Goal: Information Seeking & Learning: Check status

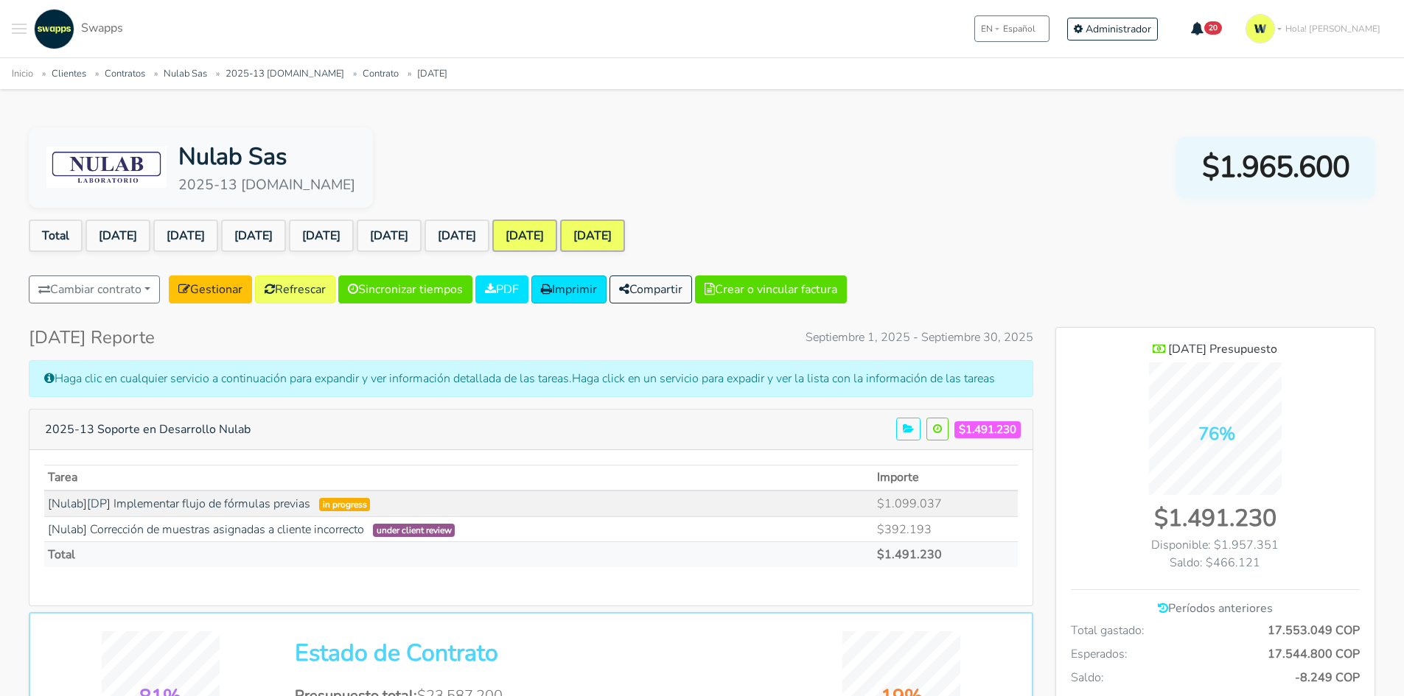
scroll to position [1147, 319]
click at [557, 234] on link "[DATE]" at bounding box center [524, 236] width 65 height 32
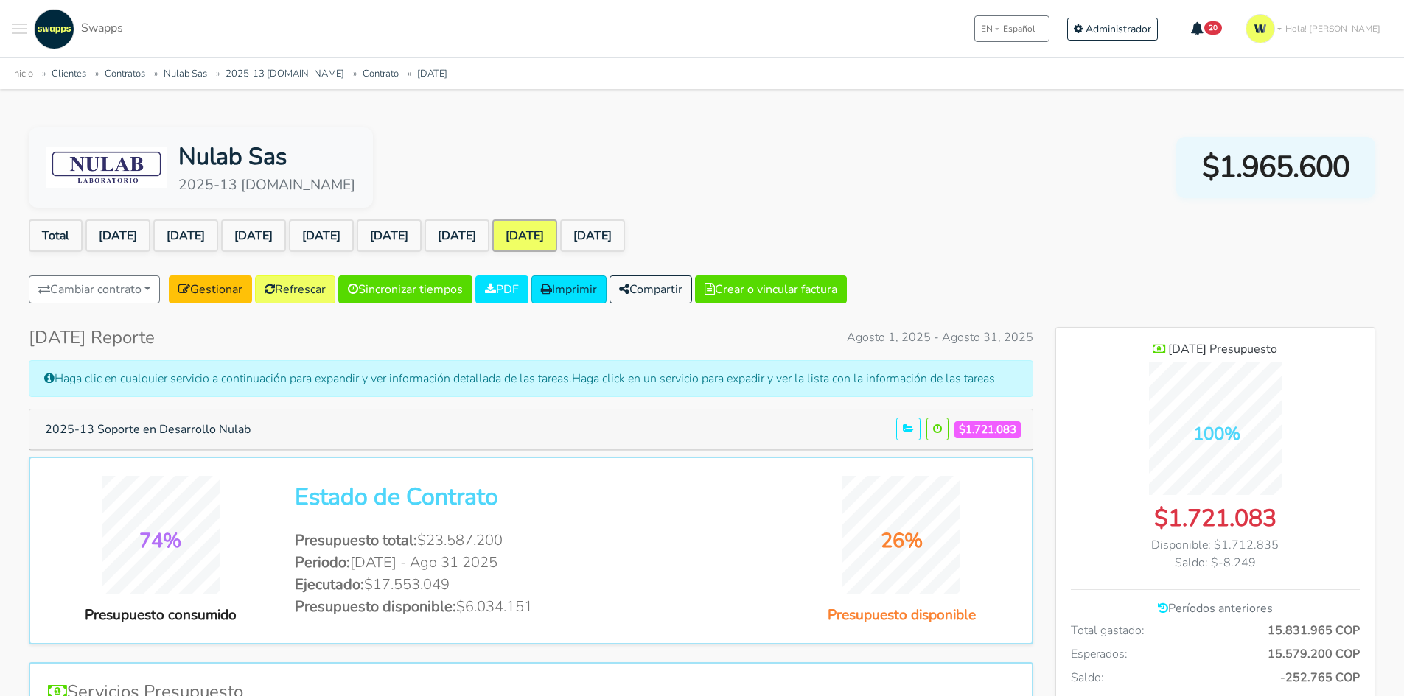
click at [12, 32] on div ".cls-1 { fill: #F15CFF; } .cls-2 { fill: #9a9a9a; } Clientes Contratos [GEOGRAP…" at bounding box center [702, 28] width 1404 height 57
click at [19, 32] on button "Toggle navigation menu" at bounding box center [19, 29] width 15 height 41
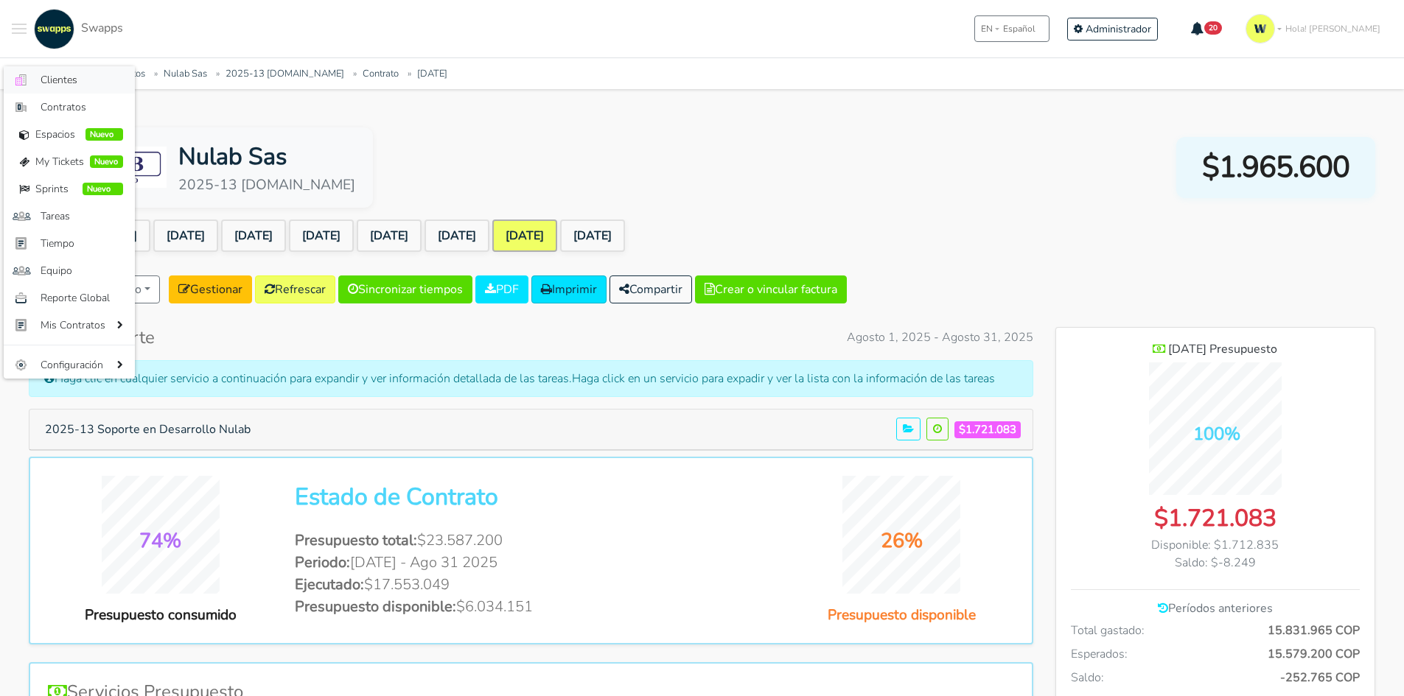
click at [80, 77] on span "Clientes" at bounding box center [82, 79] width 83 height 15
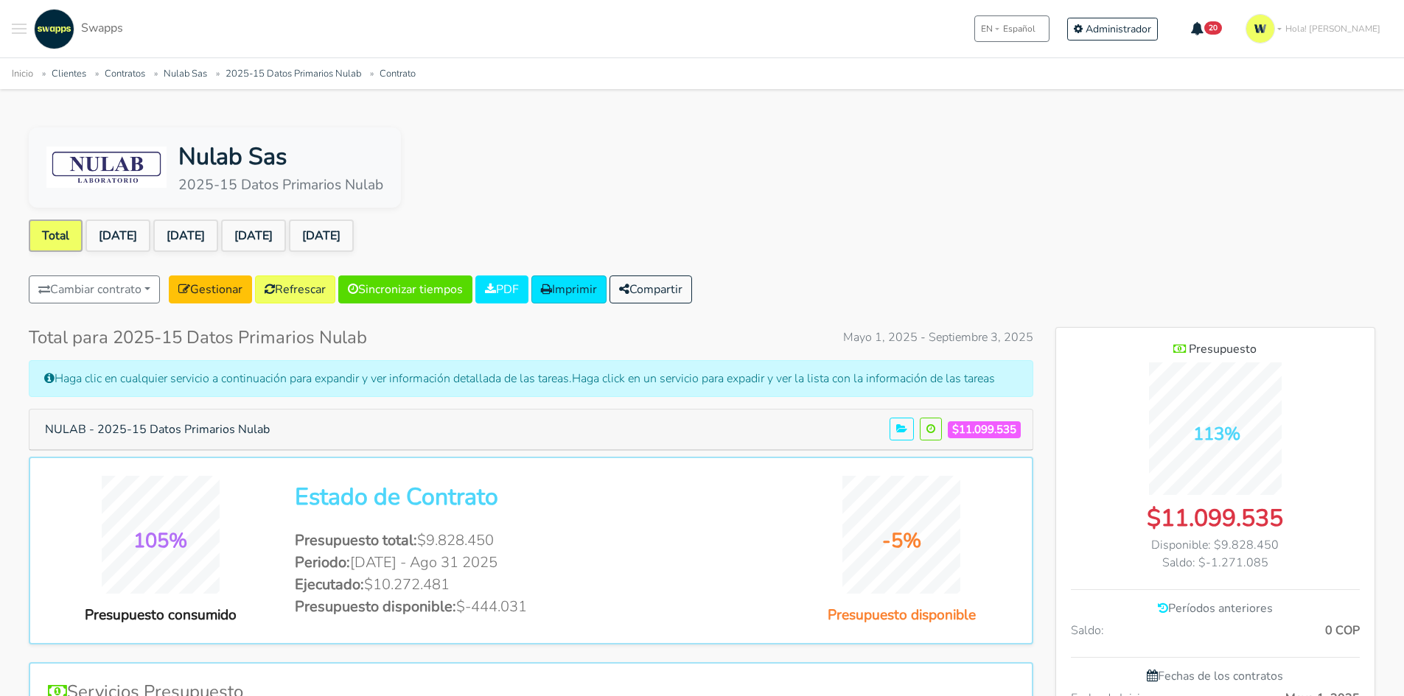
scroll to position [956, 319]
click at [354, 233] on link "[DATE]" at bounding box center [321, 236] width 65 height 32
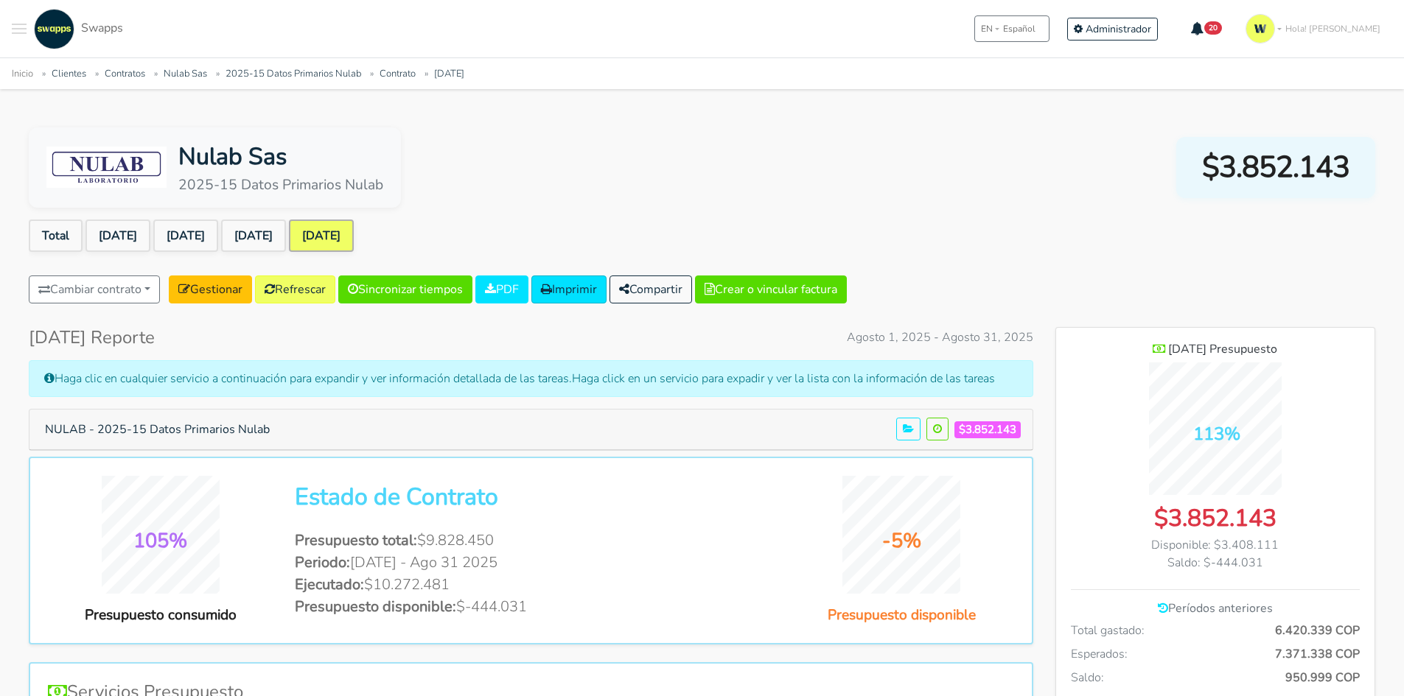
click at [649, 174] on div "Nulab Sas 2025-15 Datos Primarios Nulab $3.852.143" at bounding box center [702, 167] width 1346 height 80
click at [119, 242] on link "[DATE]" at bounding box center [117, 236] width 65 height 32
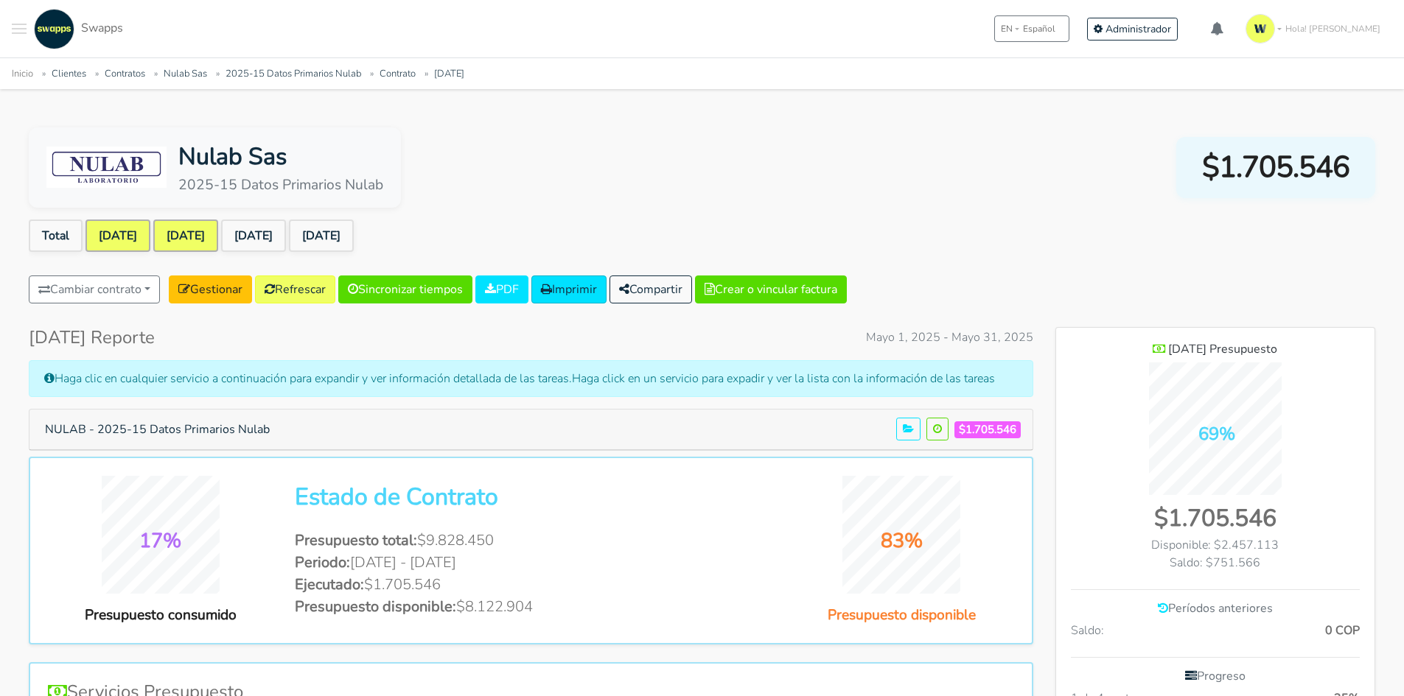
scroll to position [1027, 319]
click at [218, 231] on link "Jun 2025" at bounding box center [185, 236] width 65 height 32
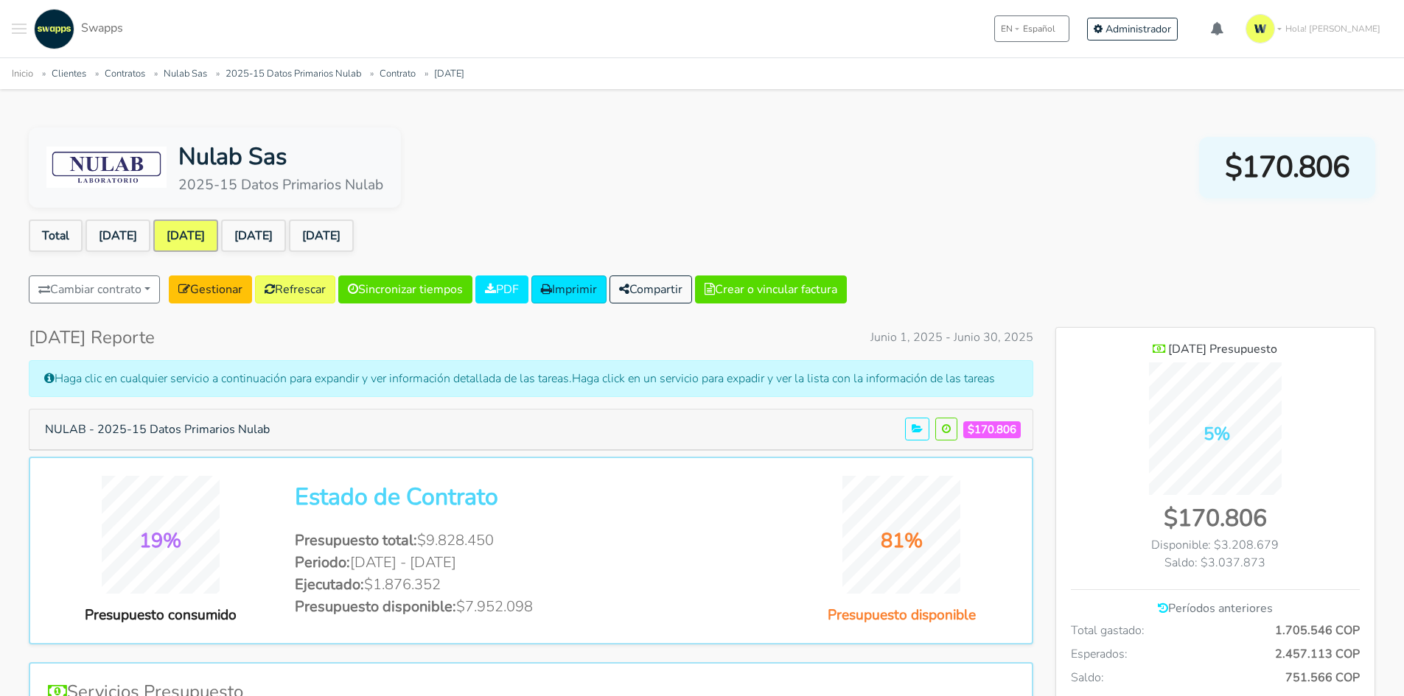
scroll to position [1074, 319]
click at [25, 30] on button "Toggle navigation menu" at bounding box center [19, 29] width 15 height 41
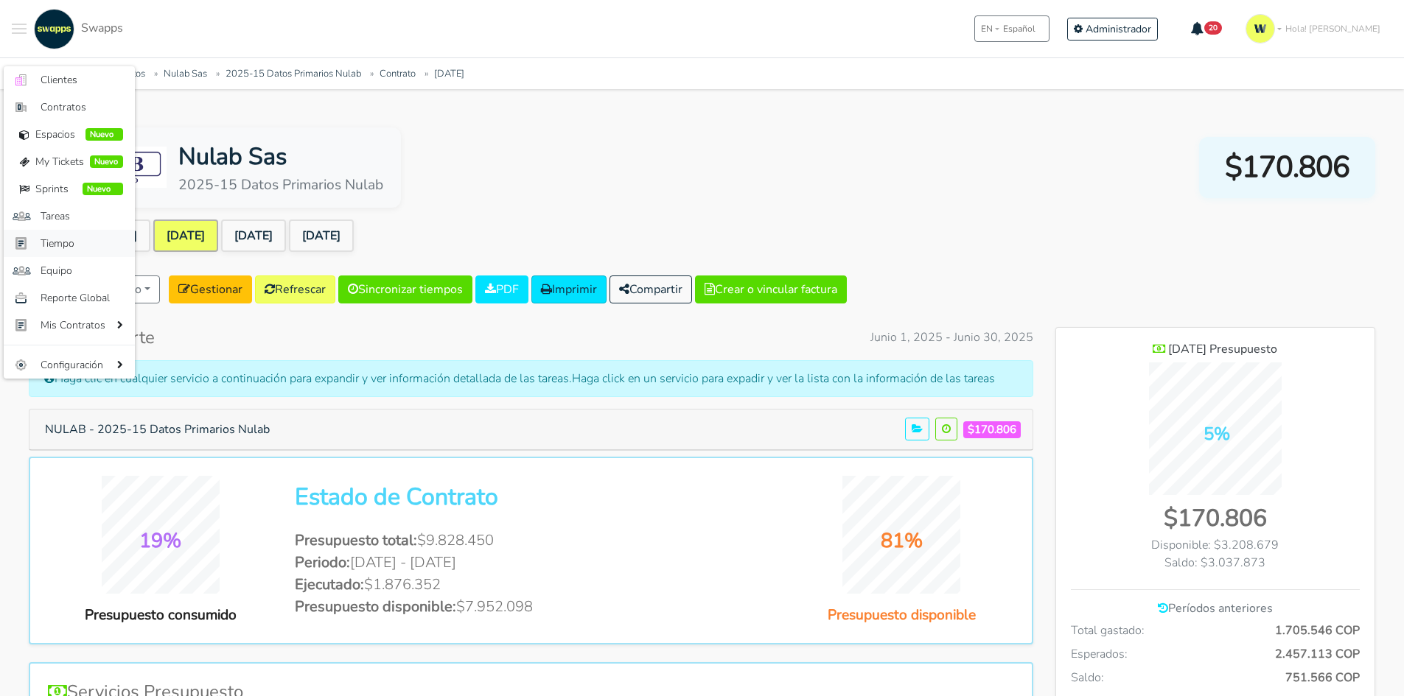
click at [55, 242] on span "Tiempo" at bounding box center [82, 243] width 83 height 15
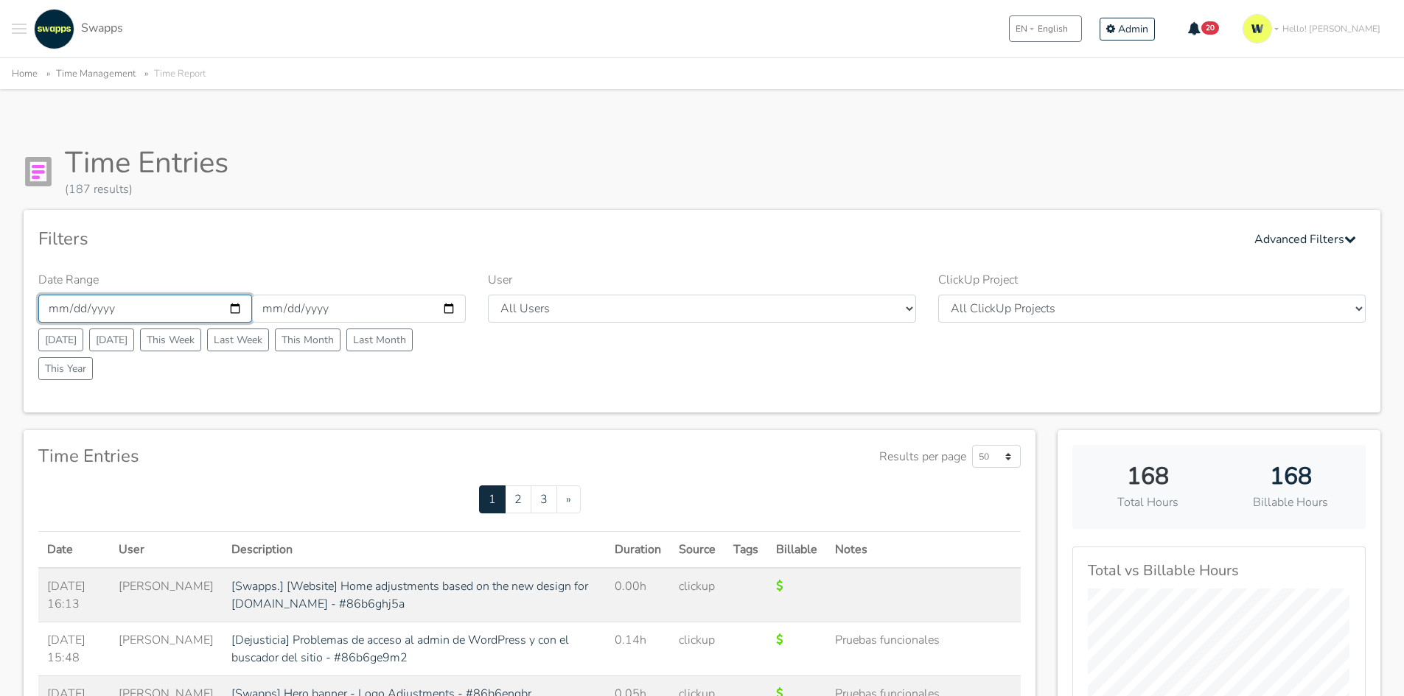
click at [234, 301] on input "2025-09-01" at bounding box center [145, 309] width 214 height 28
type input "2025-04-01"
click at [452, 306] on input "2025-09-30" at bounding box center [359, 309] width 214 height 28
type input "2025-10-30"
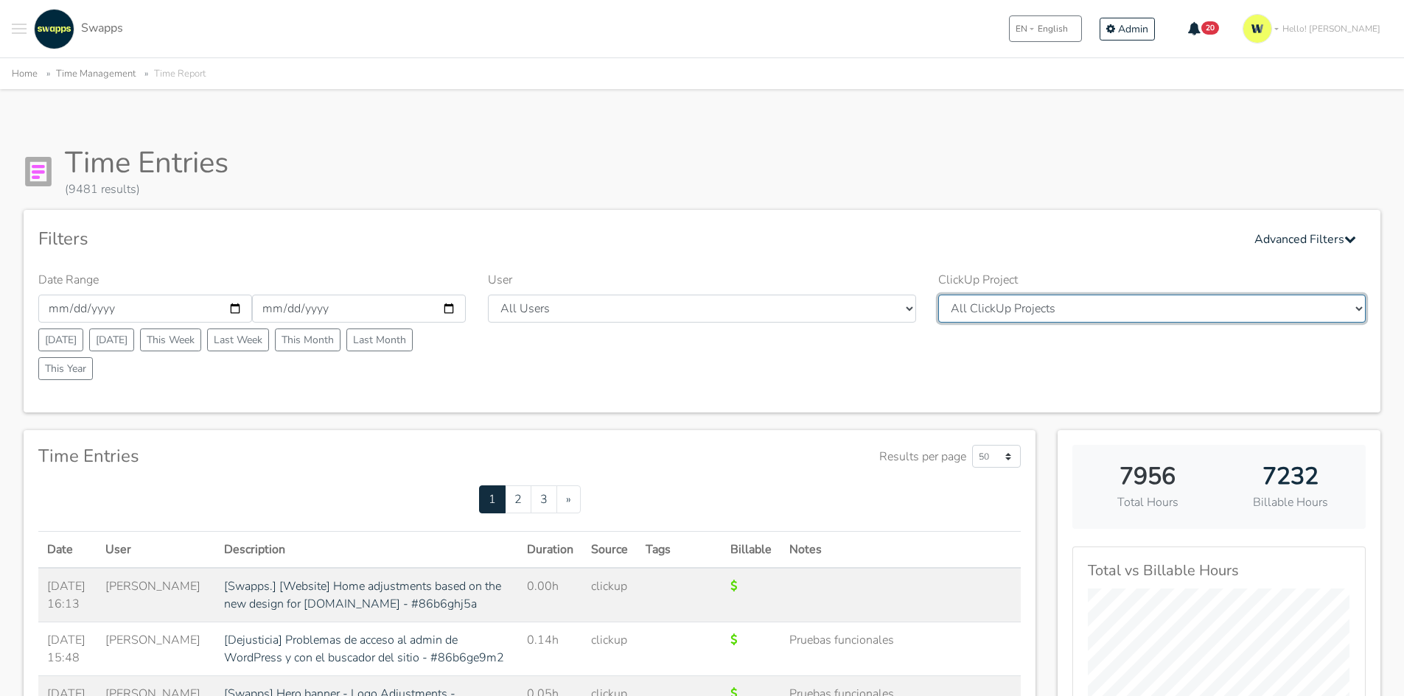
click at [1082, 315] on select "All ClickUp Projects RESOURCES - Swapps Marketing International Meditation Cent…" at bounding box center [1151, 309] width 427 height 28
select select "90144616466"
click at [938, 295] on select "All ClickUp Projects RESOURCES - Swapps Marketing International Meditation Cent…" at bounding box center [1151, 309] width 427 height 28
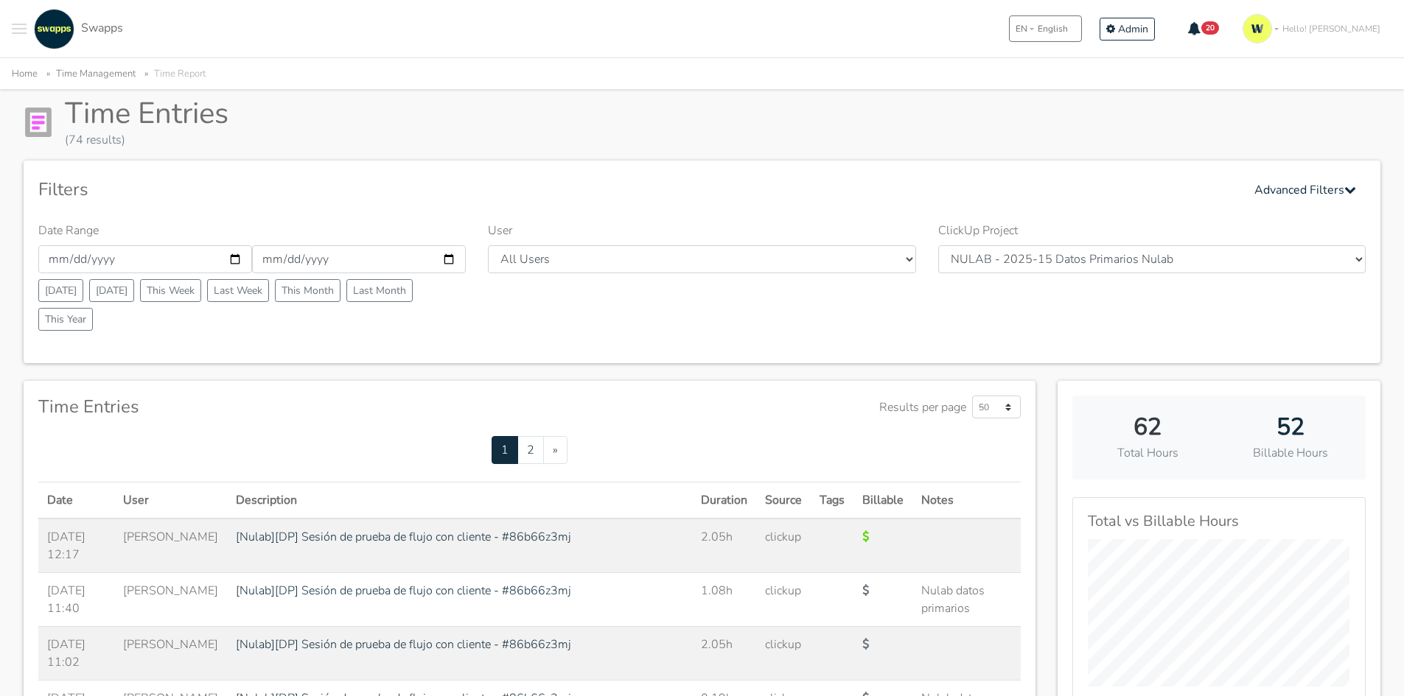
scroll to position [147, 0]
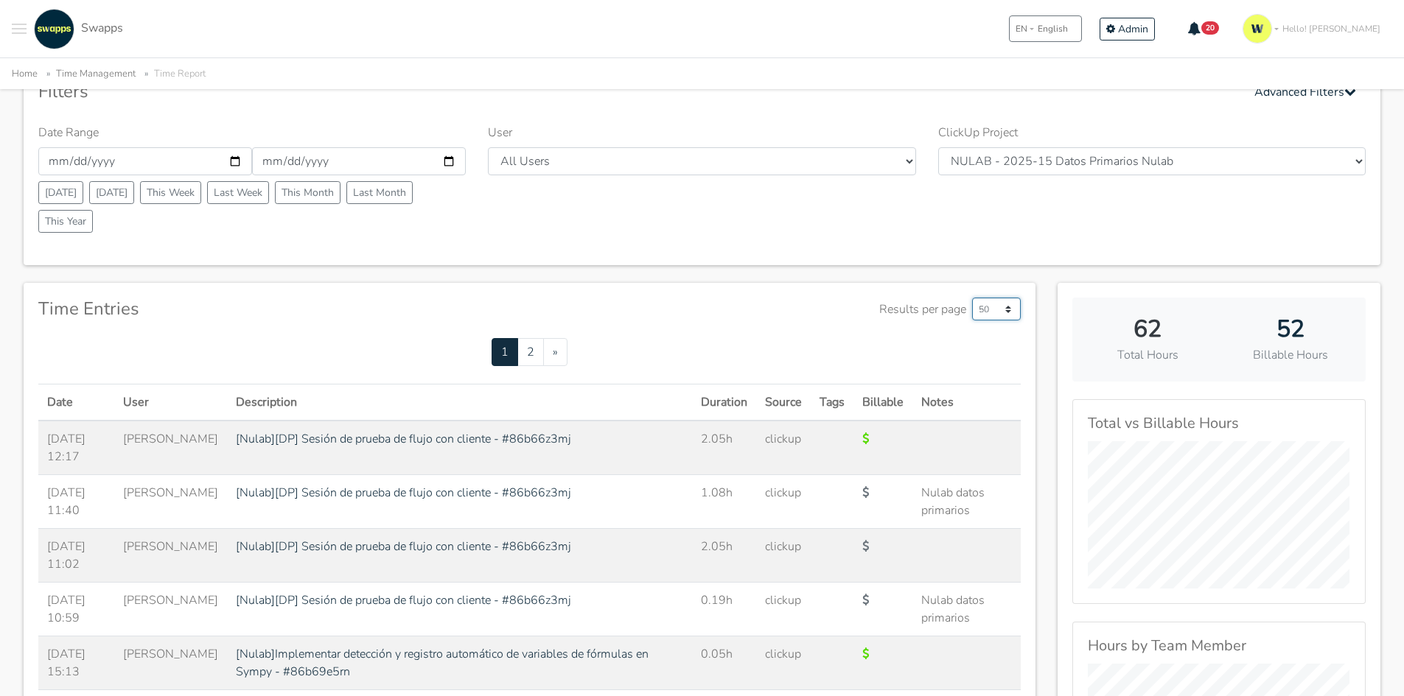
click at [986, 312] on select "50 500 1000" at bounding box center [996, 309] width 49 height 23
select select "1000"
click at [972, 298] on select "50 500 1000" at bounding box center [996, 309] width 49 height 23
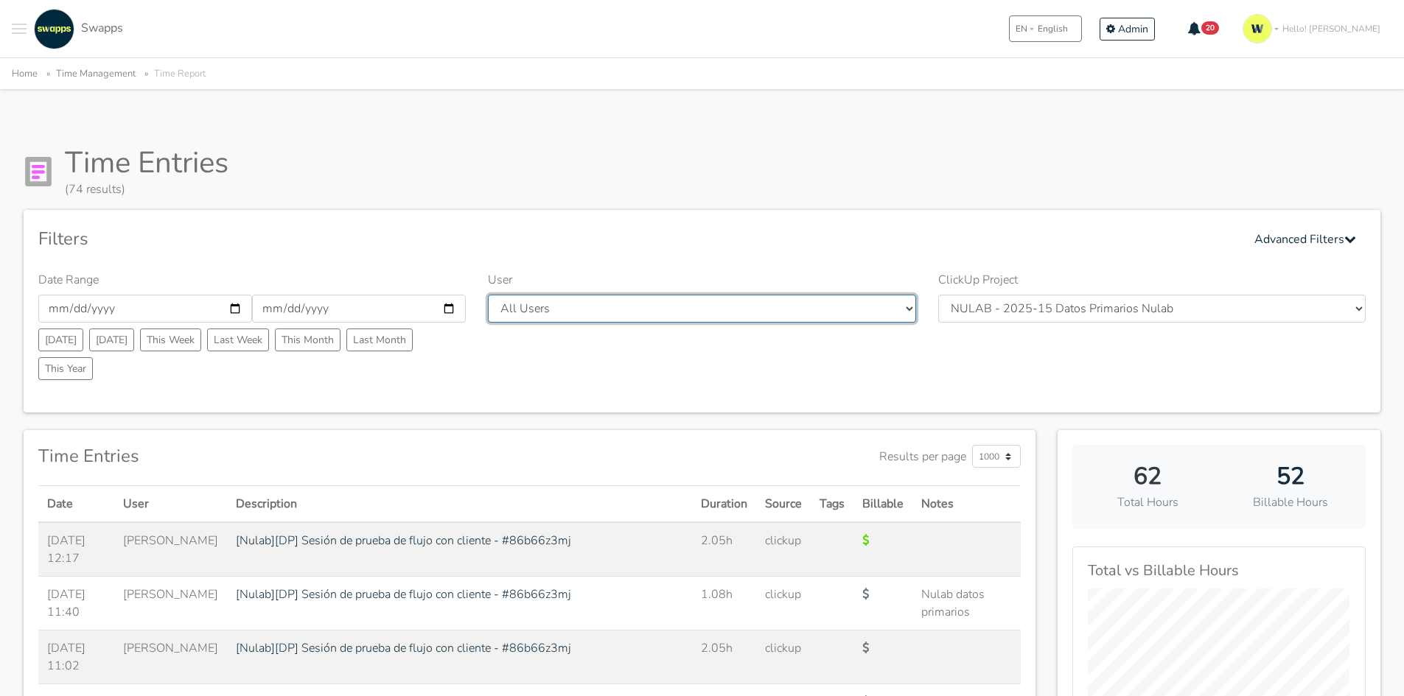
click at [661, 317] on select "All Users [PERSON_NAME] [PERSON_NAME] [GEOGRAPHIC_DATA] Swapps Tech [PERSON_NAM…" at bounding box center [701, 309] width 427 height 28
select select "31"
click at [488, 295] on select "All Users [PERSON_NAME] [PERSON_NAME] [GEOGRAPHIC_DATA] Swapps Tech [PERSON_NAM…" at bounding box center [701, 309] width 427 height 28
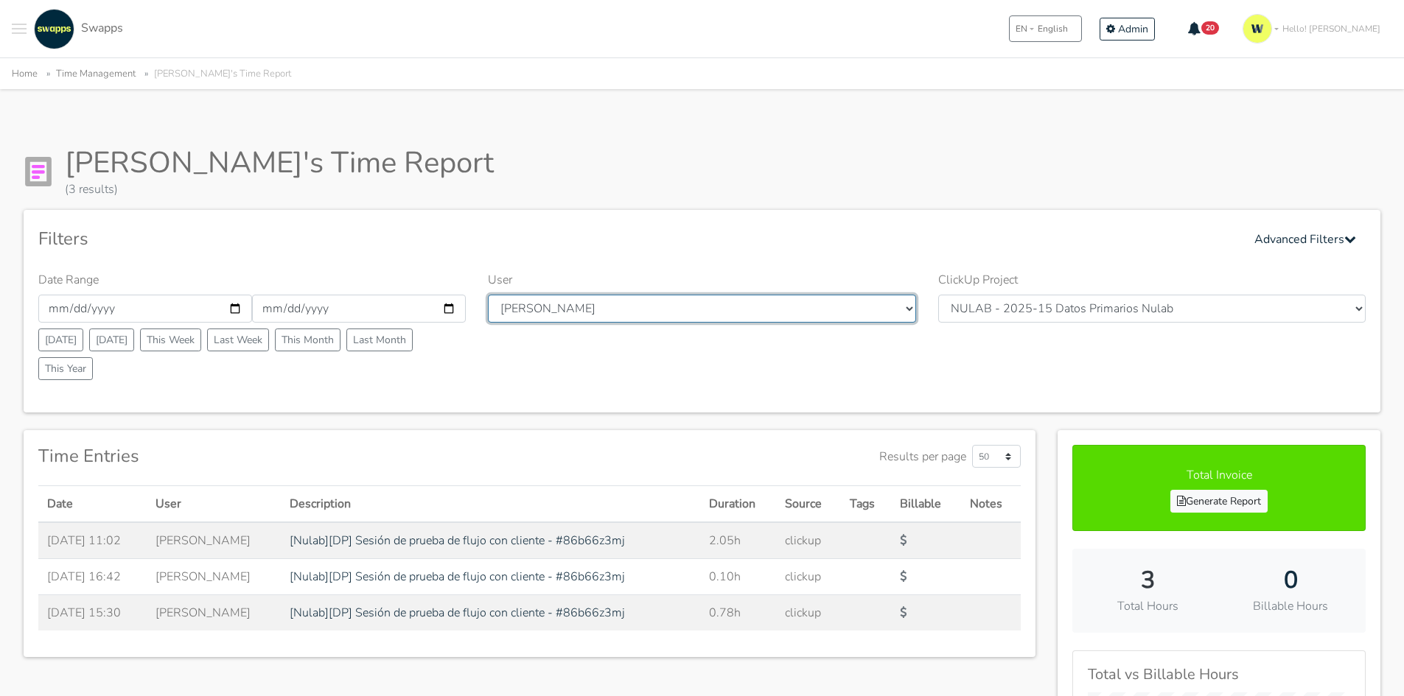
click at [575, 307] on select "All Users Andres Cristian Mateo Angie Diego Swapps Tech Alejandra Tatiana Campo…" at bounding box center [701, 309] width 427 height 28
select select
click at [488, 295] on select "All Users Andres Cristian Mateo Angie Diego Swapps Tech Alejandra Tatiana Campo…" at bounding box center [701, 309] width 427 height 28
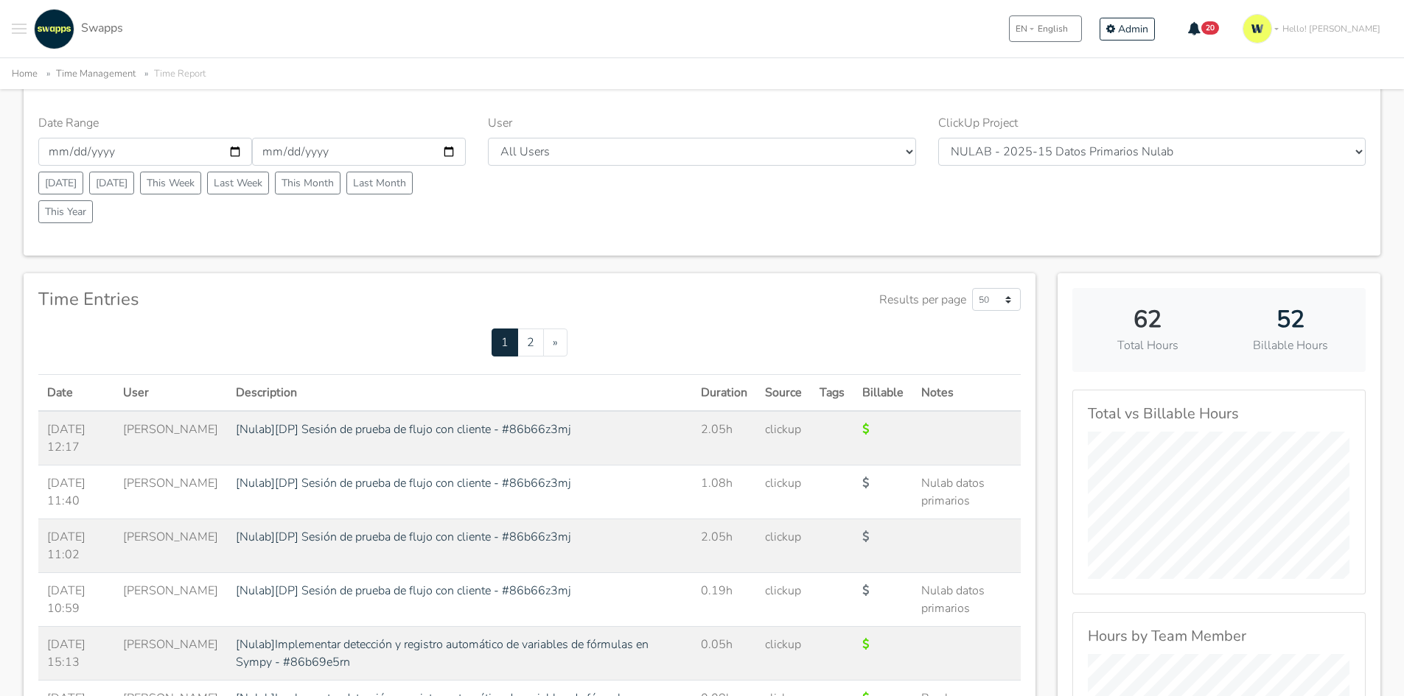
scroll to position [147, 0]
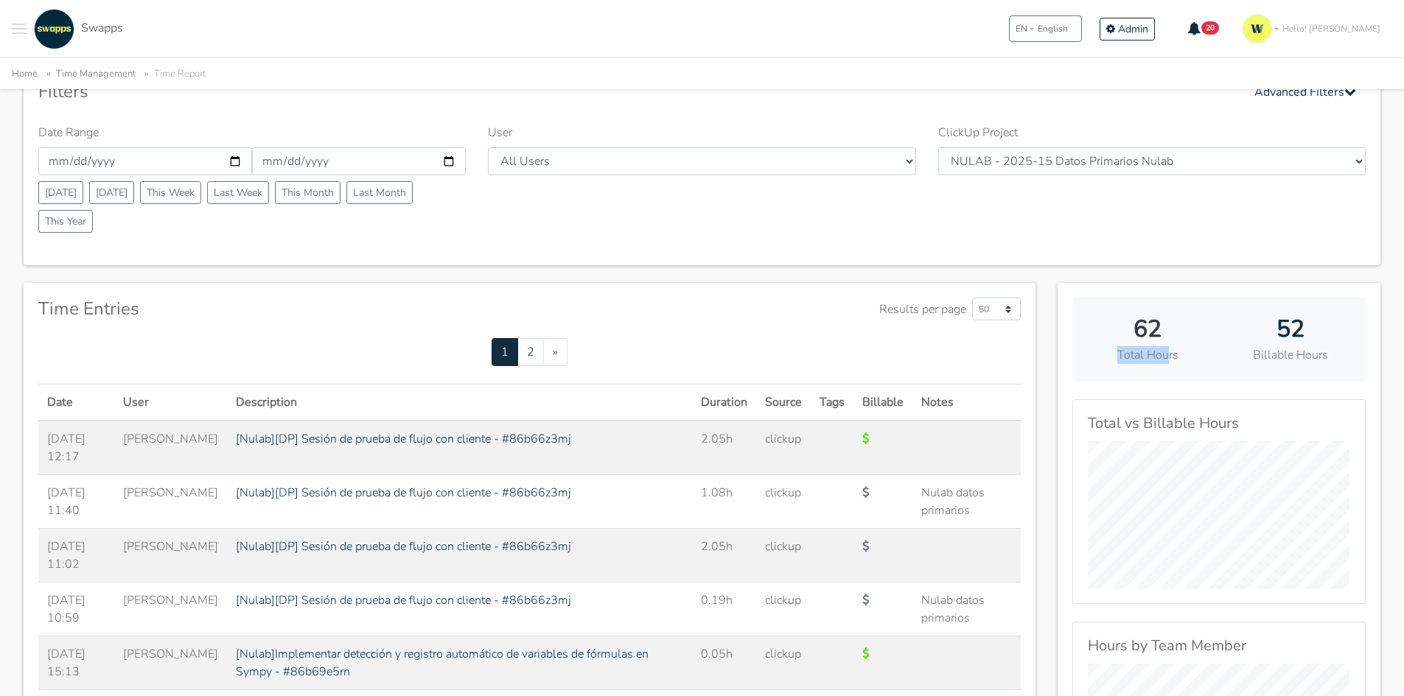
drag, startPoint x: 1166, startPoint y: 354, endPoint x: 1093, endPoint y: 360, distance: 73.2
click at [1093, 360] on p "Total Hours" at bounding box center [1147, 355] width 121 height 18
click at [1280, 360] on p "Billable Hours" at bounding box center [1290, 355] width 121 height 18
drag, startPoint x: 1310, startPoint y: 326, endPoint x: 1261, endPoint y: 337, distance: 49.9
click at [1261, 337] on h2 "52" at bounding box center [1290, 329] width 121 height 28
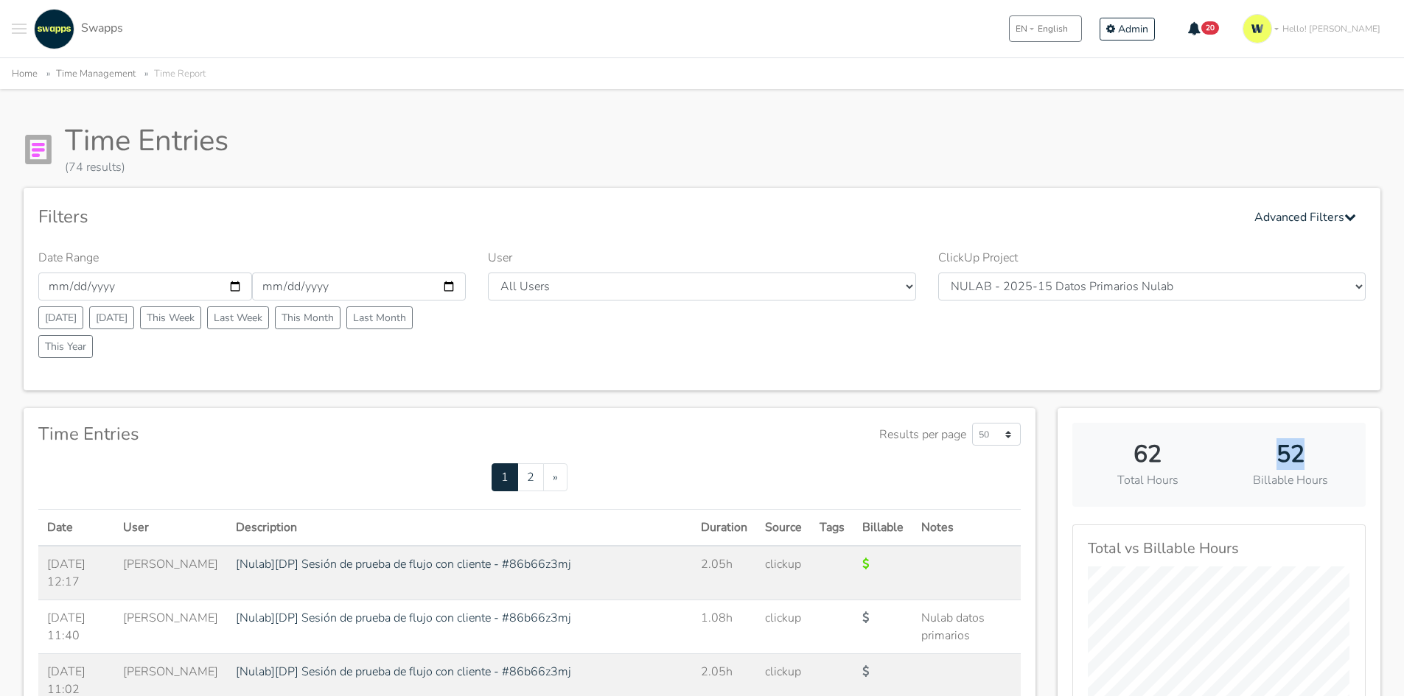
scroll to position [0, 0]
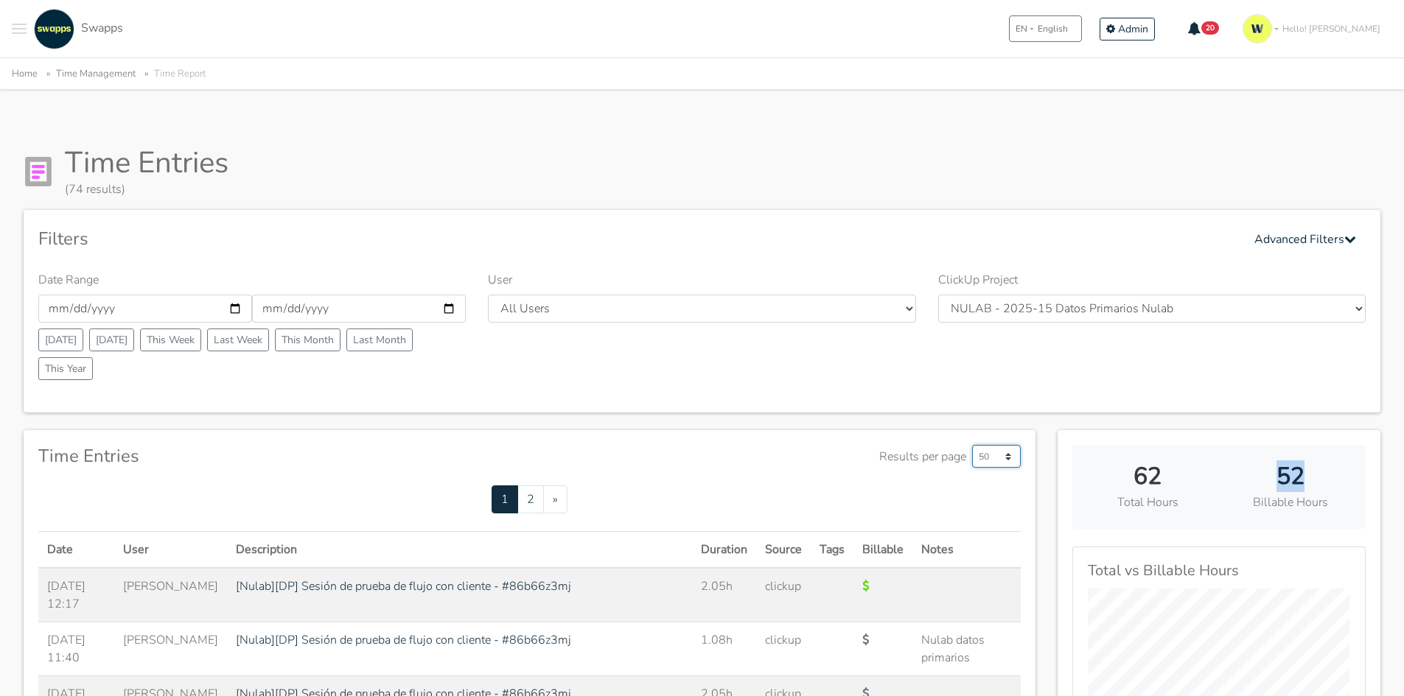
click at [998, 458] on select "50 500 1000" at bounding box center [996, 456] width 49 height 23
select select "1000"
click at [972, 445] on select "50 500 1000" at bounding box center [996, 456] width 49 height 23
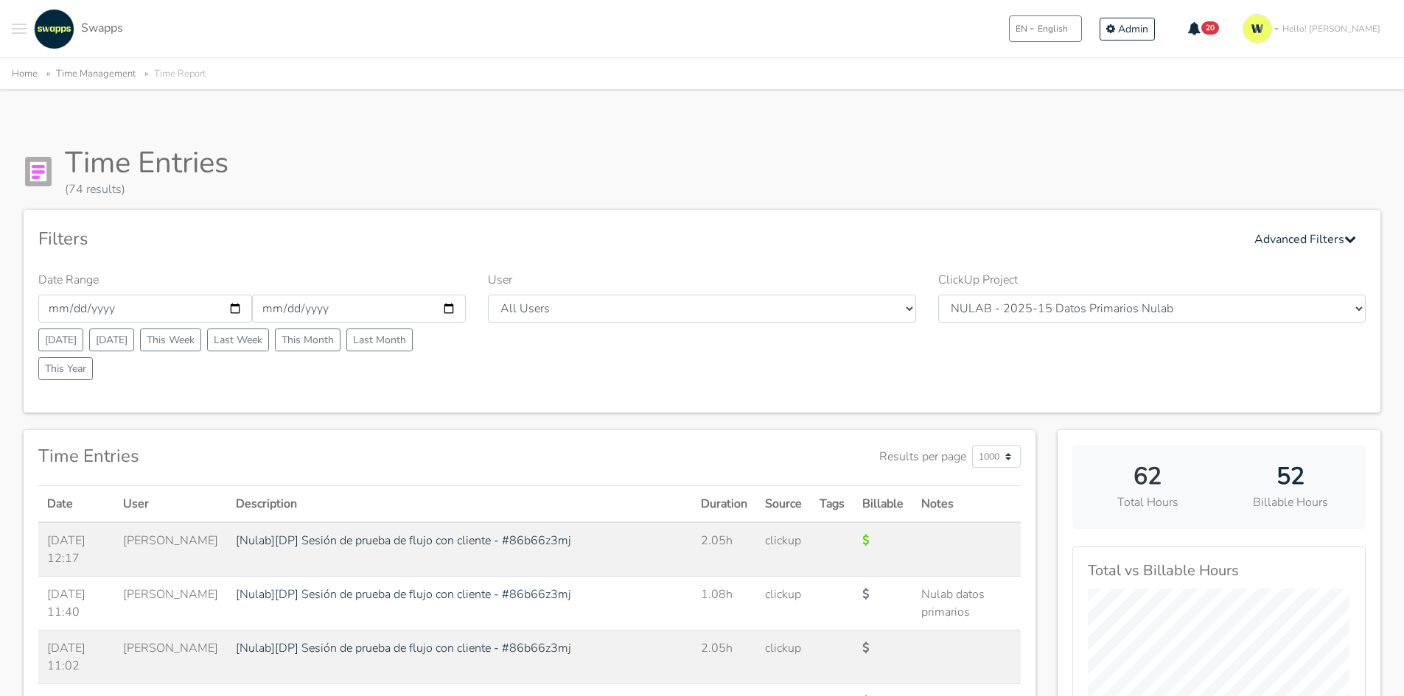
click at [597, 182] on div "Time Entries (74 results)" at bounding box center [702, 171] width 1356 height 53
click at [1323, 240] on button "Advanced Filters" at bounding box center [1304, 239] width 121 height 29
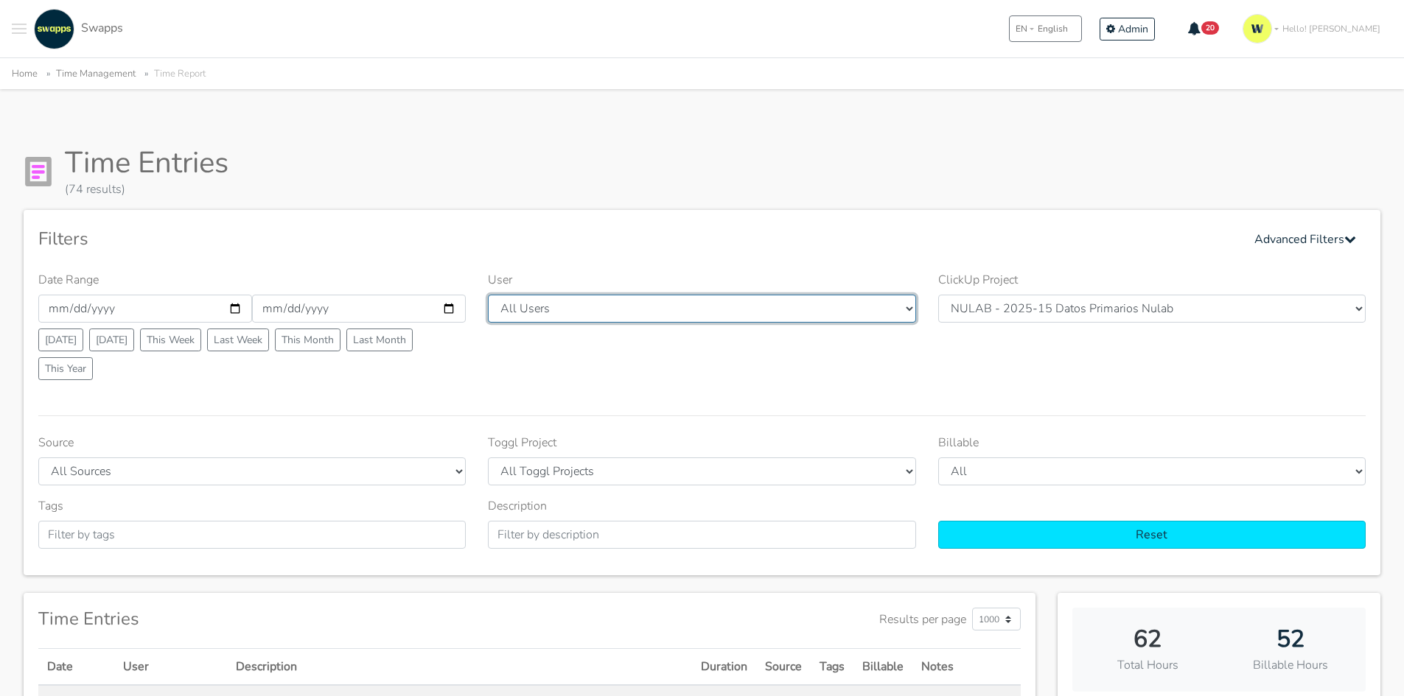
click at [785, 299] on select "All Users Andres Cristian Mateo Angie Diego Swapps Tech Alejandra Tatiana Campo…" at bounding box center [701, 309] width 427 height 28
select select "23"
click at [488, 295] on select "All Users Andres Cristian Mateo Angie Diego Swapps Tech Alejandra Tatiana Campo…" at bounding box center [701, 309] width 427 height 28
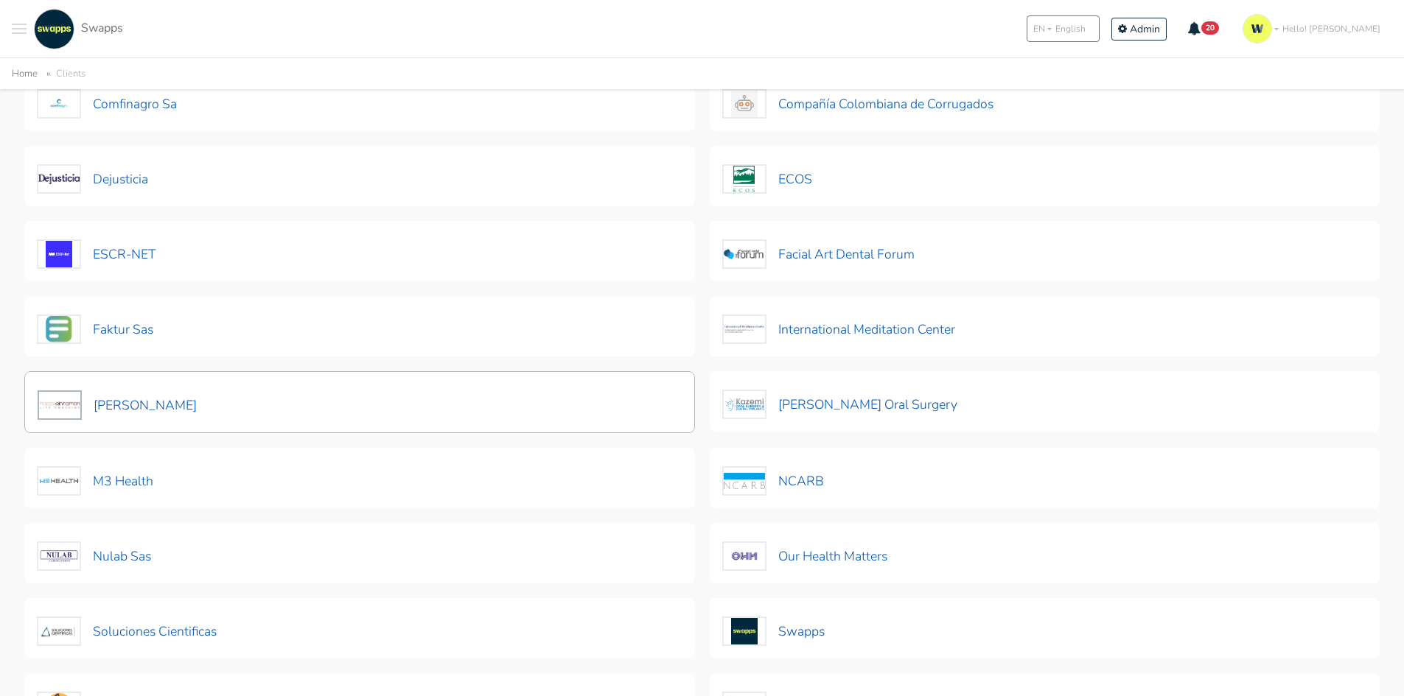
scroll to position [368, 0]
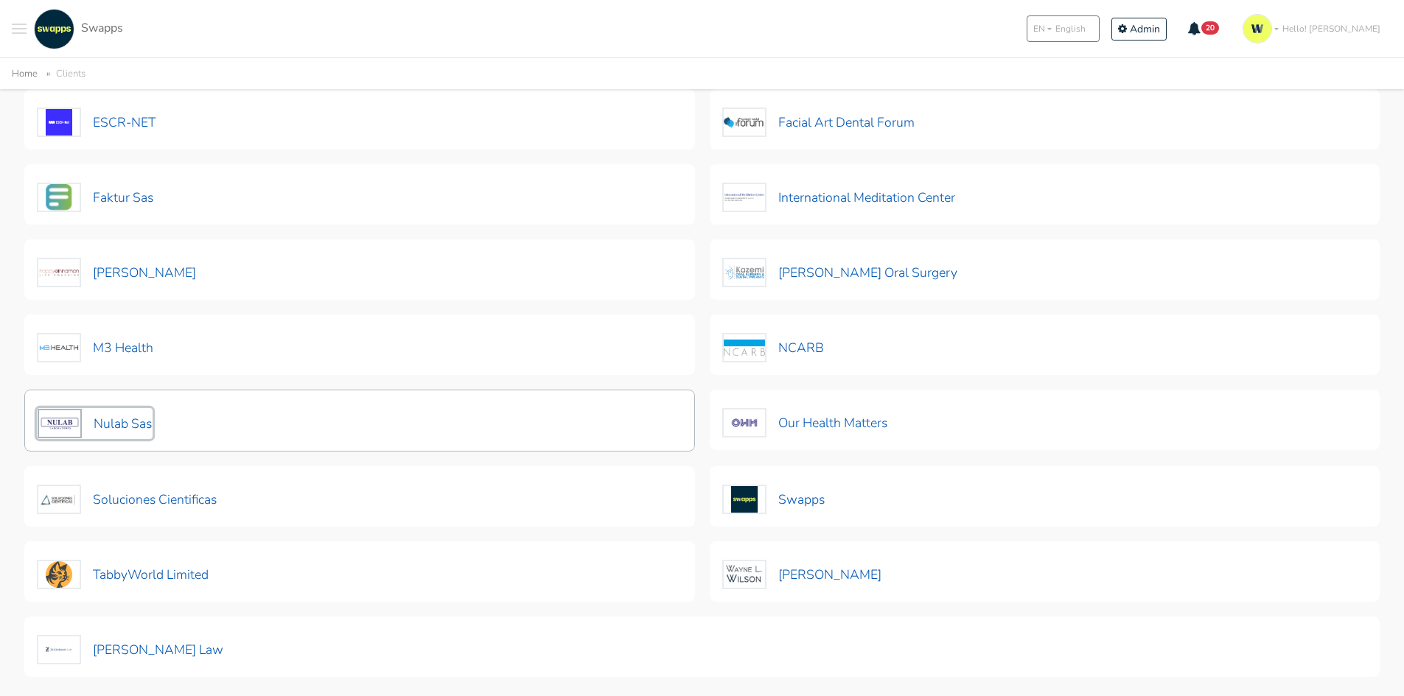
click at [101, 421] on button "Nulab Sas" at bounding box center [95, 423] width 116 height 31
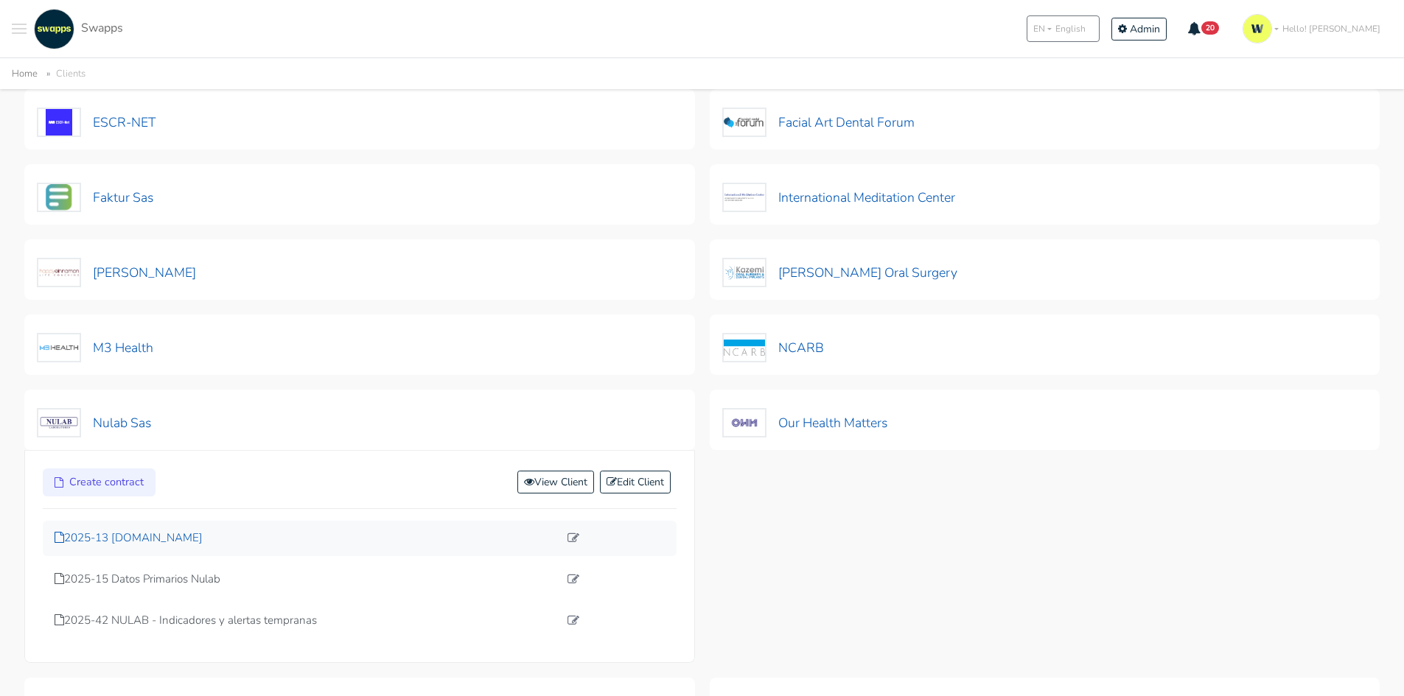
click at [183, 537] on p "2025-13 [DOMAIN_NAME]" at bounding box center [307, 538] width 504 height 17
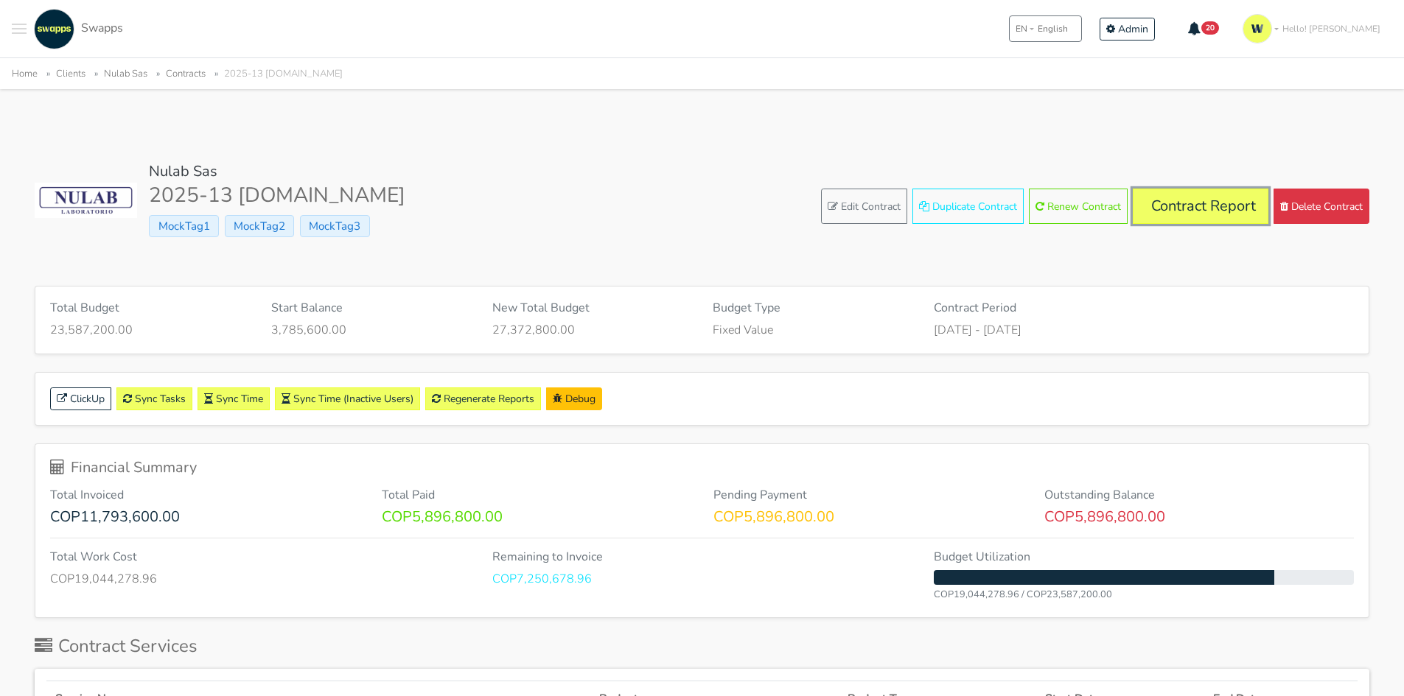
click at [1178, 214] on link "Contract Report" at bounding box center [1200, 206] width 136 height 35
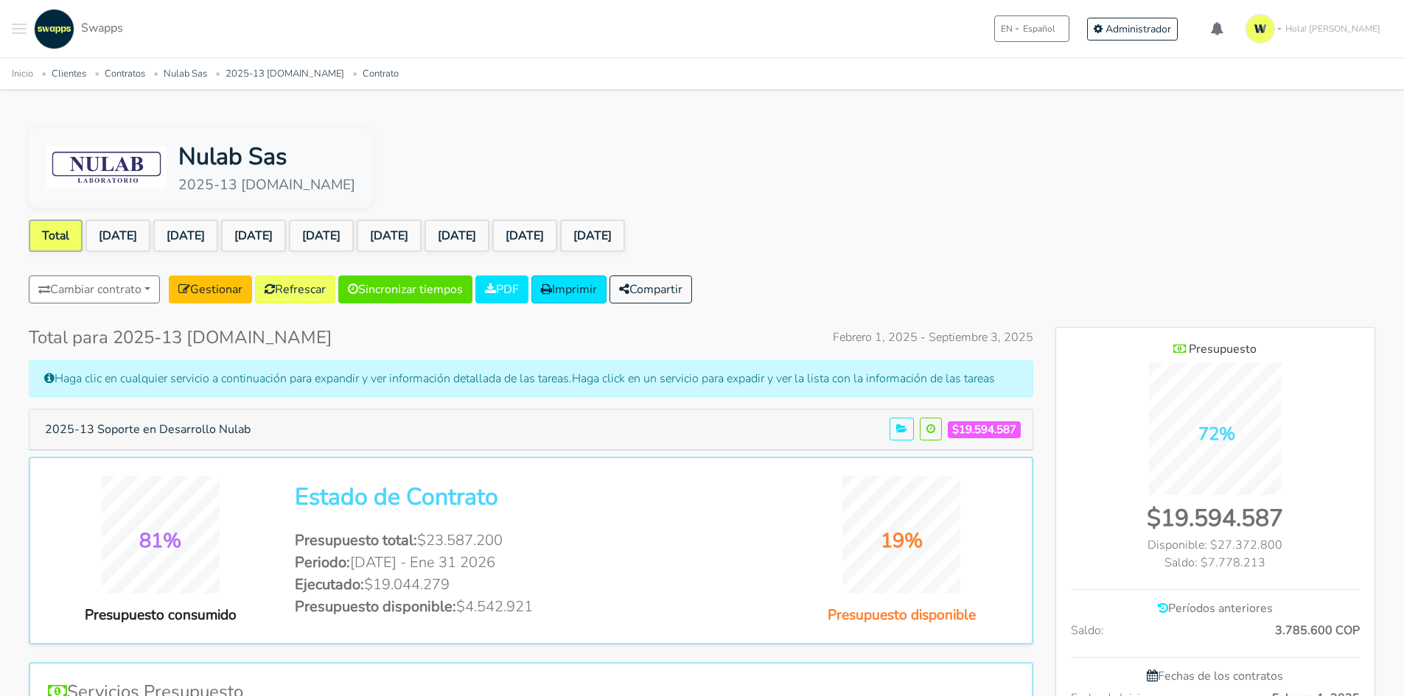
scroll to position [992, 319]
click at [625, 231] on link "[DATE]" at bounding box center [592, 236] width 65 height 32
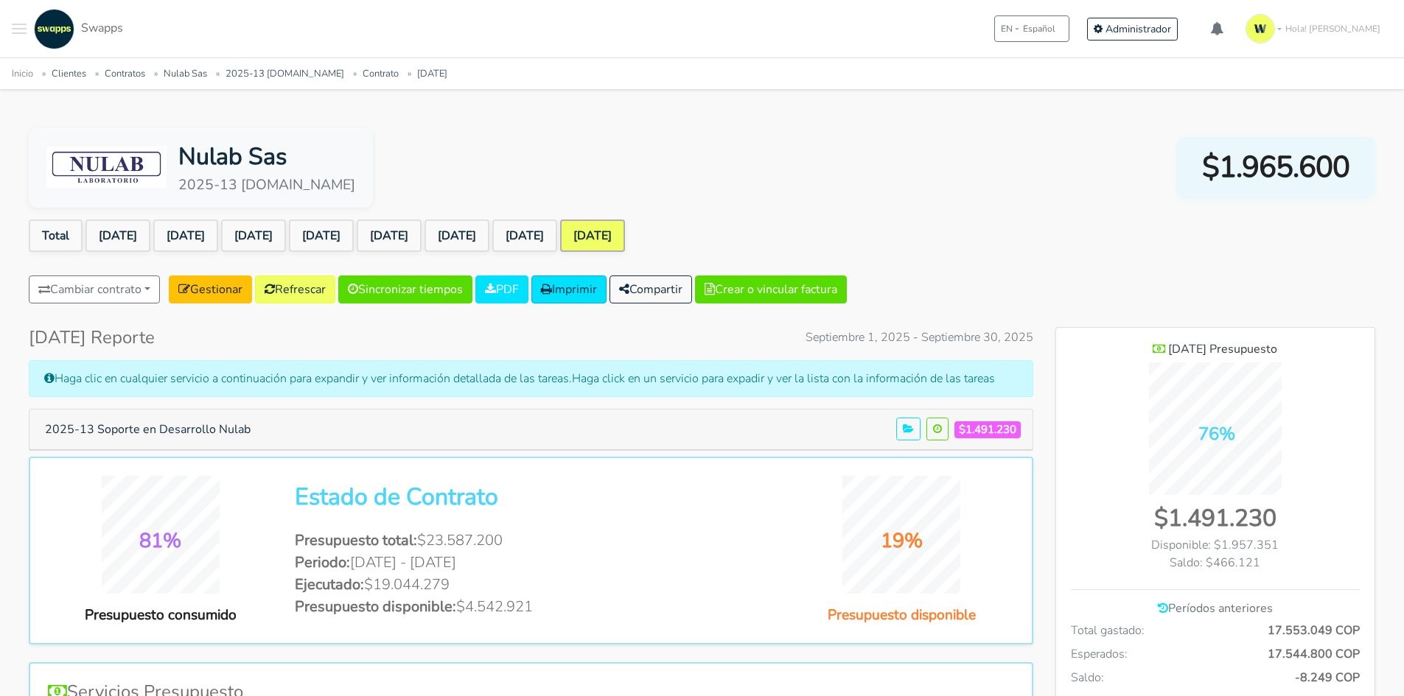
scroll to position [1074, 319]
click at [189, 436] on button "2025-13 Soporte en Desarrollo Nulab" at bounding box center [147, 430] width 225 height 28
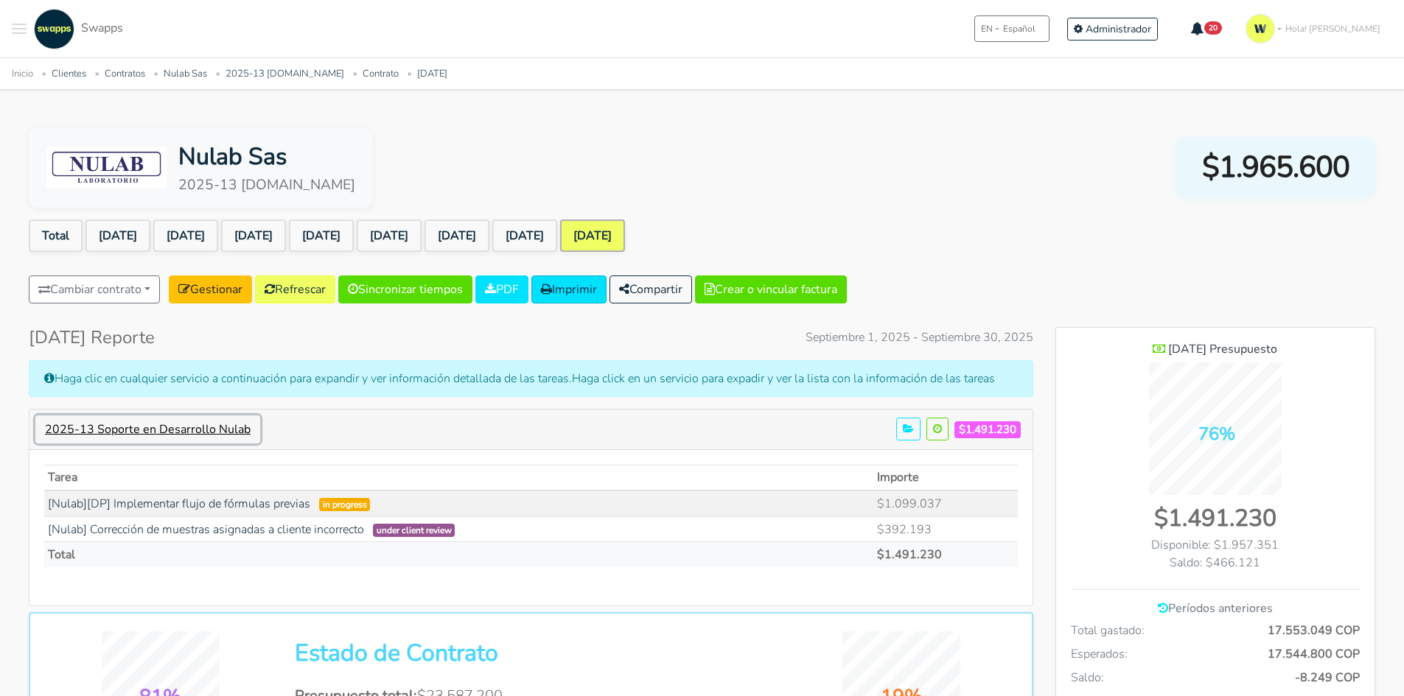
scroll to position [1147, 319]
click at [276, 490] on th "Tarea" at bounding box center [458, 478] width 829 height 26
click at [266, 507] on link "[Nulab][DP] Implementar flujo de fórmulas previas" at bounding box center [179, 504] width 262 height 16
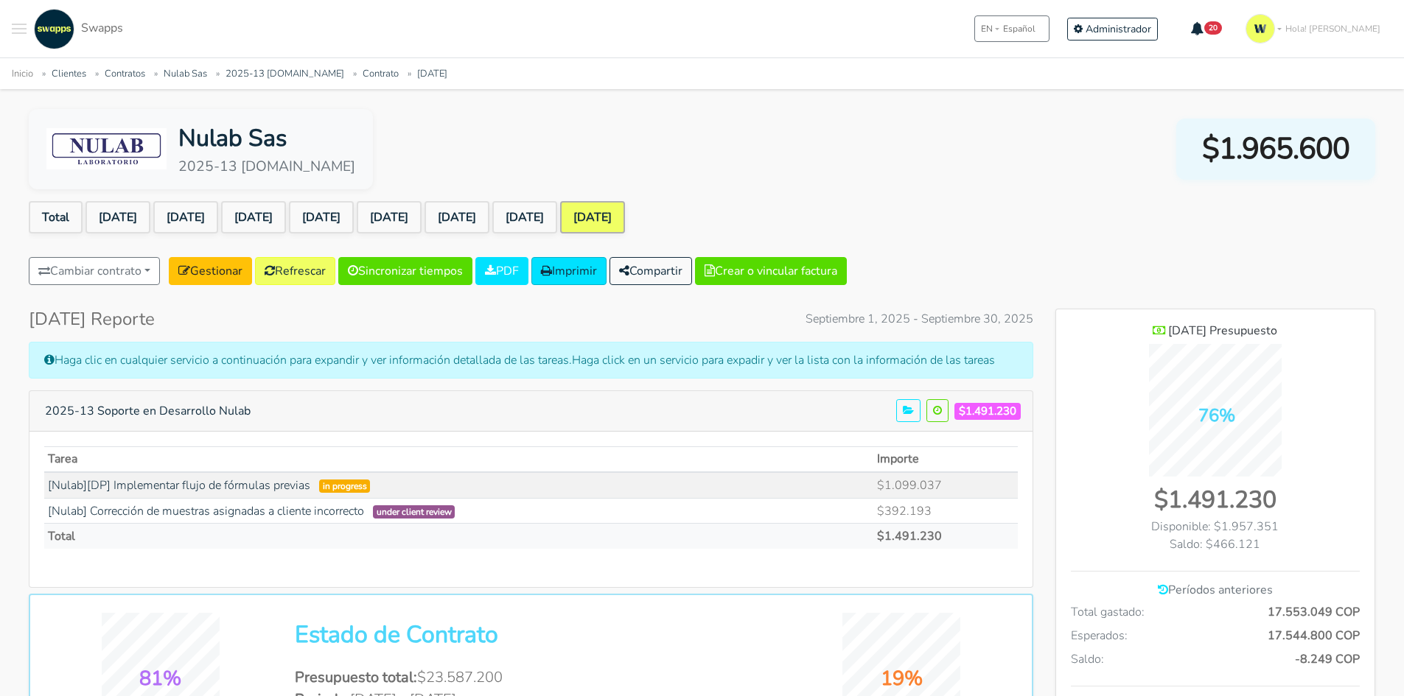
scroll to position [0, 0]
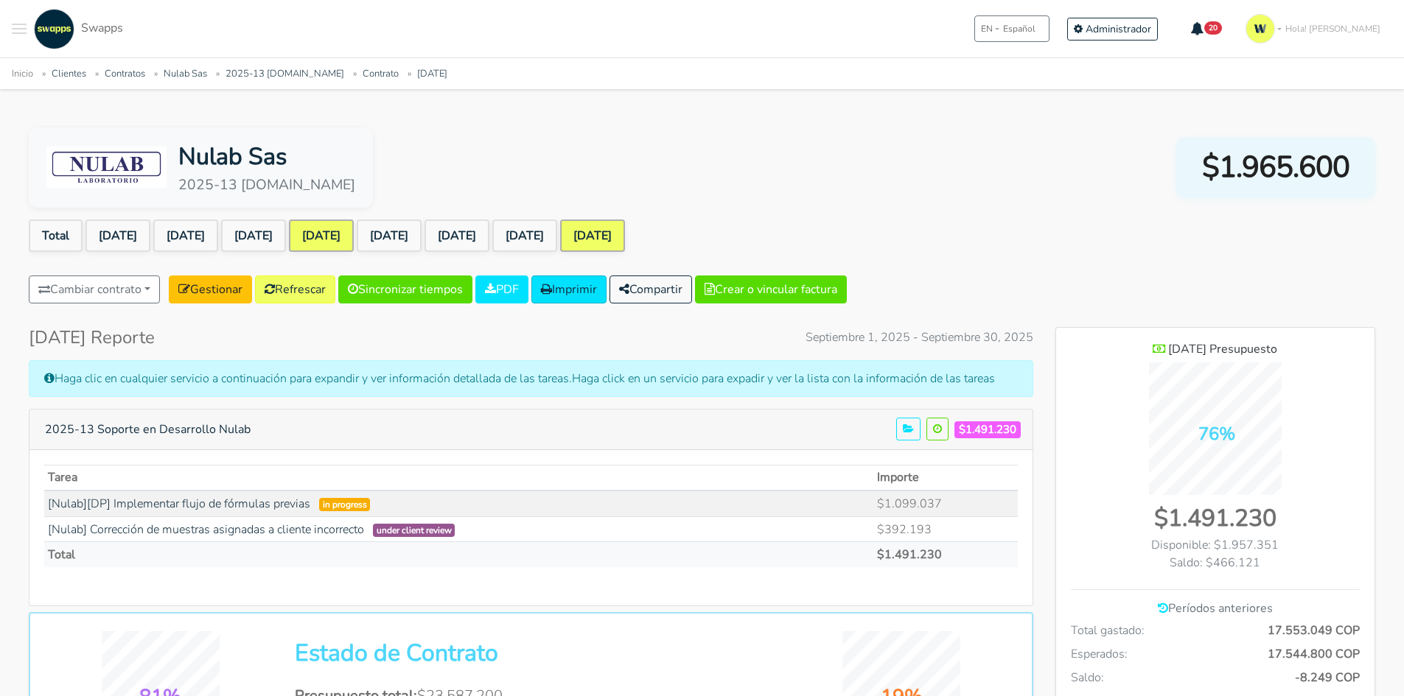
click at [354, 229] on link "[DATE]" at bounding box center [321, 236] width 65 height 32
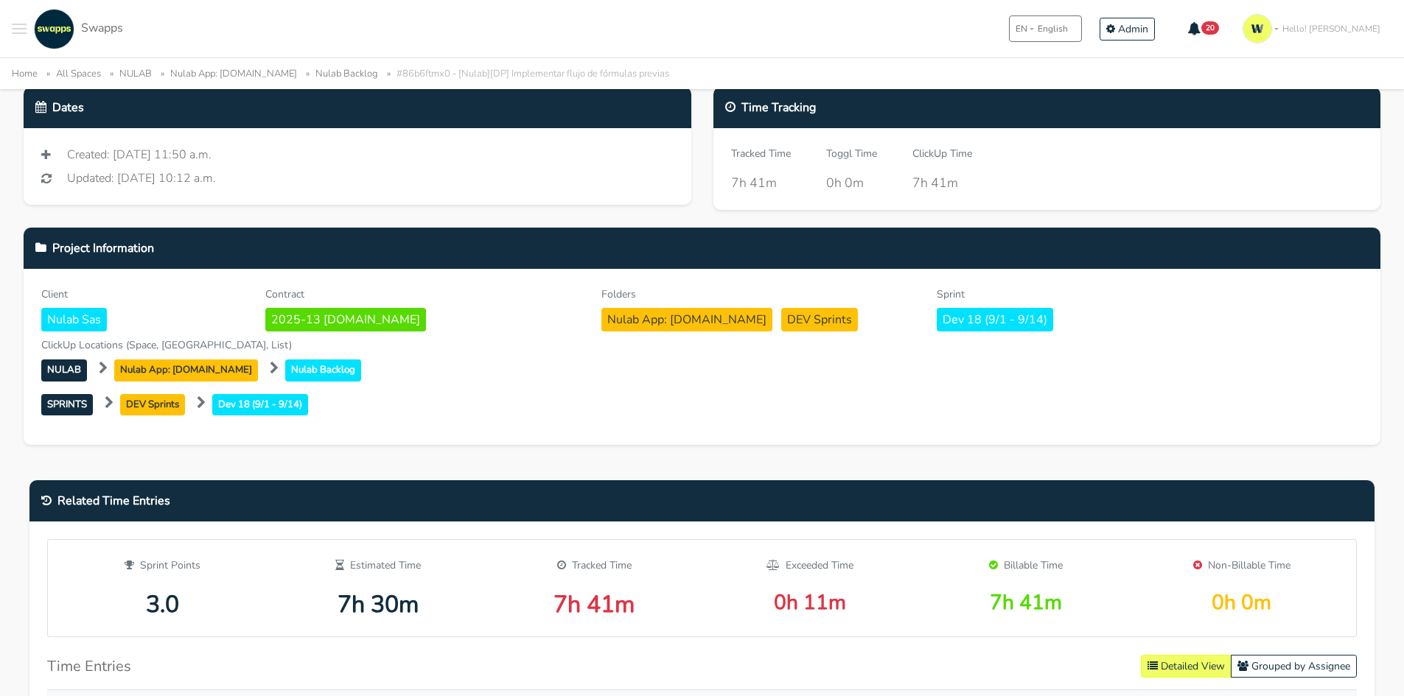
scroll to position [295, 0]
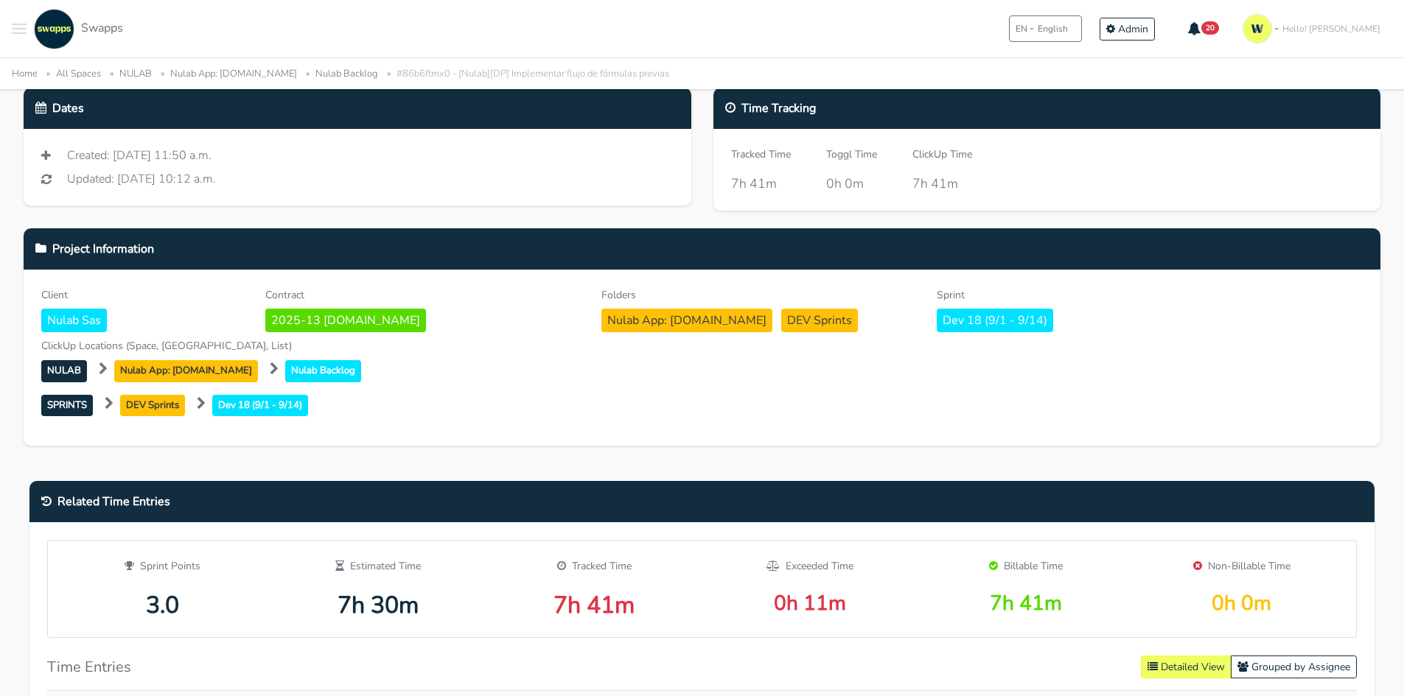
click at [28, 34] on div ".cls-1 { fill: #F15CFF; } .cls-2 { fill: #9a9a9a; } Clients Contracts Spaces Ne…" at bounding box center [67, 29] width 111 height 41
click at [25, 33] on span "Toggle navigation menu" at bounding box center [19, 32] width 15 height 1
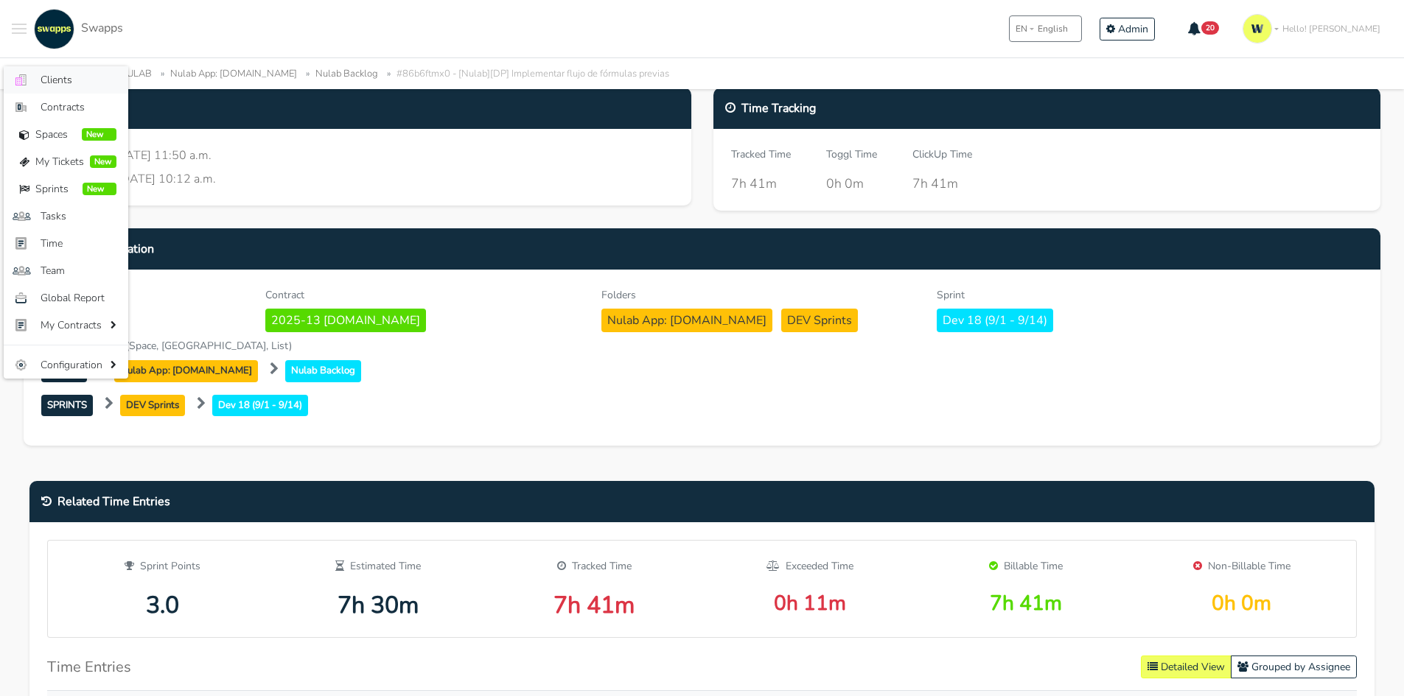
click at [95, 85] on span "Clients" at bounding box center [79, 79] width 76 height 15
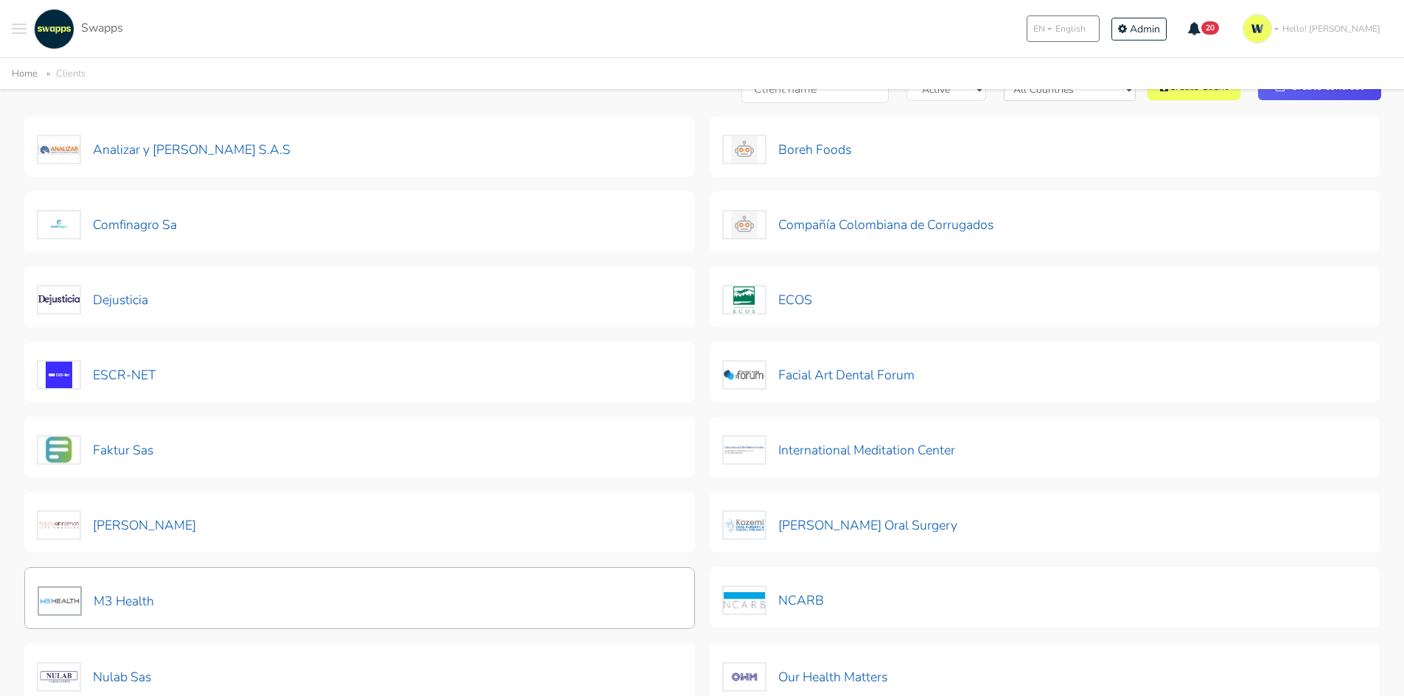
scroll to position [221, 0]
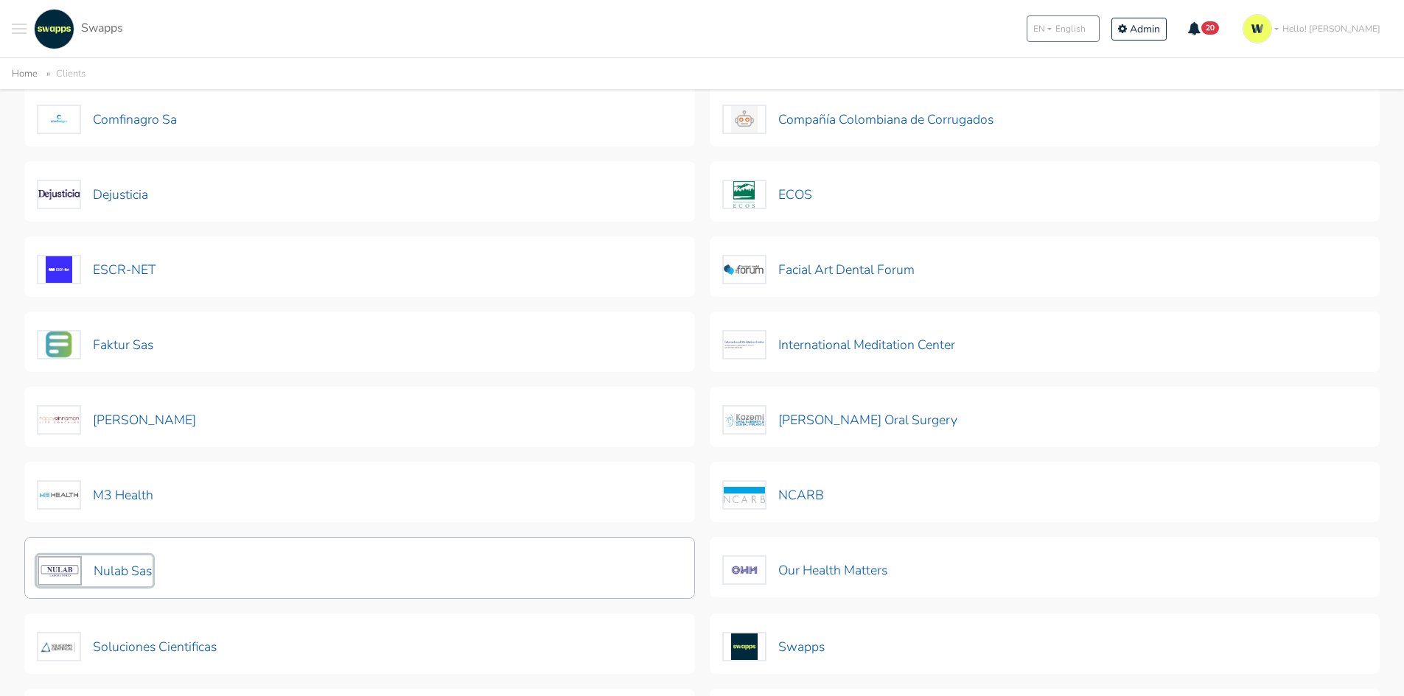
click at [118, 571] on button "Nulab Sas" at bounding box center [95, 571] width 116 height 31
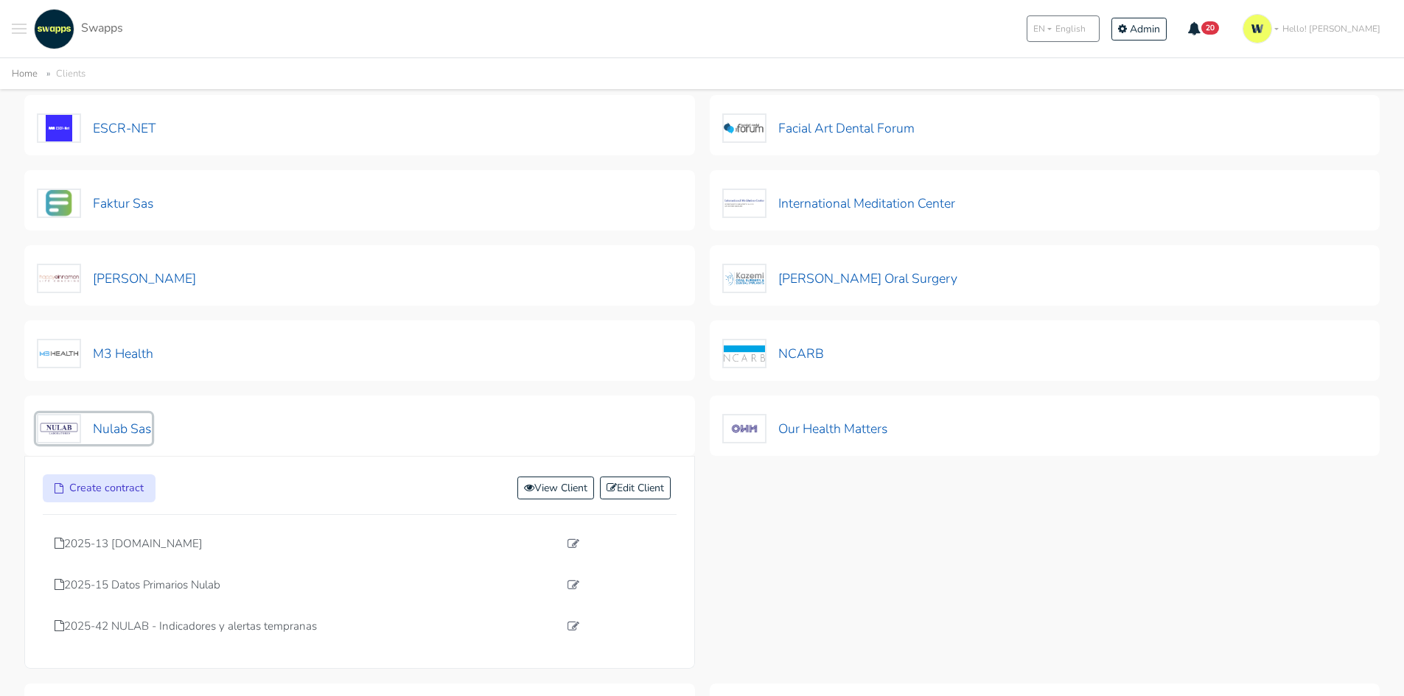
scroll to position [368, 0]
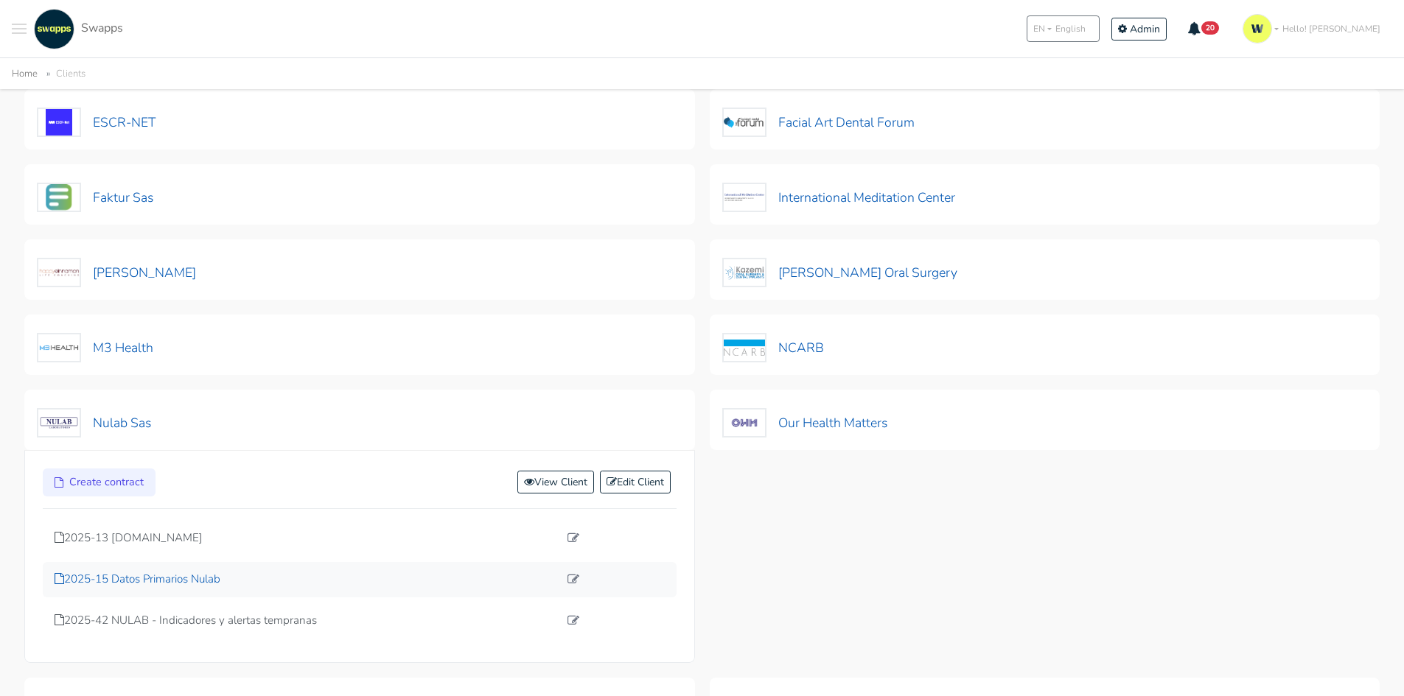
click at [147, 586] on p "2025-15 Datos Primarios Nulab" at bounding box center [307, 579] width 504 height 17
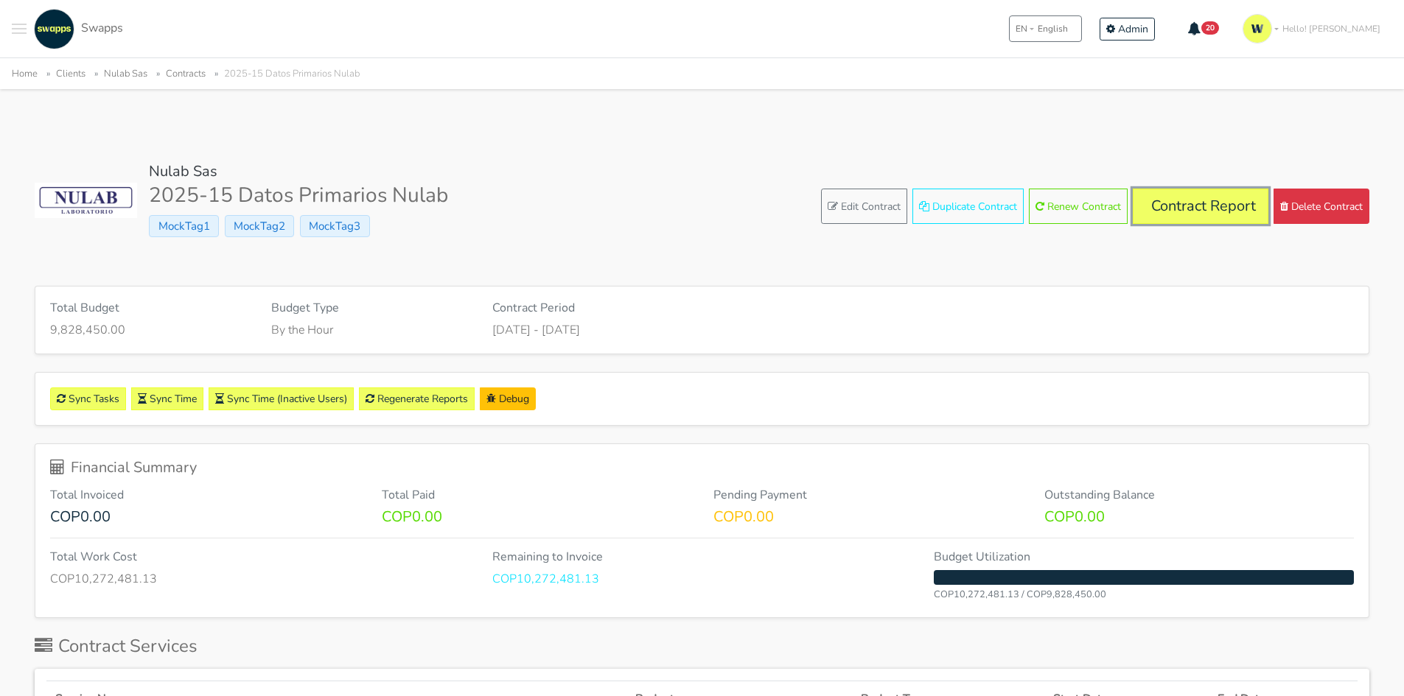
click at [1208, 209] on link "Contract Report" at bounding box center [1200, 206] width 136 height 35
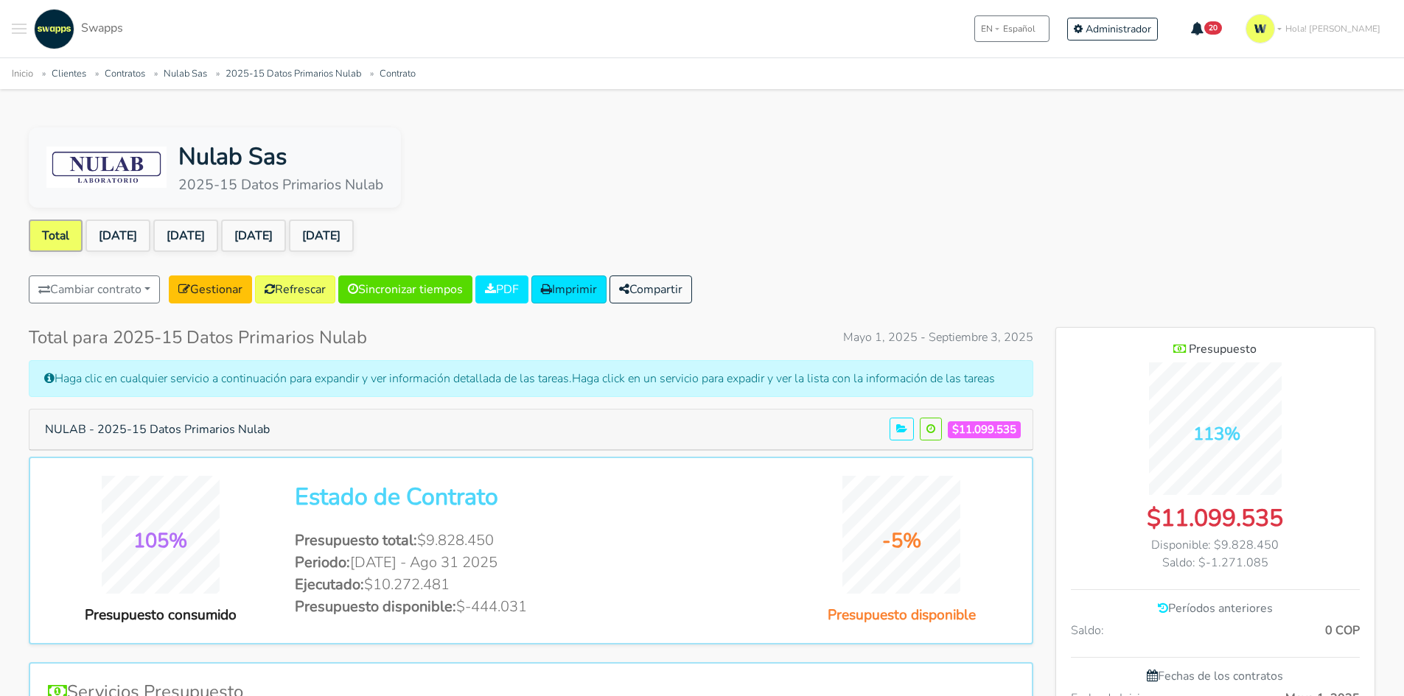
scroll to position [956, 319]
click at [350, 231] on link "Aug 2025" at bounding box center [321, 236] width 65 height 32
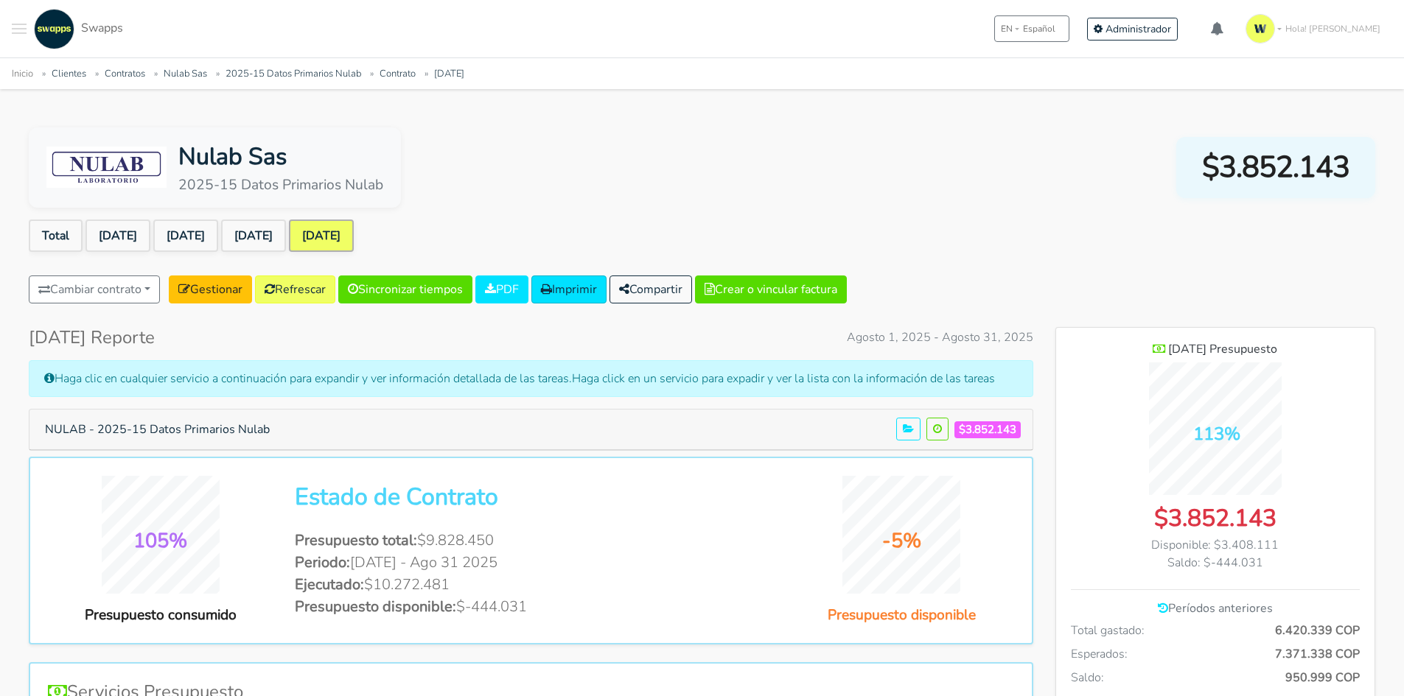
scroll to position [1074, 319]
click at [67, 231] on link "Total" at bounding box center [56, 236] width 54 height 32
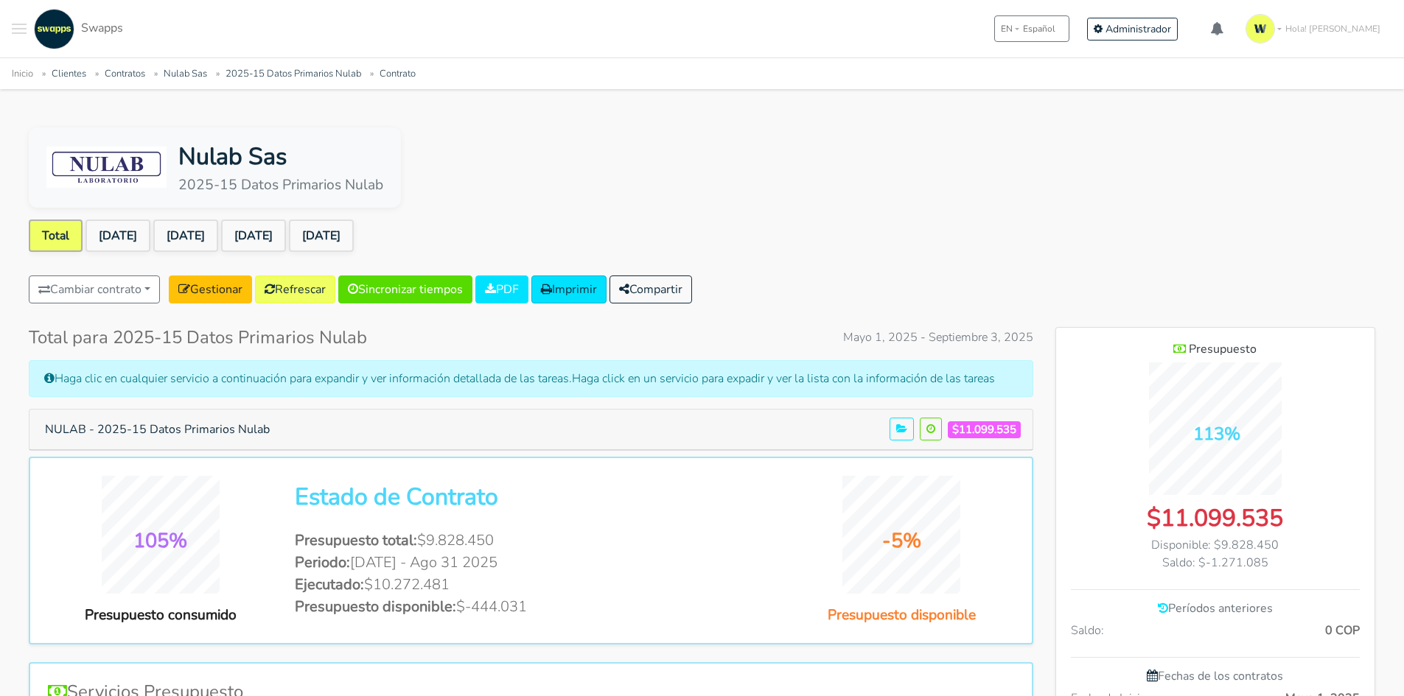
scroll to position [956, 319]
click at [170, 432] on button "NULAB - 2025-15 Datos Primarios Nulab" at bounding box center [157, 430] width 244 height 28
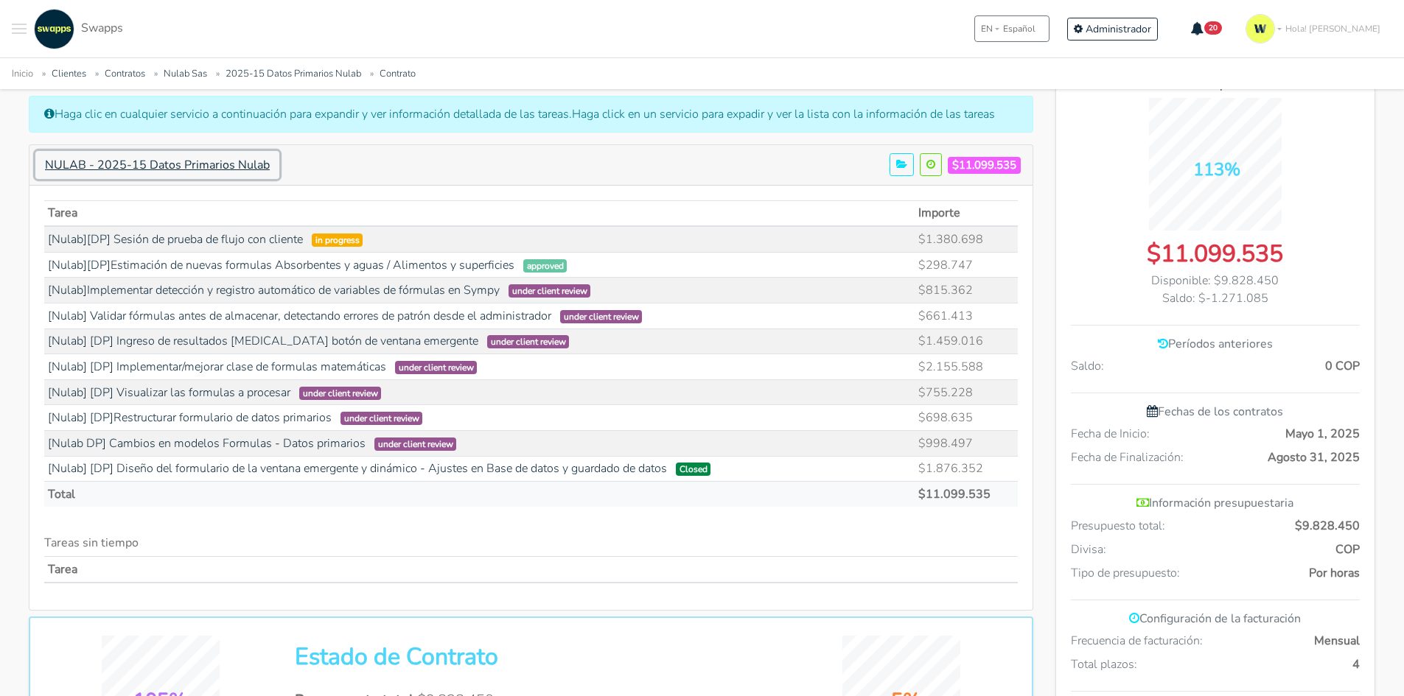
scroll to position [295, 0]
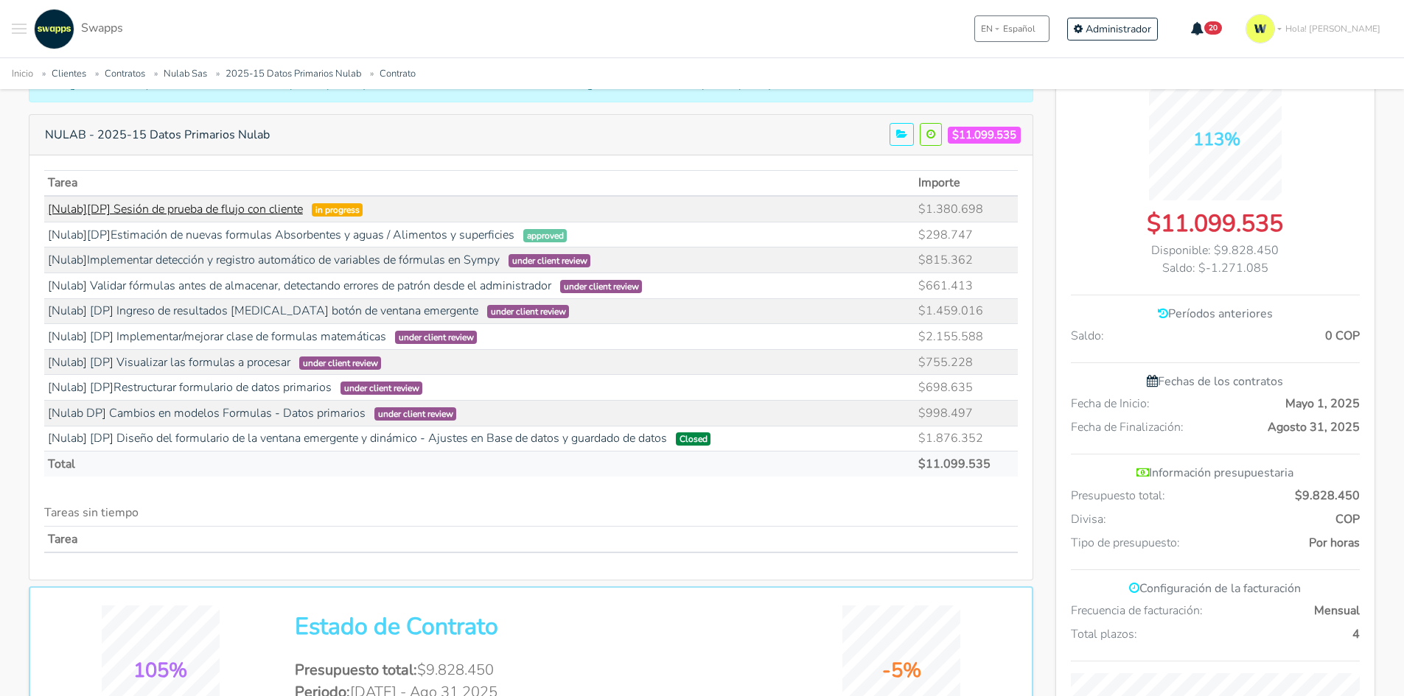
click at [261, 212] on link "[Nulab][DP] Sesión de prueba de flujo con cliente" at bounding box center [175, 209] width 255 height 16
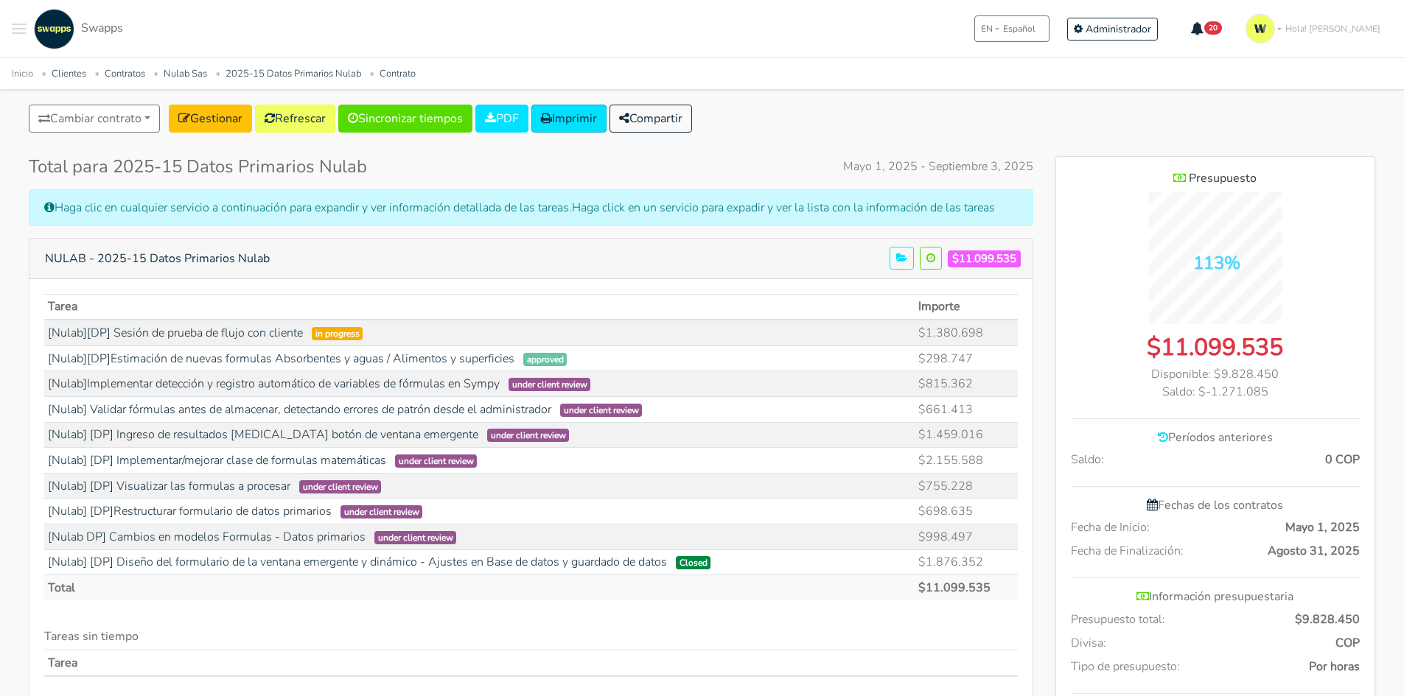
scroll to position [147, 0]
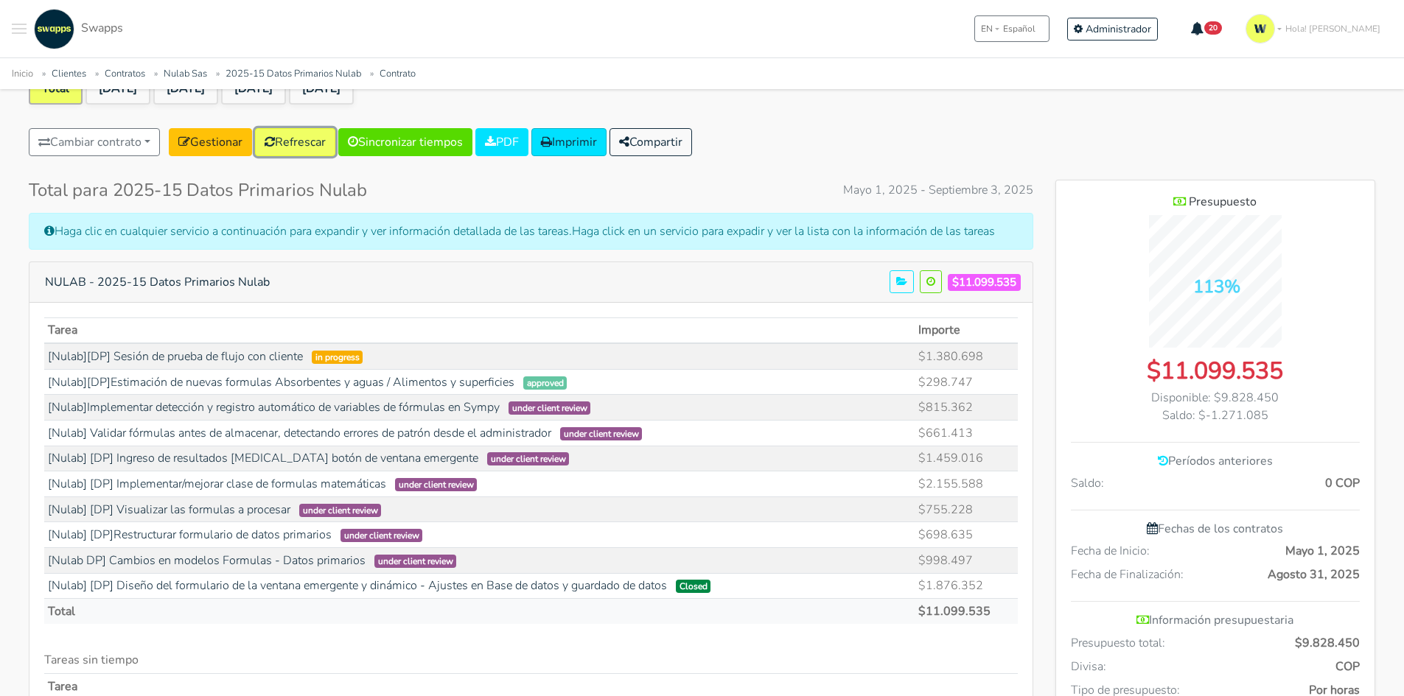
click at [313, 139] on link "Refrescar" at bounding box center [295, 142] width 80 height 28
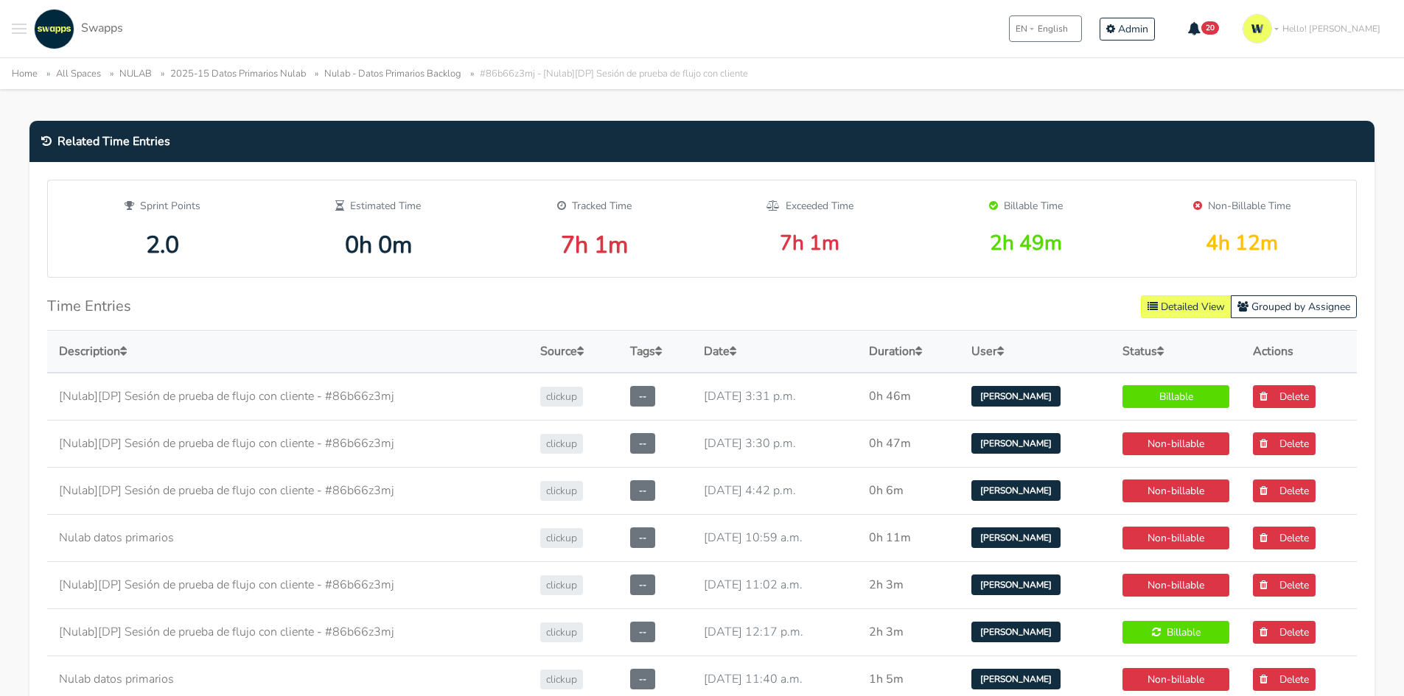
scroll to position [516, 0]
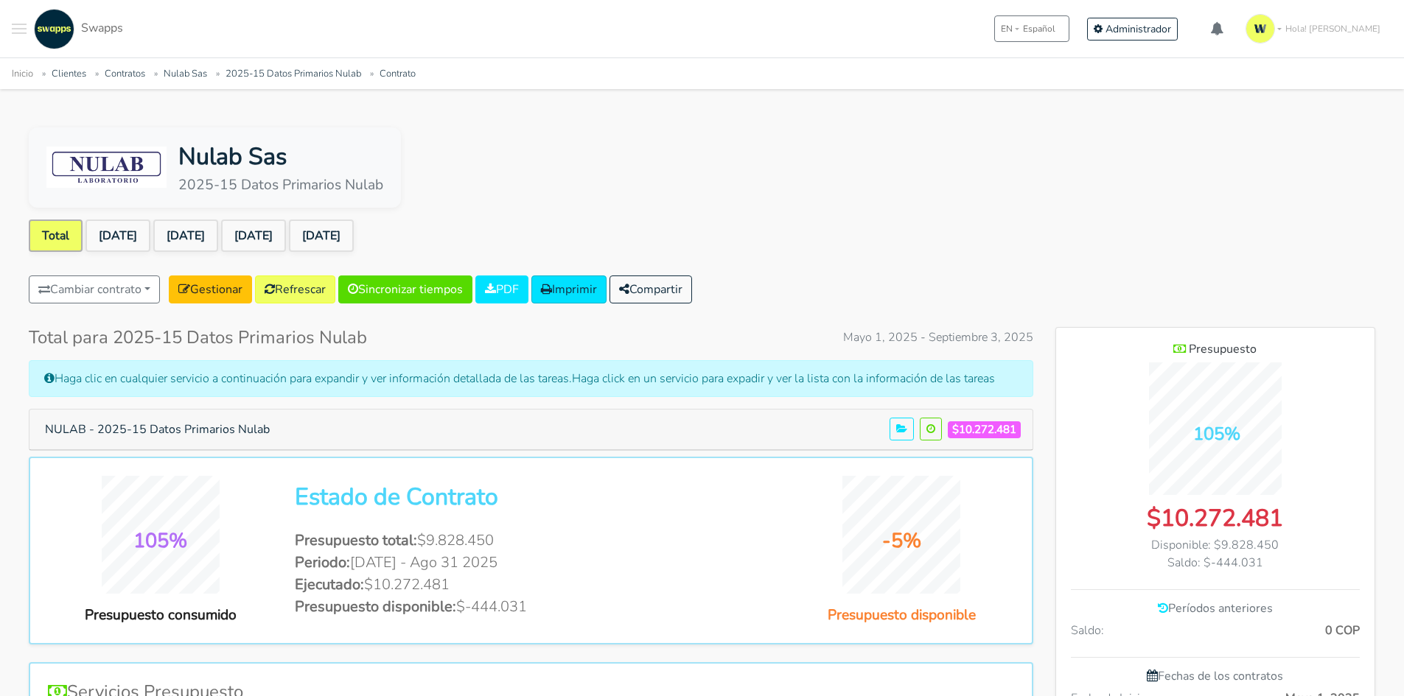
scroll to position [956, 319]
click at [217, 435] on button "NULAB - 2025-15 Datos Primarios Nulab" at bounding box center [157, 430] width 244 height 28
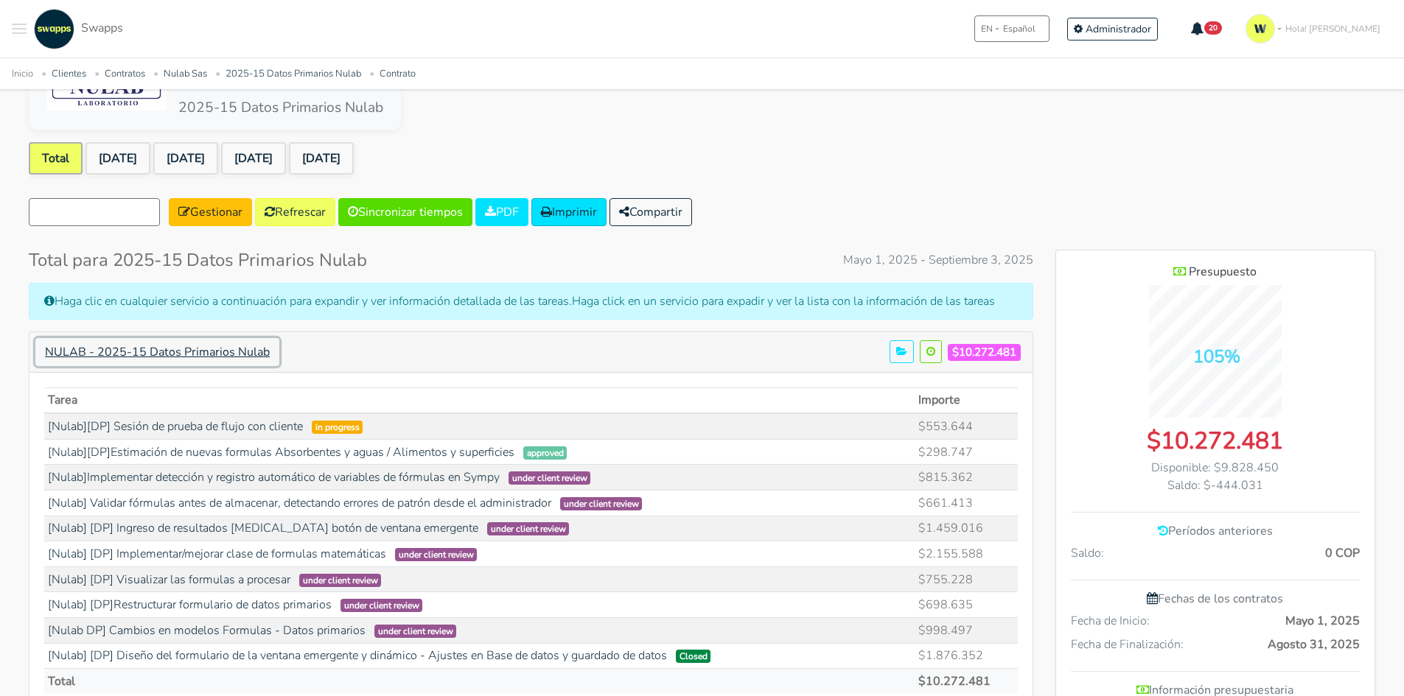
scroll to position [74, 0]
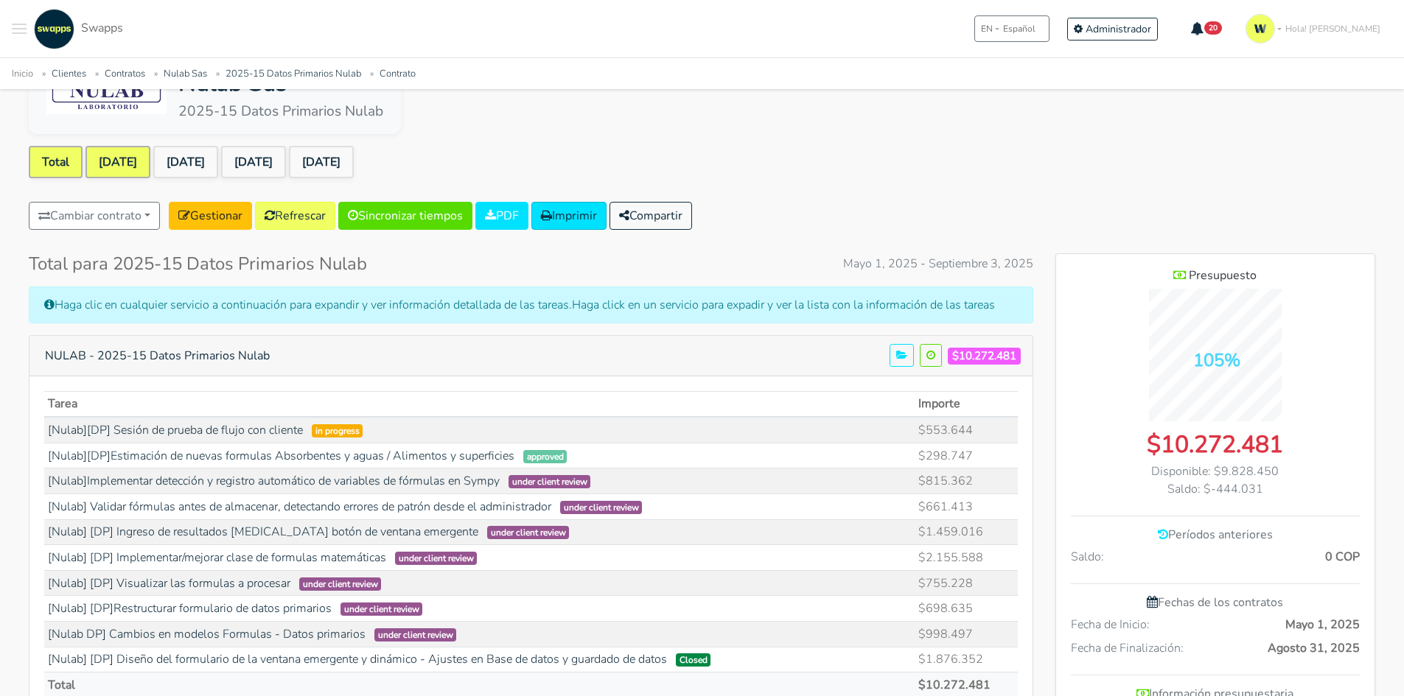
click at [136, 173] on link "[DATE]" at bounding box center [117, 162] width 65 height 32
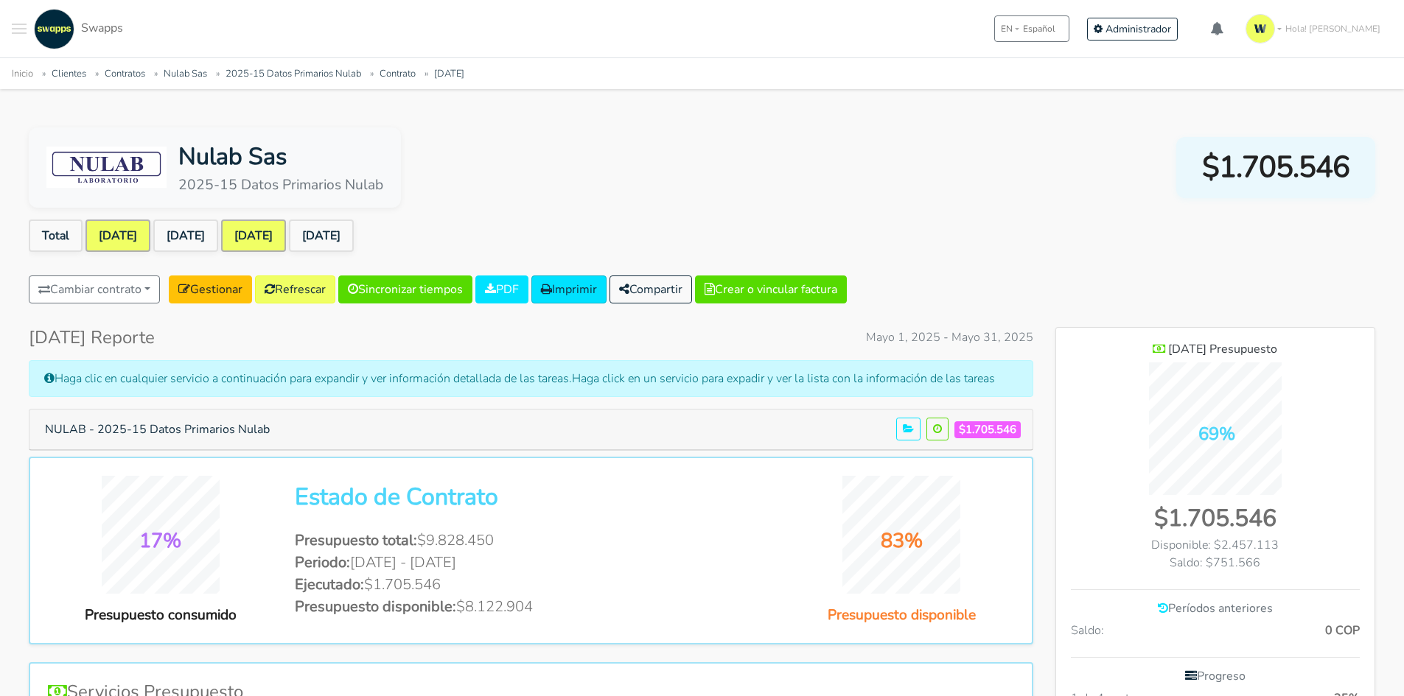
scroll to position [1027, 319]
click at [286, 294] on link "Refrescar" at bounding box center [295, 290] width 80 height 28
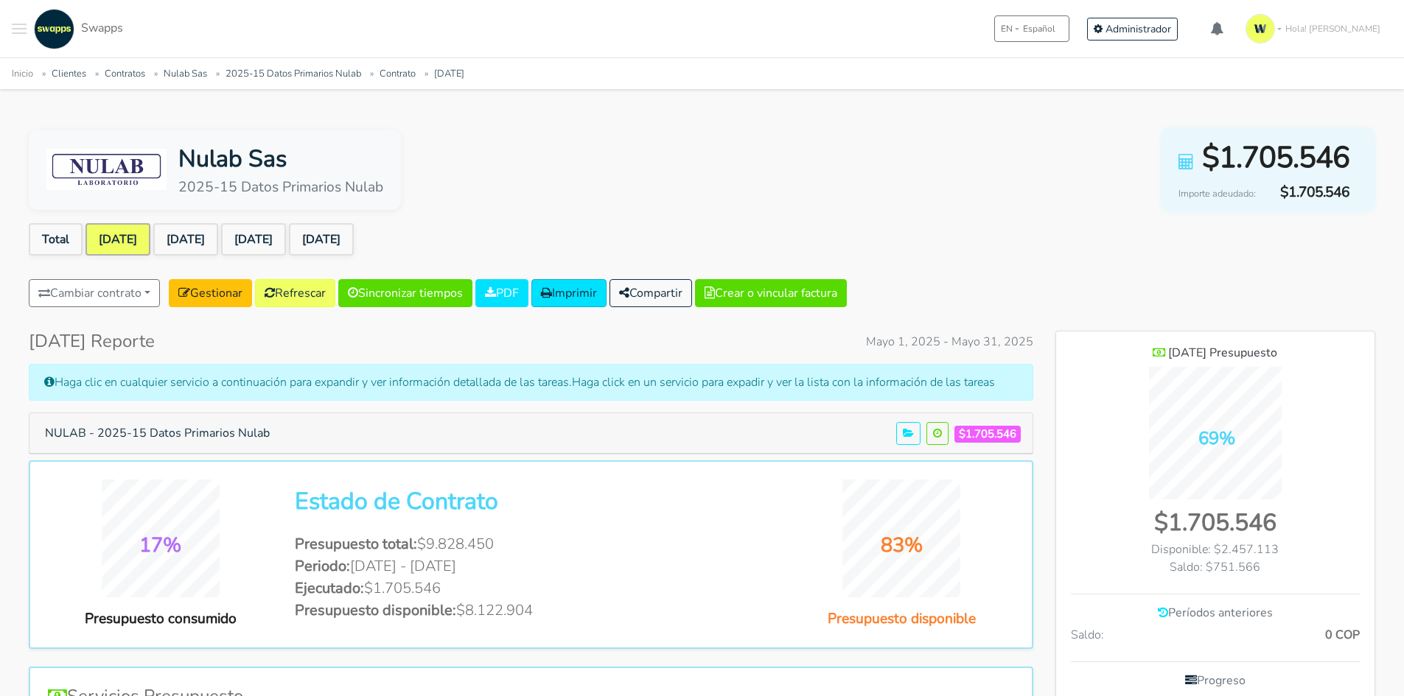
scroll to position [1027, 319]
click at [200, 238] on link "[DATE]" at bounding box center [185, 239] width 65 height 32
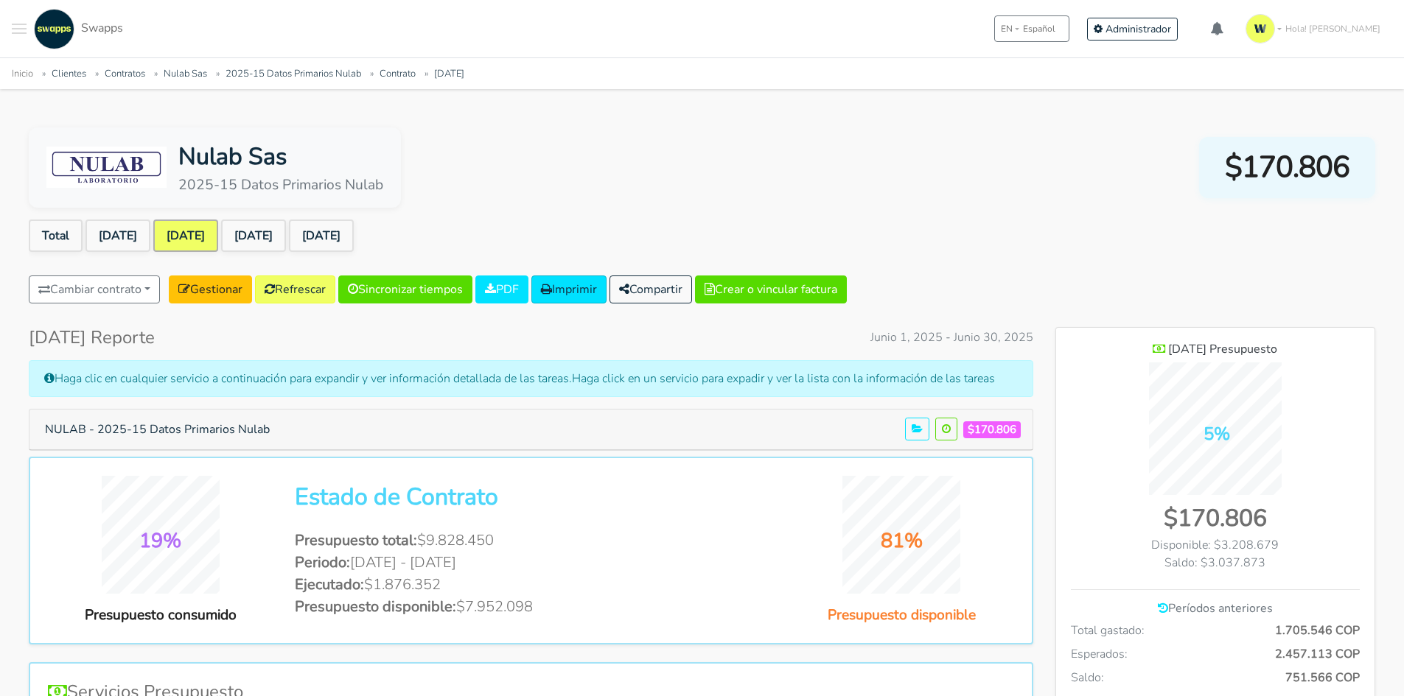
scroll to position [1074, 319]
click at [311, 291] on link "Refrescar" at bounding box center [295, 290] width 80 height 28
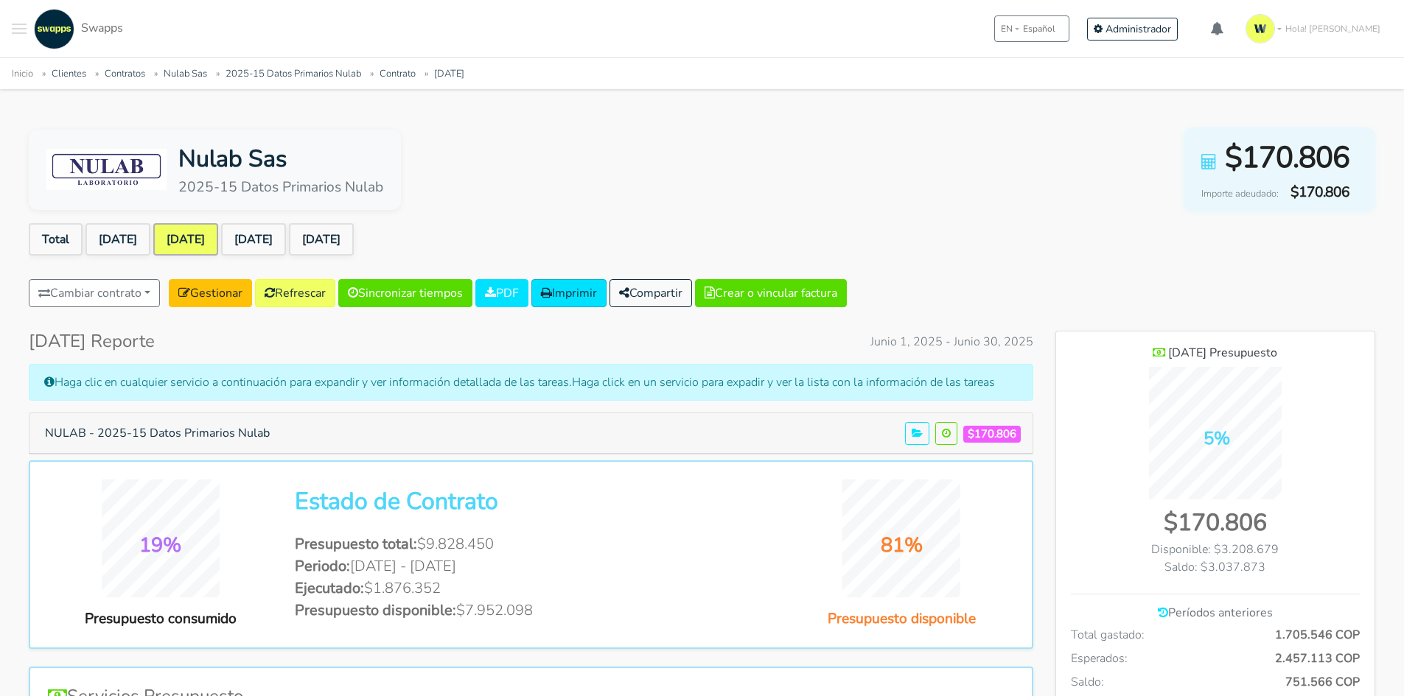
scroll to position [1074, 319]
click at [280, 229] on link "[DATE]" at bounding box center [253, 239] width 65 height 32
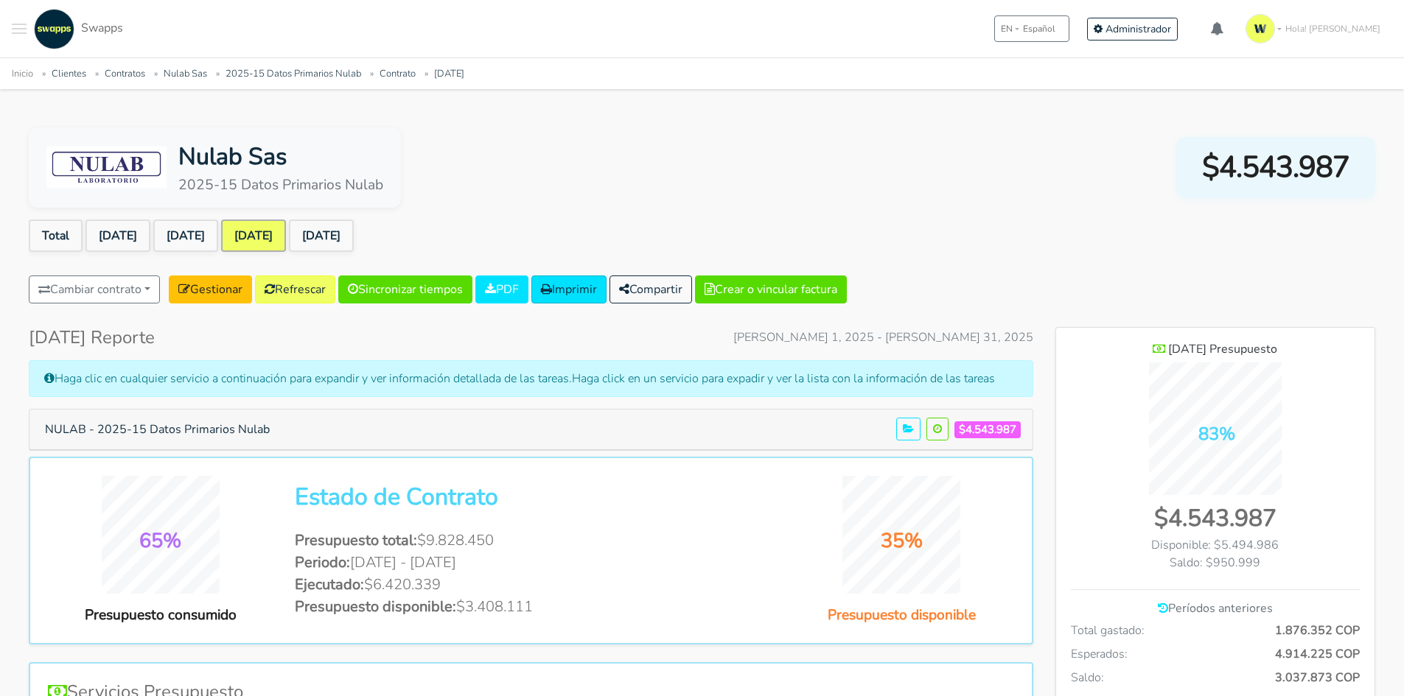
scroll to position [1074, 319]
click at [304, 291] on link "Refrescar" at bounding box center [295, 290] width 80 height 28
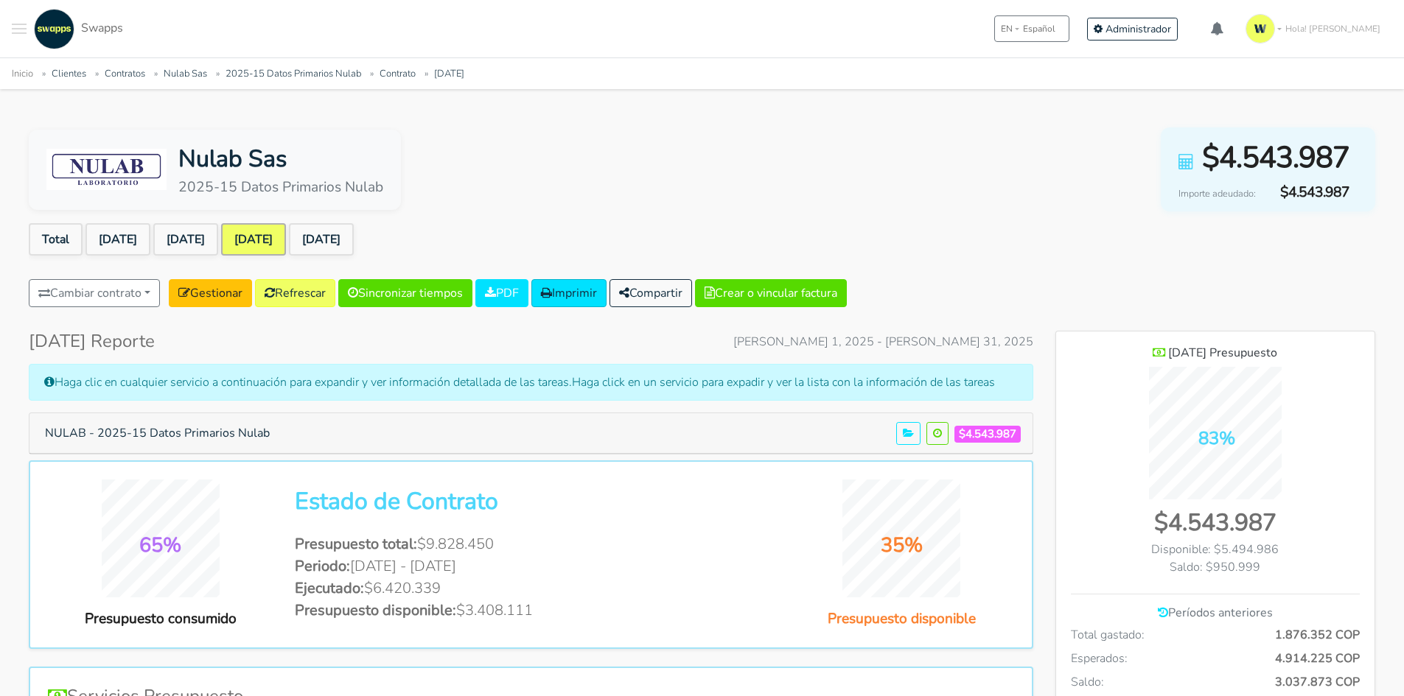
scroll to position [1074, 319]
click at [218, 242] on link "[DATE]" at bounding box center [185, 239] width 65 height 32
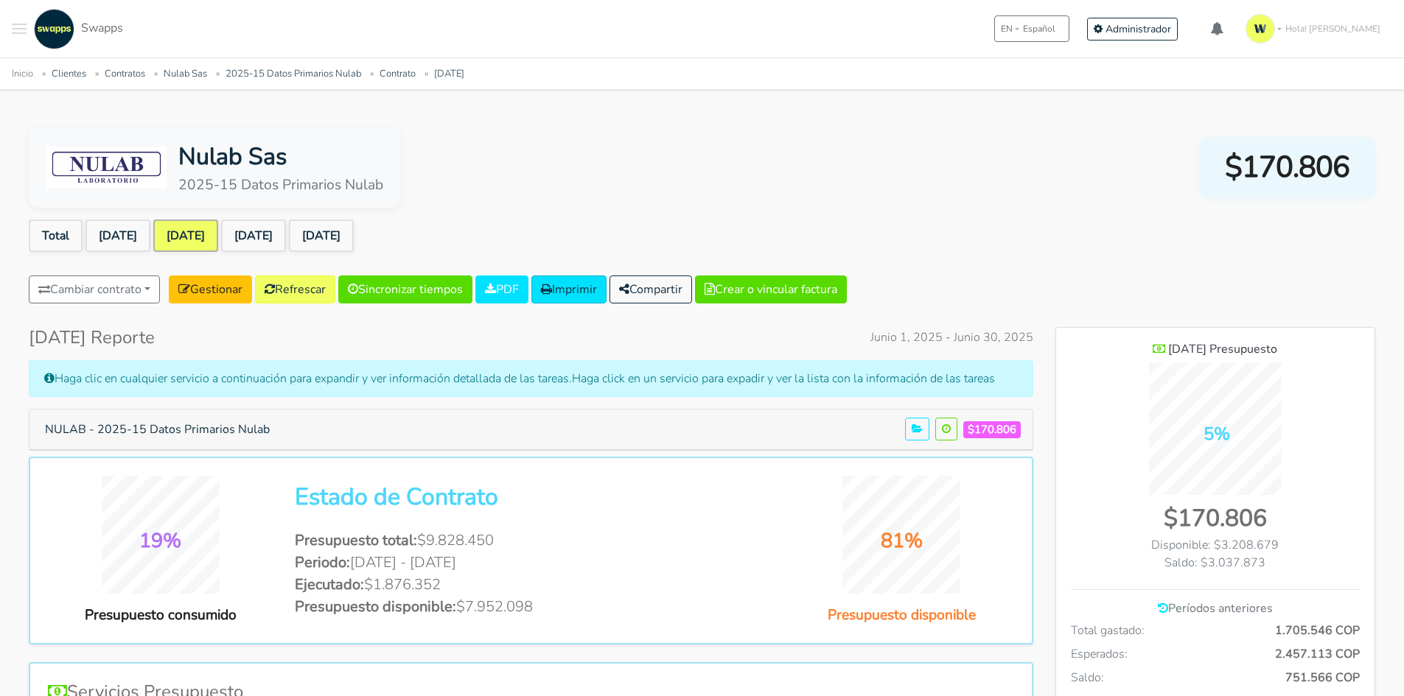
scroll to position [1074, 319]
click at [273, 224] on link "[DATE]" at bounding box center [253, 236] width 65 height 32
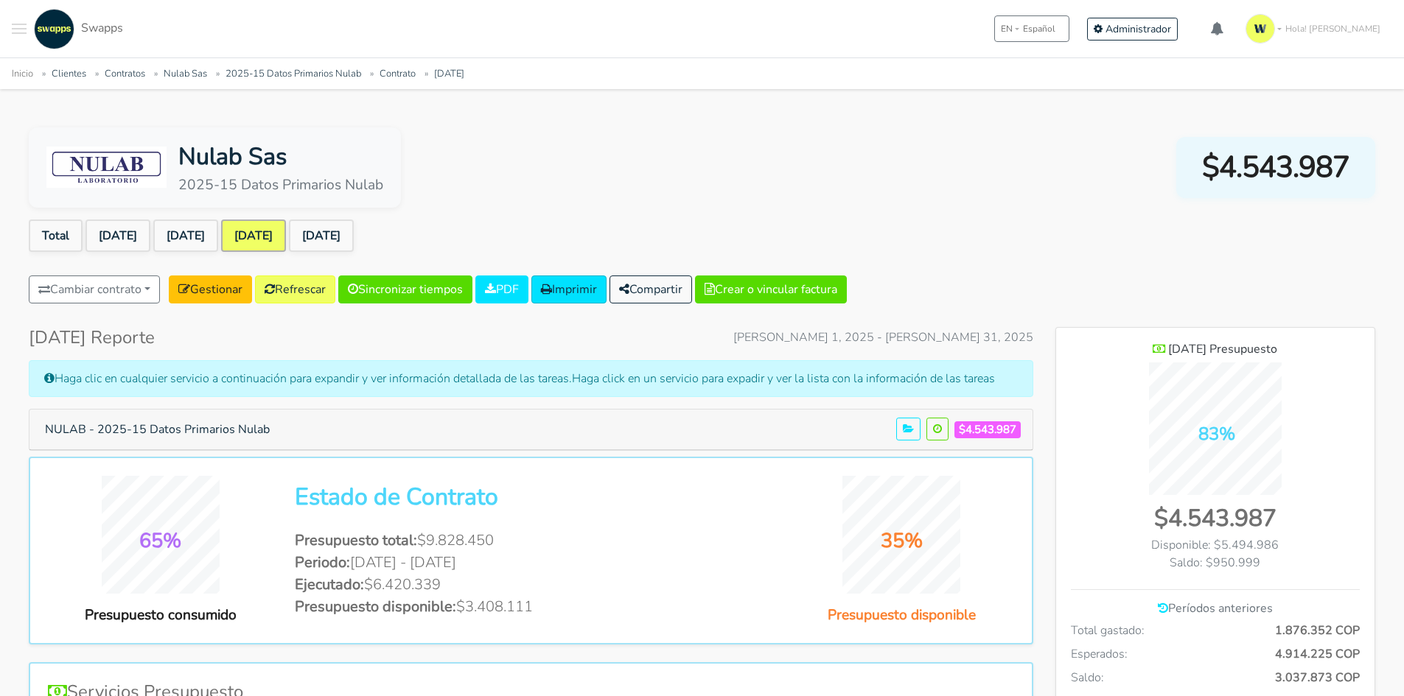
scroll to position [1074, 319]
click at [354, 236] on link "[DATE]" at bounding box center [321, 236] width 65 height 32
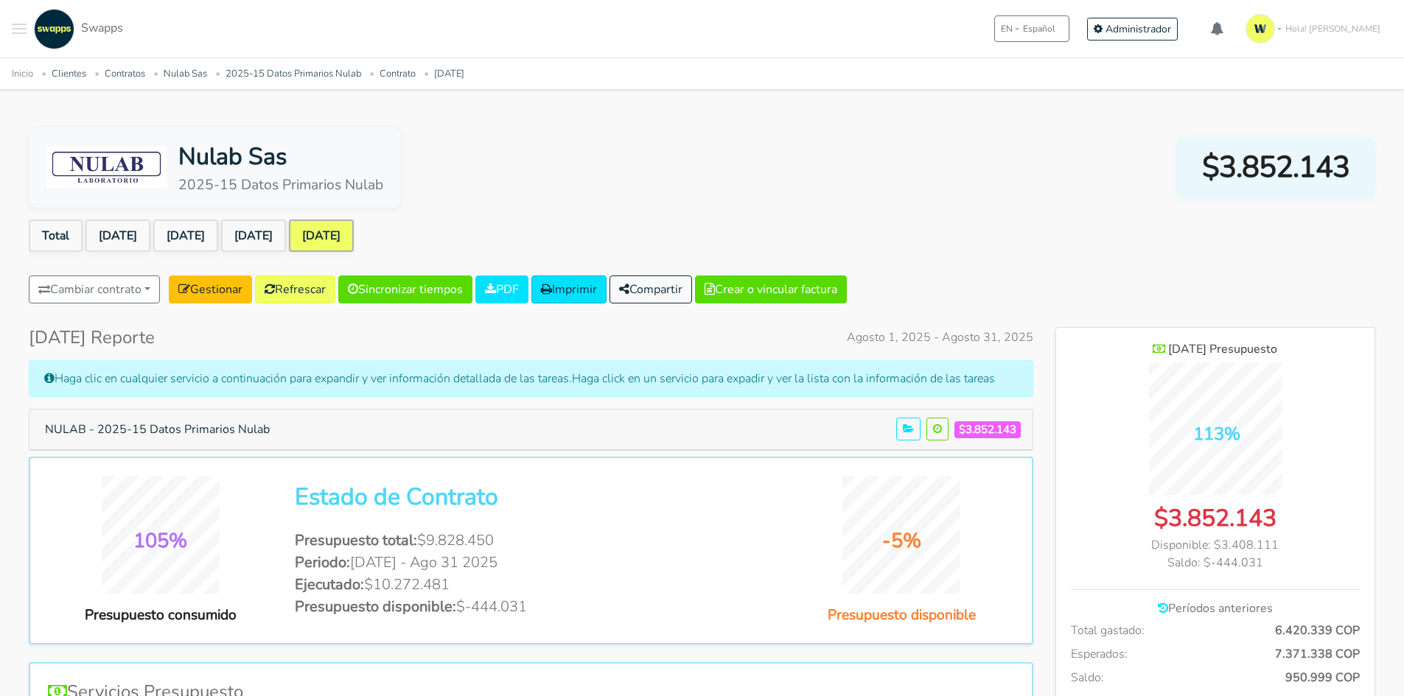
scroll to position [1074, 319]
click at [313, 288] on link "Refrescar" at bounding box center [295, 290] width 80 height 28
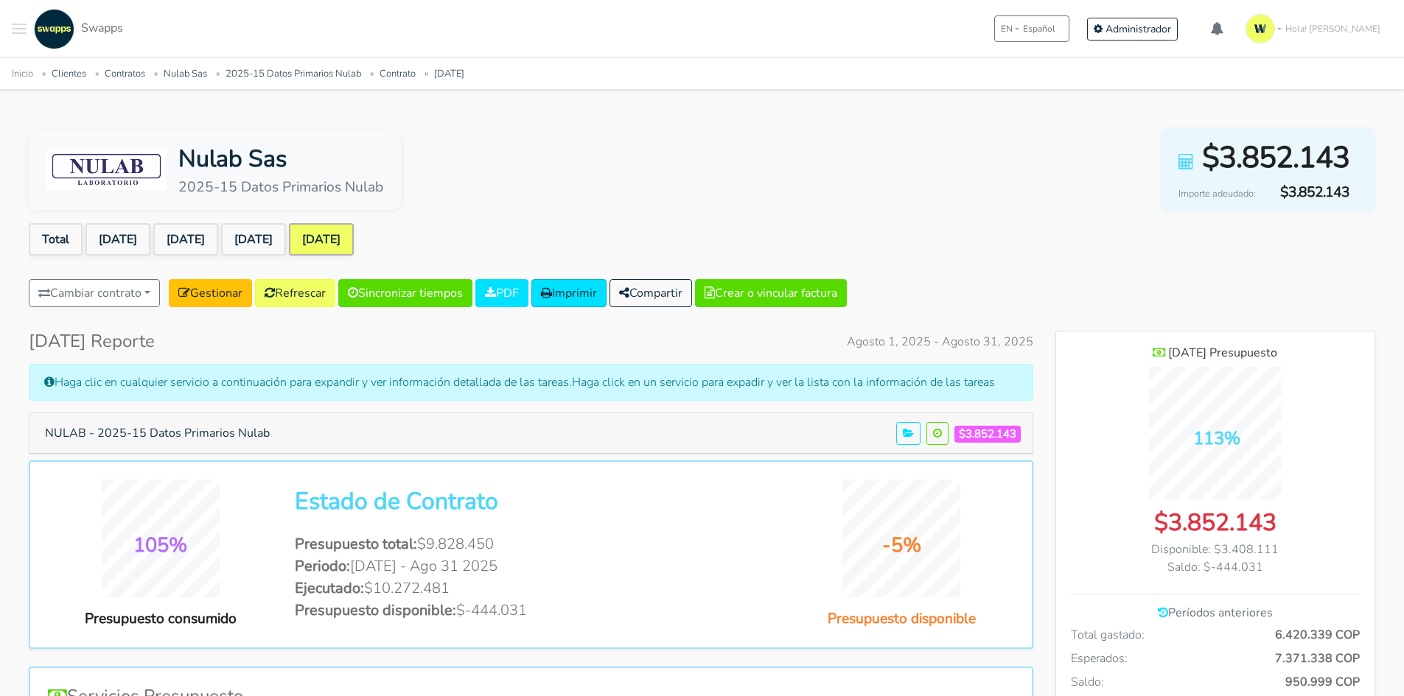
scroll to position [1074, 319]
click at [57, 243] on link "Total" at bounding box center [56, 239] width 54 height 32
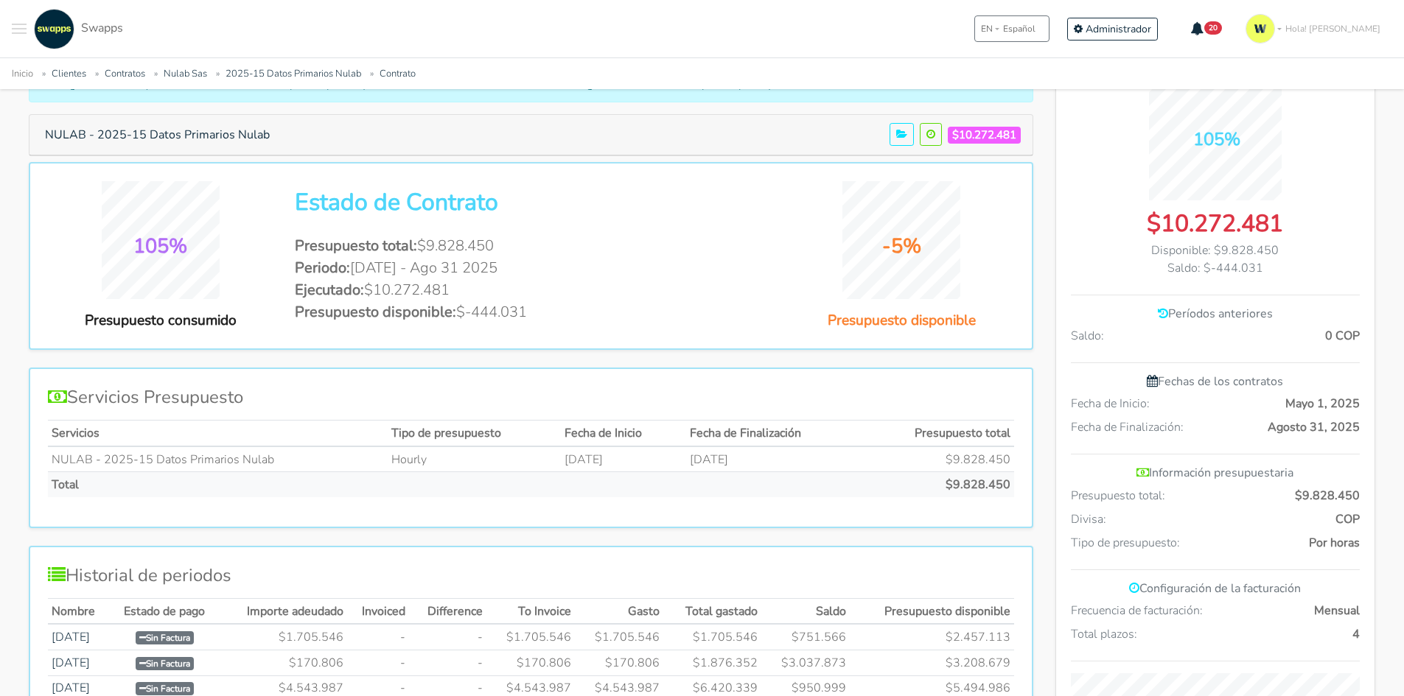
scroll to position [74, 0]
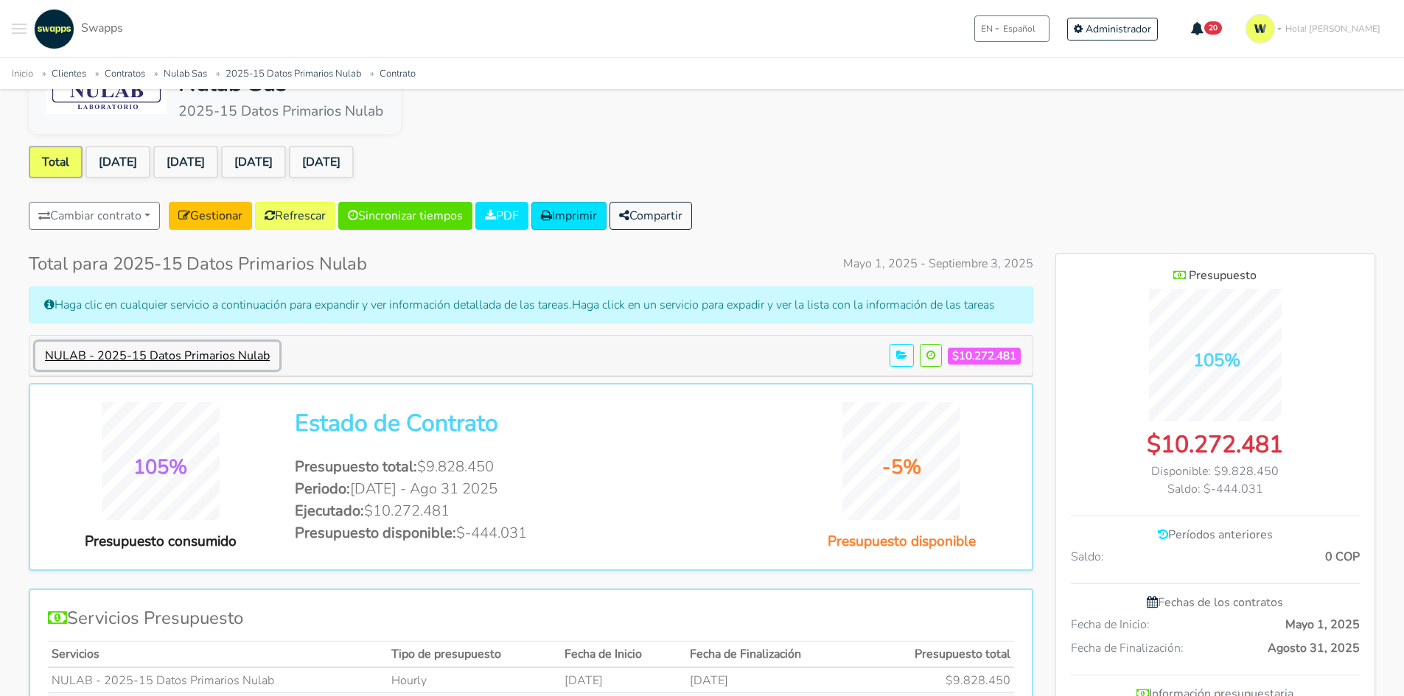
click at [136, 343] on button "NULAB - 2025-15 Datos Primarios Nulab" at bounding box center [157, 356] width 244 height 28
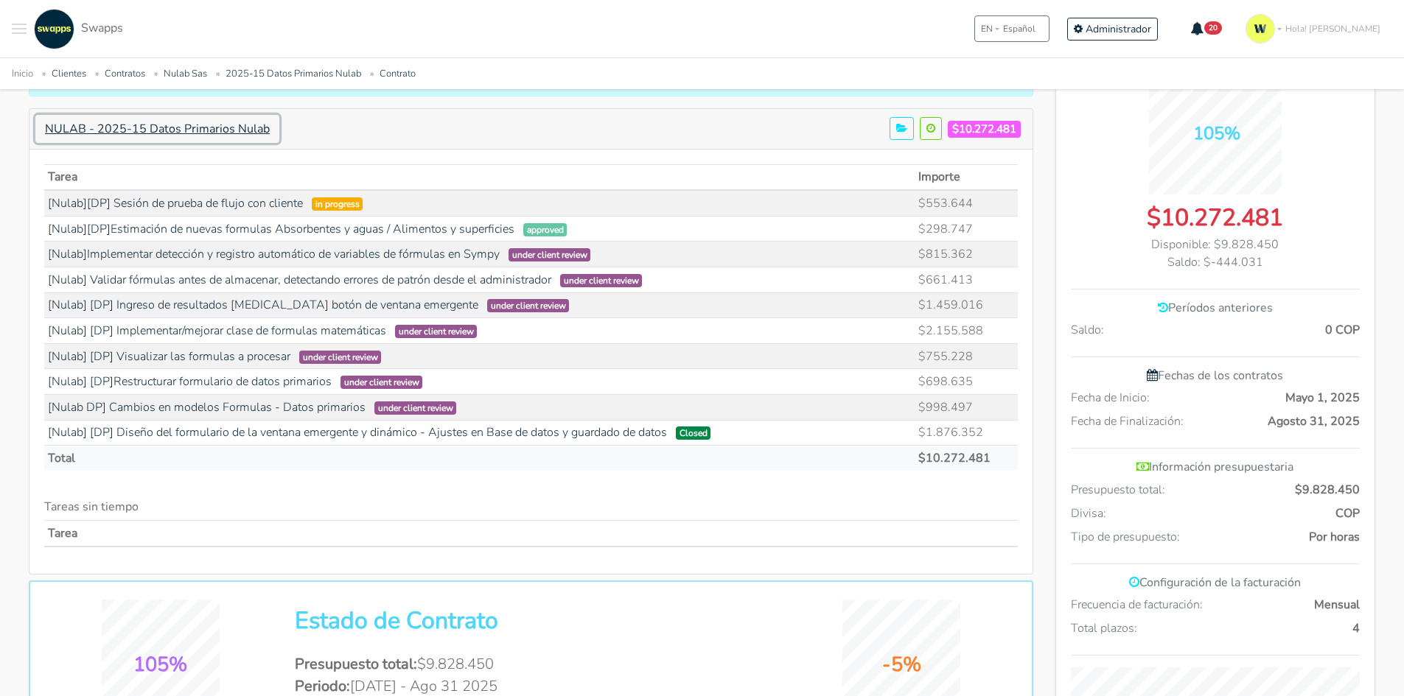
scroll to position [295, 0]
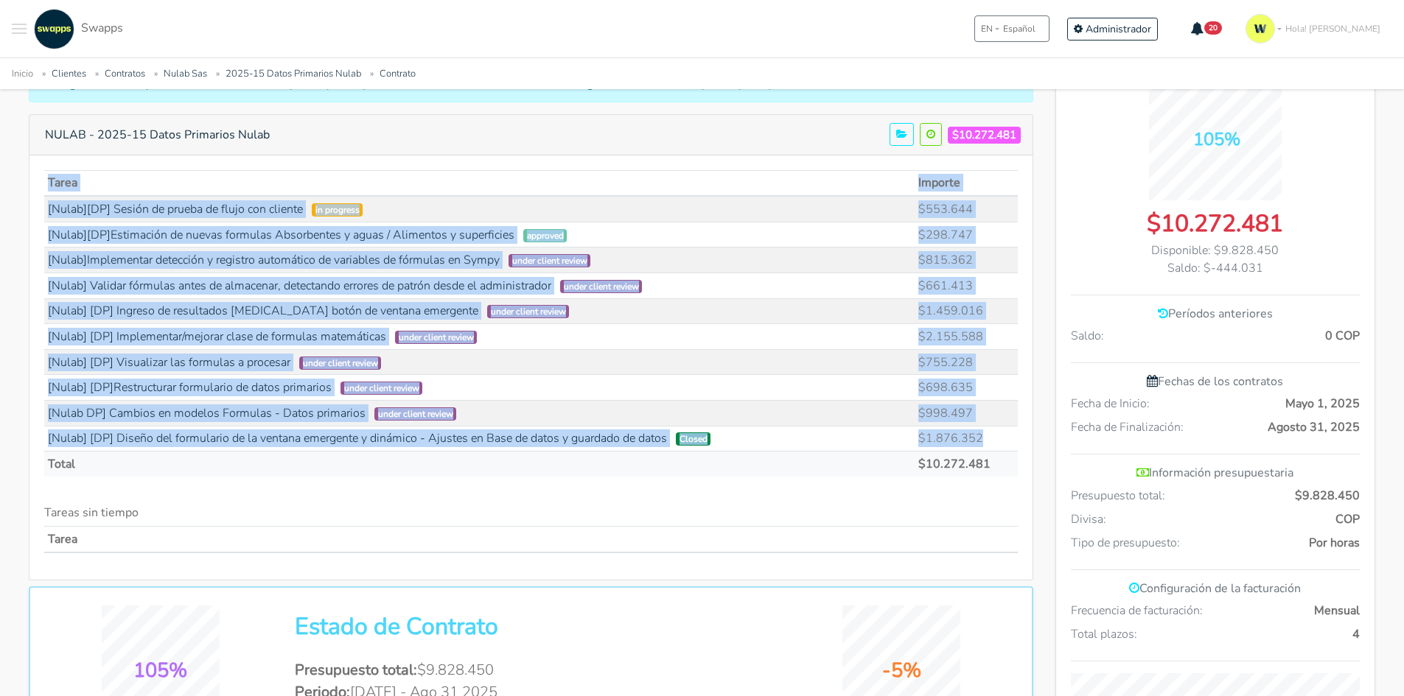
drag, startPoint x: 40, startPoint y: 203, endPoint x: 1006, endPoint y: 449, distance: 997.3
click at [1006, 449] on div "Tarea Importe in progress $553.644 $298.747" at bounding box center [530, 367] width 1003 height 424
copy div "Tarea Importe [Nulab][DP] Sesión de prueba de flujo con cliente in progress $55…"
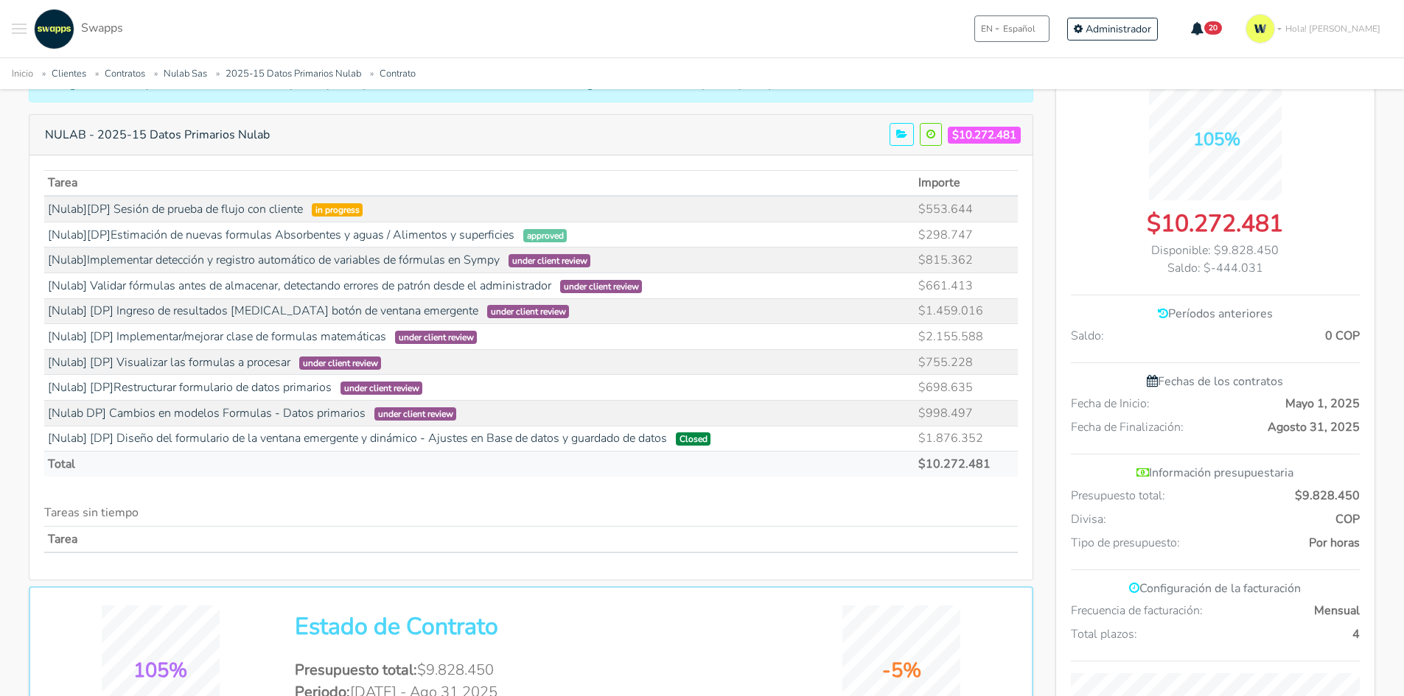
click at [984, 513] on h6 "Tareas sin tiempo" at bounding box center [530, 513] width 973 height 14
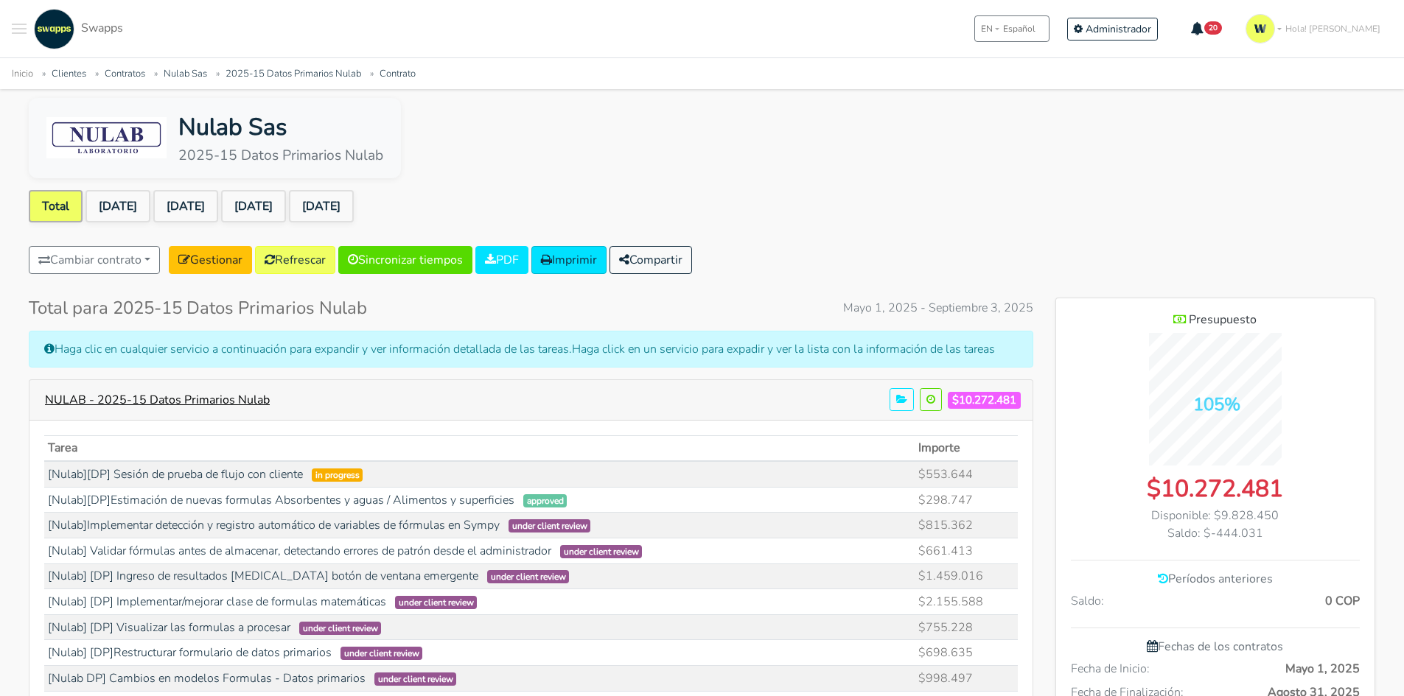
scroll to position [0, 0]
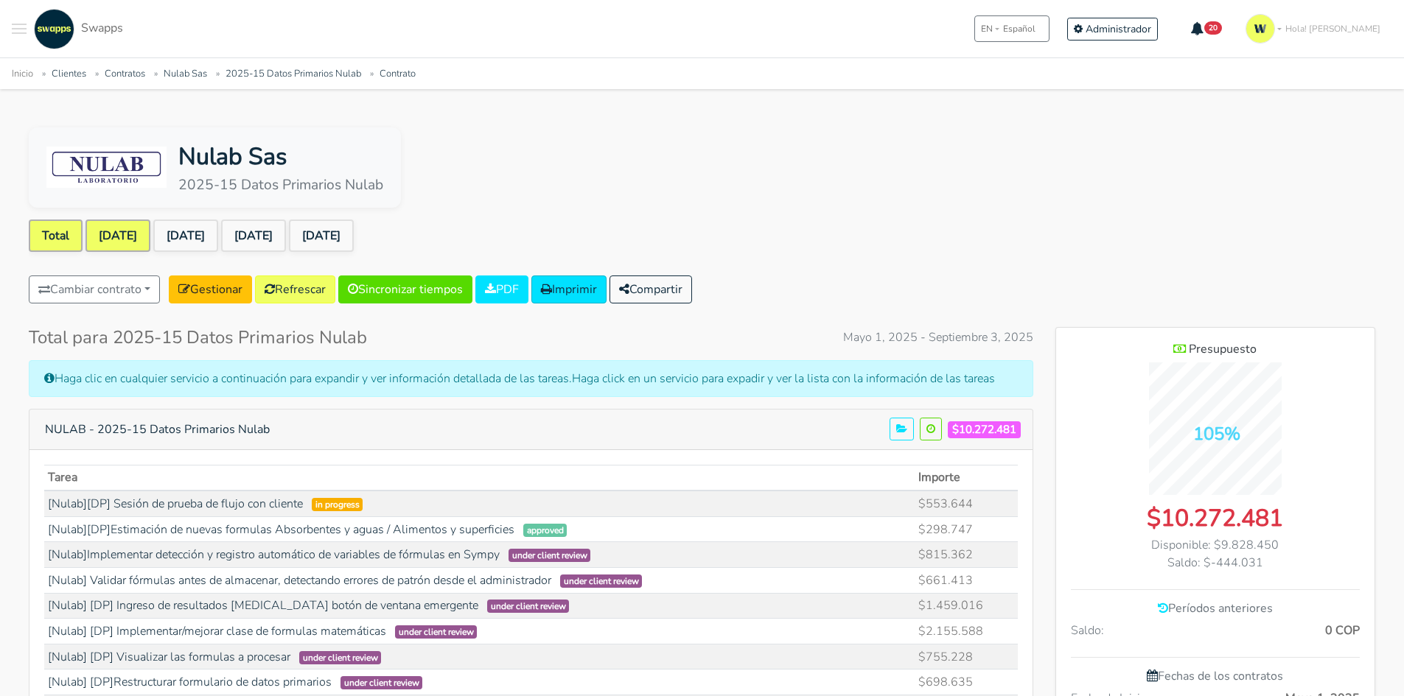
click at [119, 242] on link "[DATE]" at bounding box center [117, 236] width 65 height 32
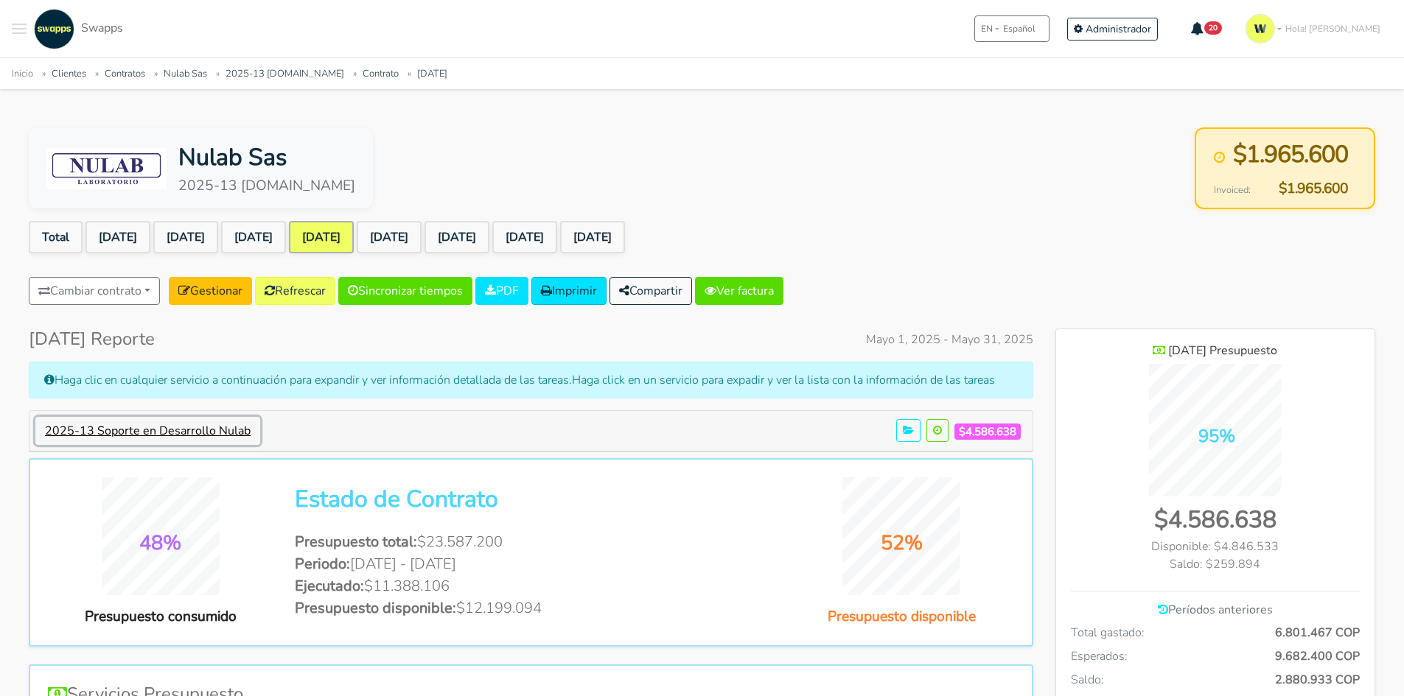
drag, startPoint x: 186, startPoint y: 433, endPoint x: 443, endPoint y: 463, distance: 258.1
click at [187, 433] on button "2025-13 Soporte en Desarrollo Nulab" at bounding box center [147, 431] width 225 height 28
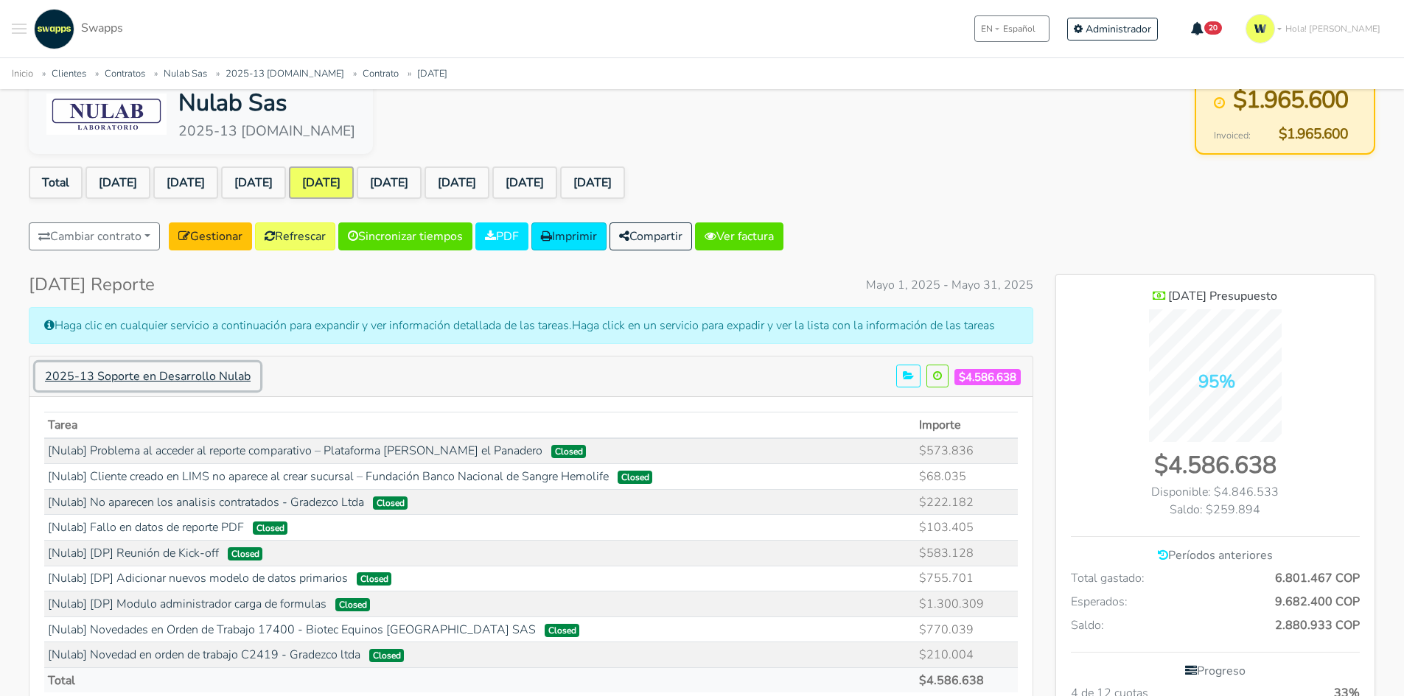
scroll to position [147, 0]
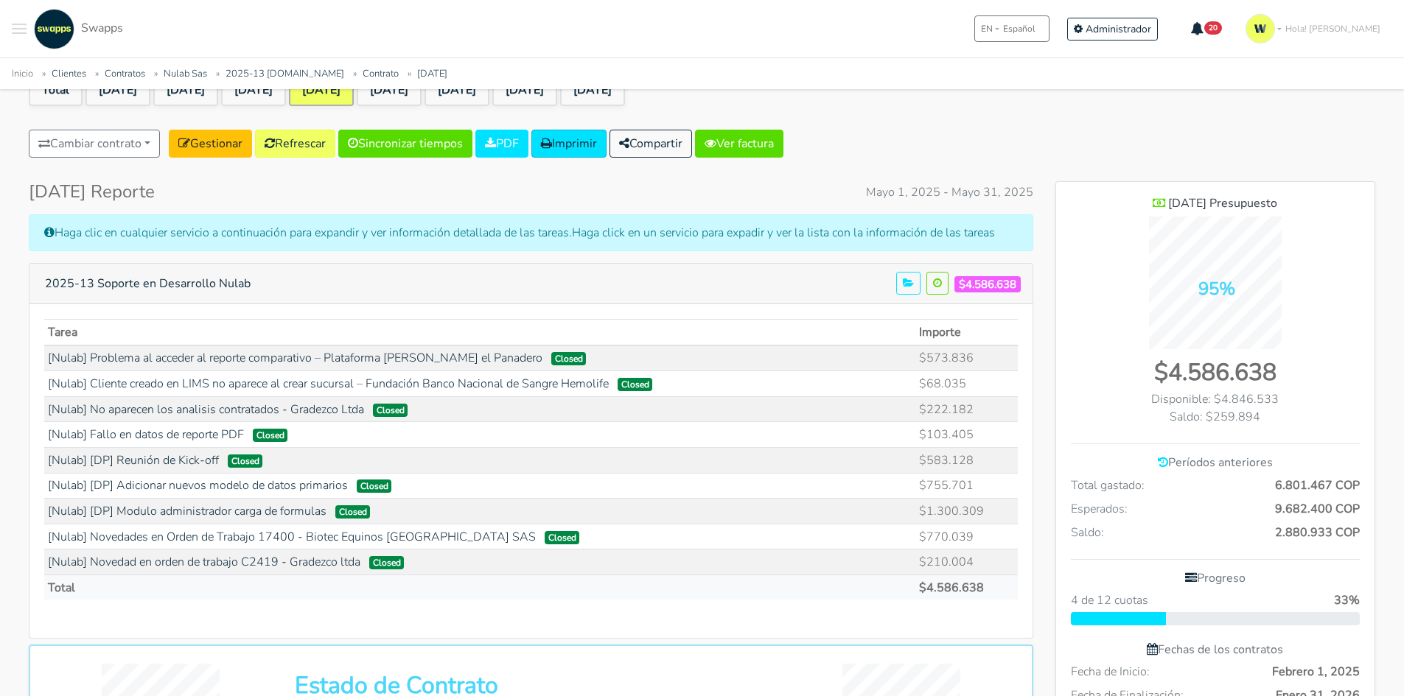
drag, startPoint x: 28, startPoint y: 453, endPoint x: 164, endPoint y: 474, distance: 137.9
click at [414, 455] on td "[Nulab] [DP] Reunión de Kick-off Closed" at bounding box center [479, 460] width 871 height 26
click at [307, 453] on td "[Nulab] [DP] Reunión de Kick-off Closed" at bounding box center [479, 460] width 871 height 26
drag, startPoint x: 1009, startPoint y: 508, endPoint x: 46, endPoint y: 457, distance: 964.3
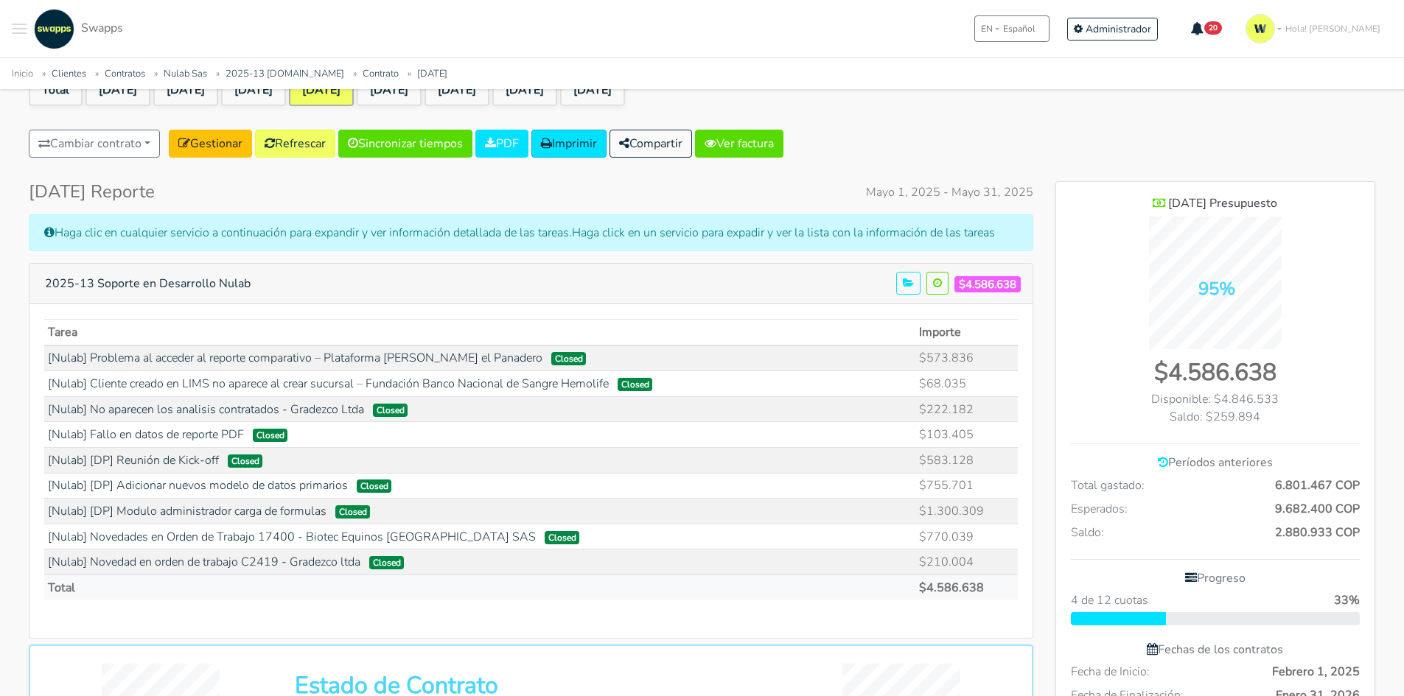
click at [46, 457] on tbody "[Nulab] Problema al acceder al reporte comparativo – Plataforma Juan el Panader…" at bounding box center [530, 461] width 973 height 230
copy tbody "[Nulab] [DP] Reunión de Kick-off Closed $583.128 [Nulab] [DP] Adicionar nuevos …"
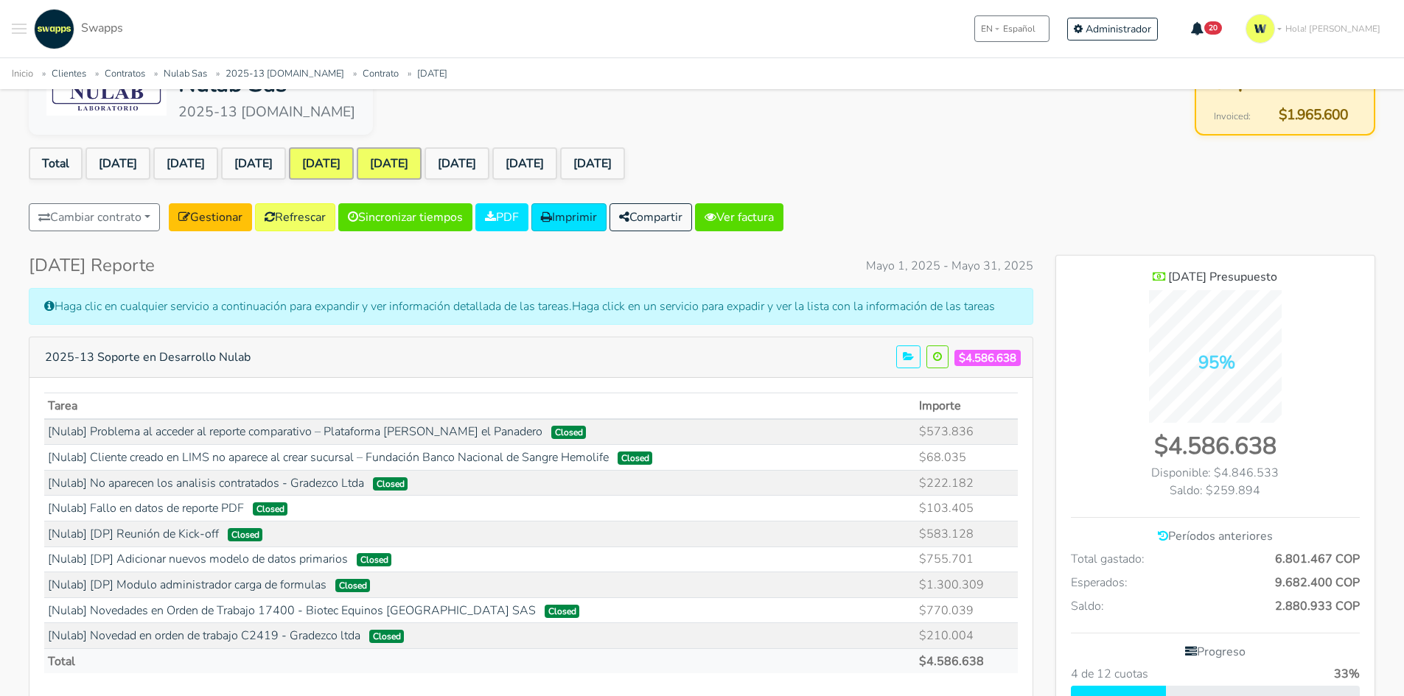
drag, startPoint x: 444, startPoint y: 160, endPoint x: 615, endPoint y: 267, distance: 202.0
click at [421, 161] on link "[DATE]" at bounding box center [389, 163] width 65 height 32
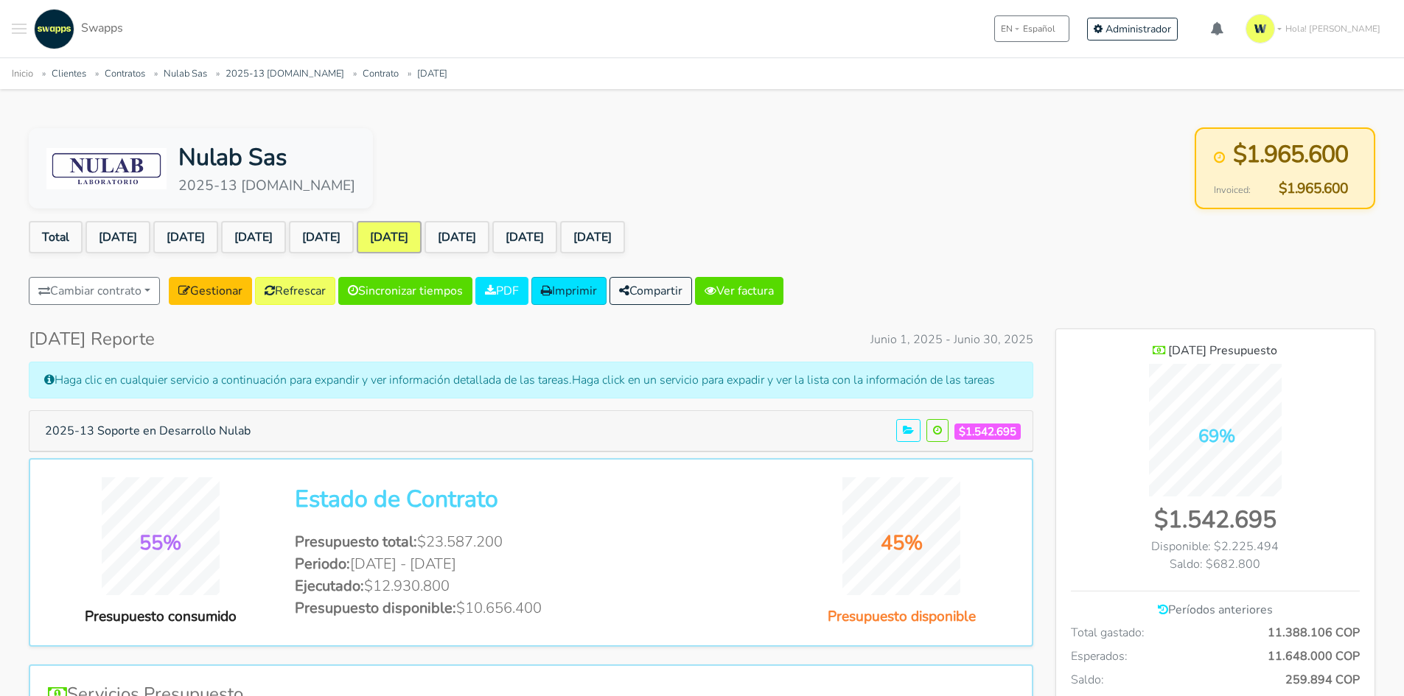
scroll to position [1074, 319]
click at [988, 234] on ul "Total [DATE] [DATE] [DATE] [DATE] [DATE] [DATE] [DATE] [DATE]" at bounding box center [702, 240] width 1346 height 38
click at [222, 439] on button "2025-13 Soporte en Desarrollo Nulab" at bounding box center [147, 431] width 225 height 28
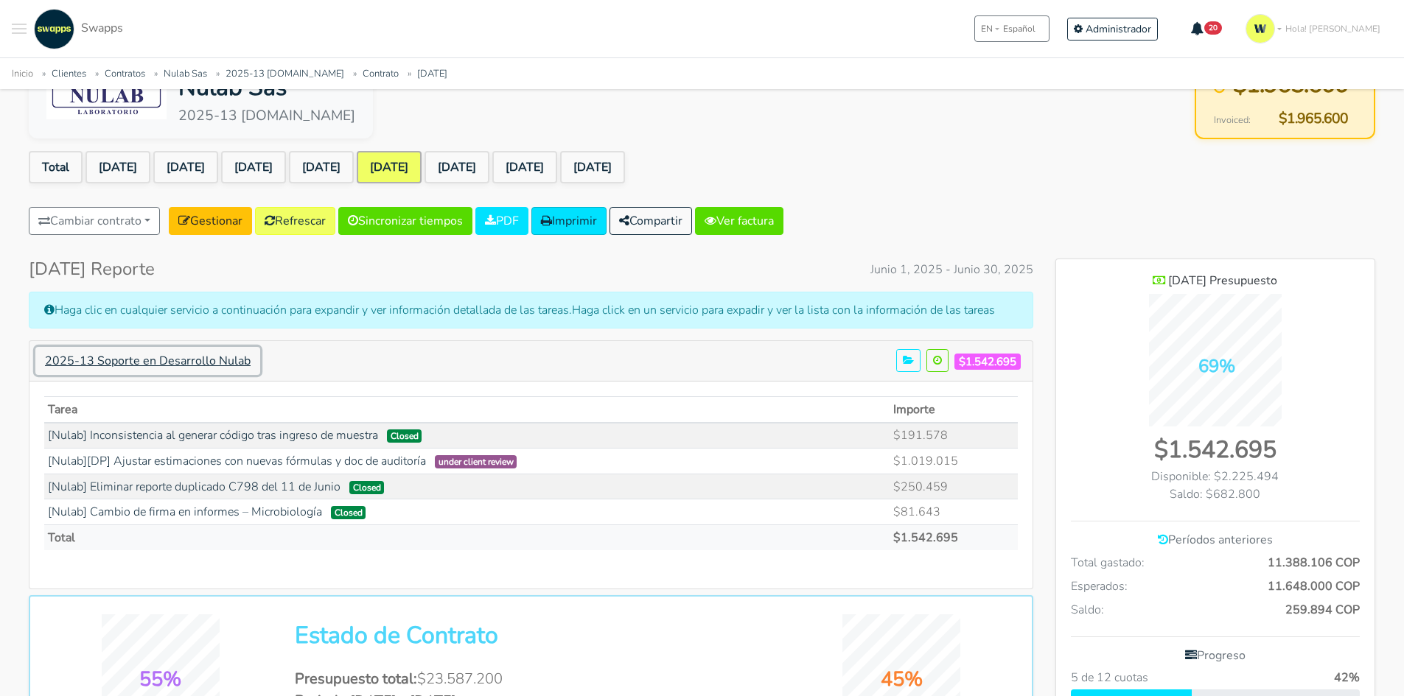
scroll to position [74, 0]
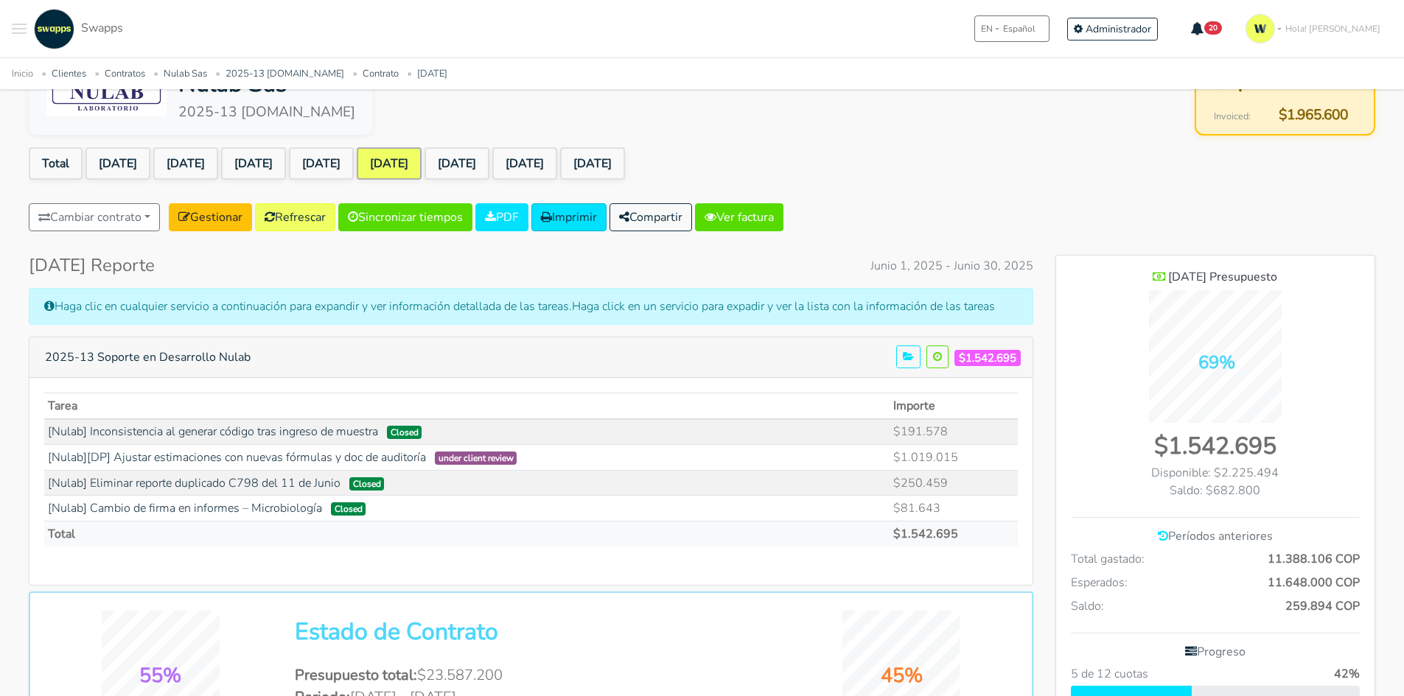
drag, startPoint x: 36, startPoint y: 459, endPoint x: 204, endPoint y: 441, distance: 168.9
click at [204, 441] on div "Tarea Importe Closed $191.578 $1.019.015" at bounding box center [530, 481] width 1003 height 207
drag, startPoint x: 542, startPoint y: 461, endPoint x: 845, endPoint y: 443, distance: 304.1
click at [544, 461] on td "[Nulab][DP] Ajustar estimaciones con nuevas fórmulas y doc de auditoría under c…" at bounding box center [466, 458] width 845 height 26
drag, startPoint x: 973, startPoint y: 455, endPoint x: 44, endPoint y: 464, distance: 929.1
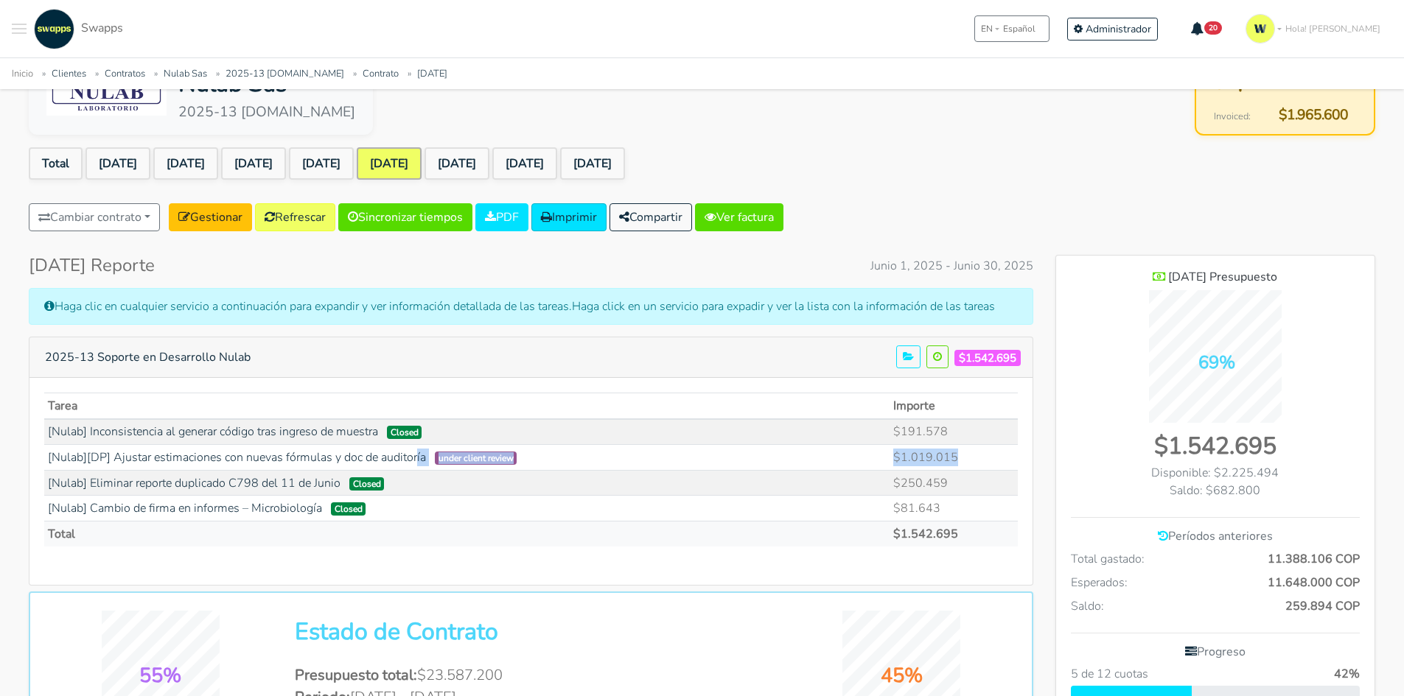
click at [44, 464] on tr "[Nulab][DP] Ajustar estimaciones con nuevas fórmulas y doc de auditoría under c…" at bounding box center [530, 458] width 973 height 26
copy tr "[Nulab][DP] Ajustar estimaciones con nuevas fórmulas y doc de auditoría under c…"
click at [489, 162] on link "[DATE]" at bounding box center [456, 163] width 65 height 32
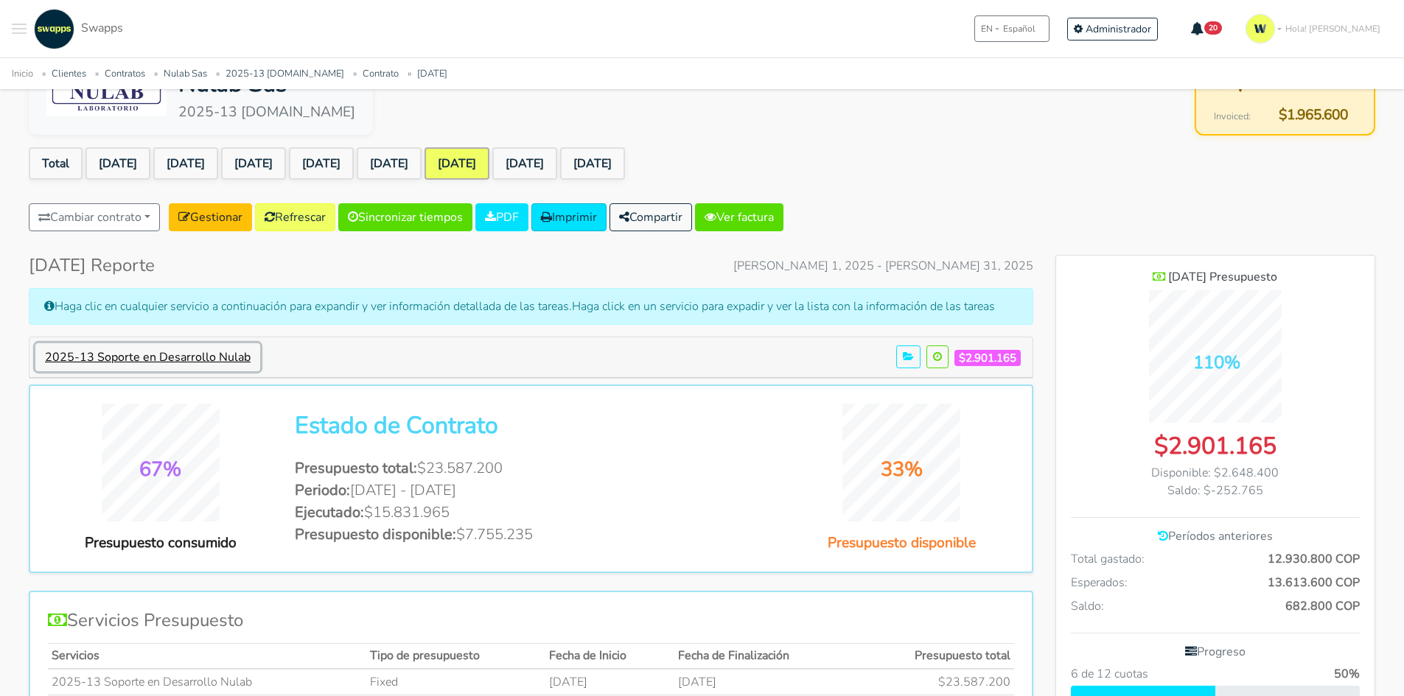
click at [173, 346] on button "2025-13 Soporte en Desarrollo Nulab" at bounding box center [147, 357] width 225 height 28
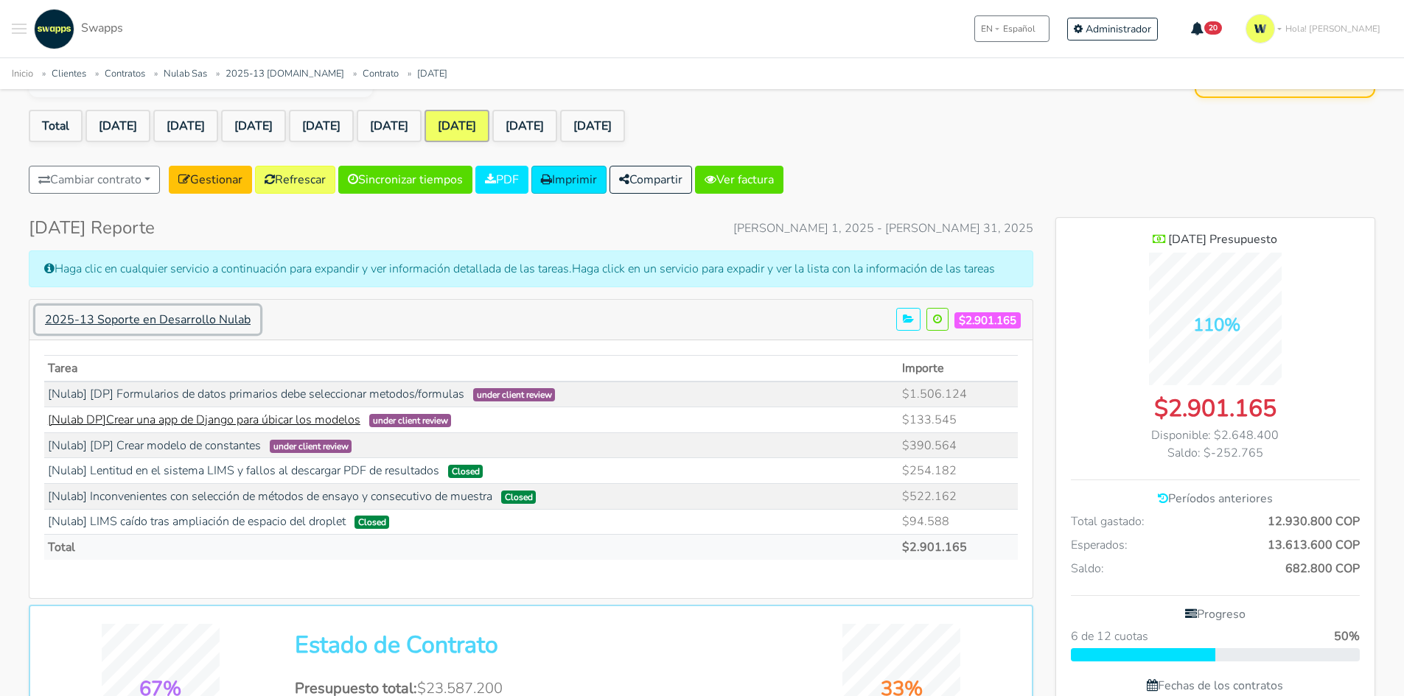
scroll to position [147, 0]
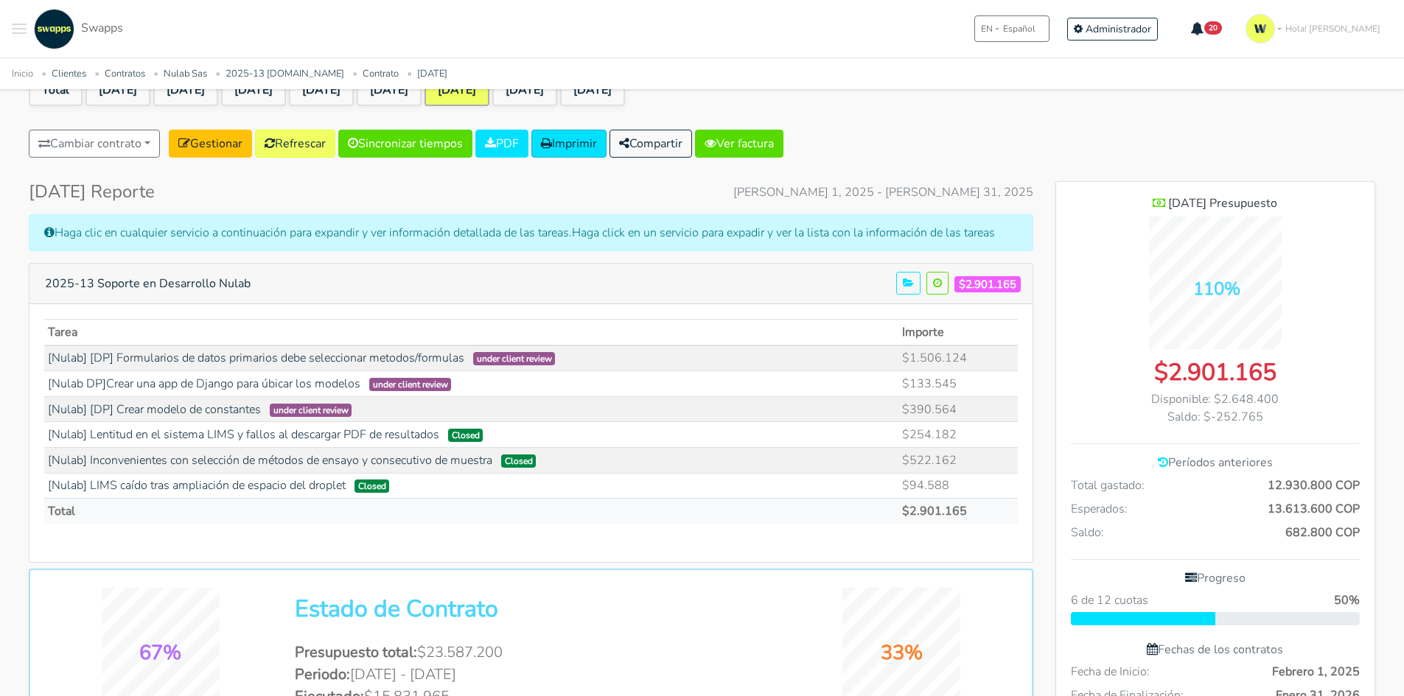
drag, startPoint x: 41, startPoint y: 354, endPoint x: 134, endPoint y: 371, distance: 95.0
click at [134, 371] on div "Tarea Importe under client review $133.545" at bounding box center [530, 433] width 1003 height 258
click at [631, 372] on td "[Nulab DP]Crear una app de Django para úbicar los modelos under client review" at bounding box center [471, 384] width 854 height 26
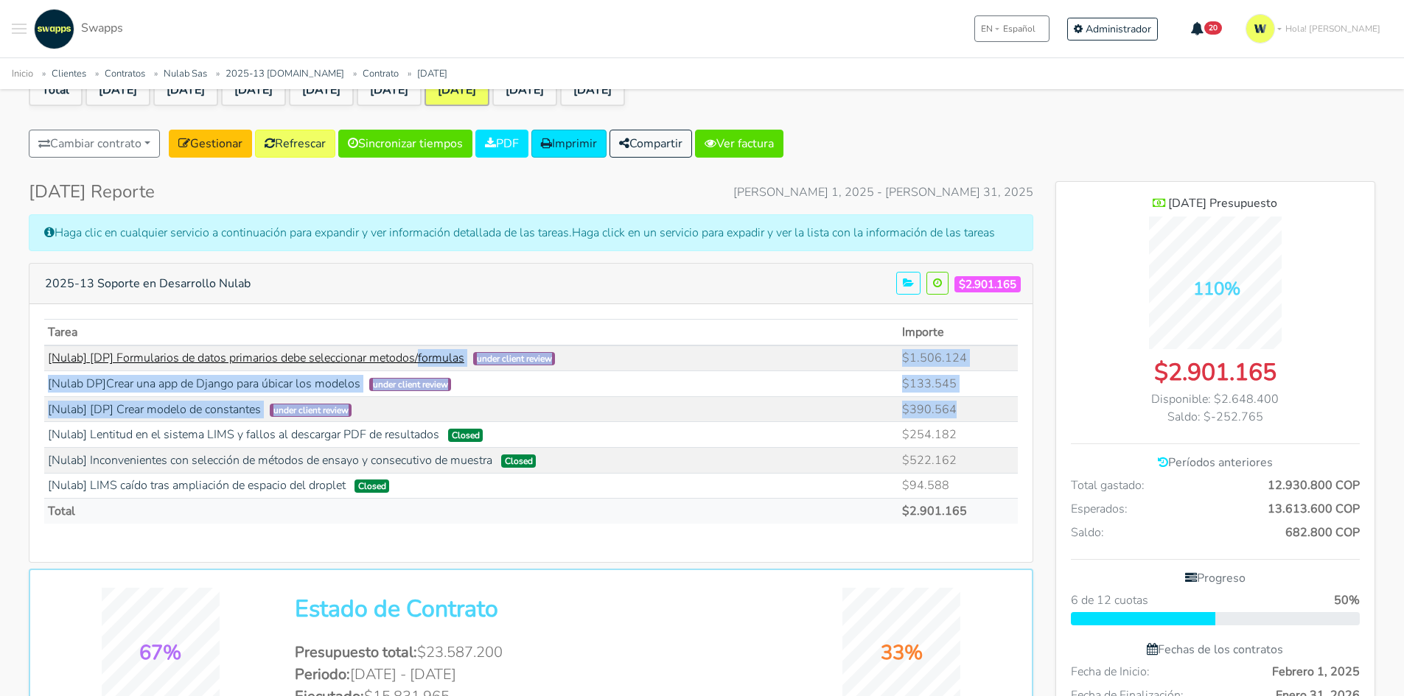
drag, startPoint x: 979, startPoint y: 409, endPoint x: 49, endPoint y: 357, distance: 931.9
click at [49, 357] on tbody "[Nulab] [DP] Formularios de datos primarios debe seleccionar metodos/formulas u…" at bounding box center [530, 422] width 973 height 153
copy tbody "[Nulab] [DP] Formularios de datos primarios debe seleccionar metodos/formulas u…"
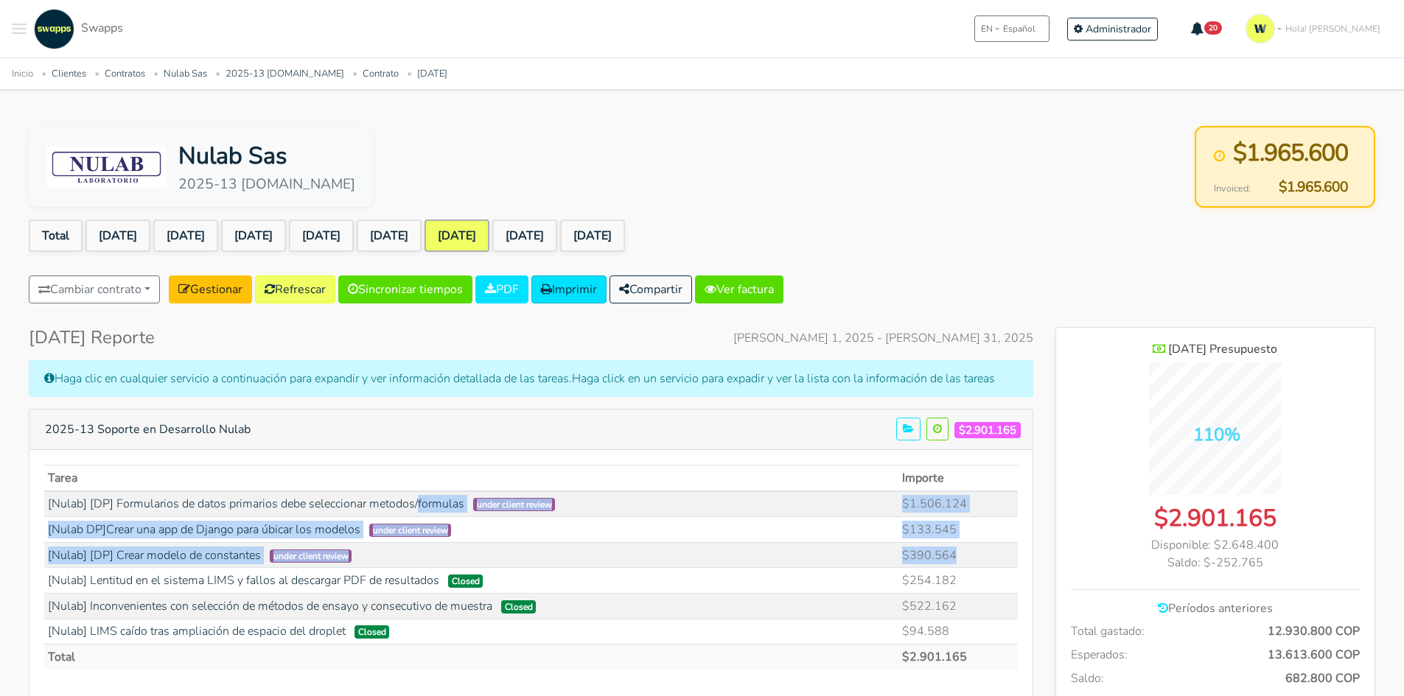
scroll to position [0, 0]
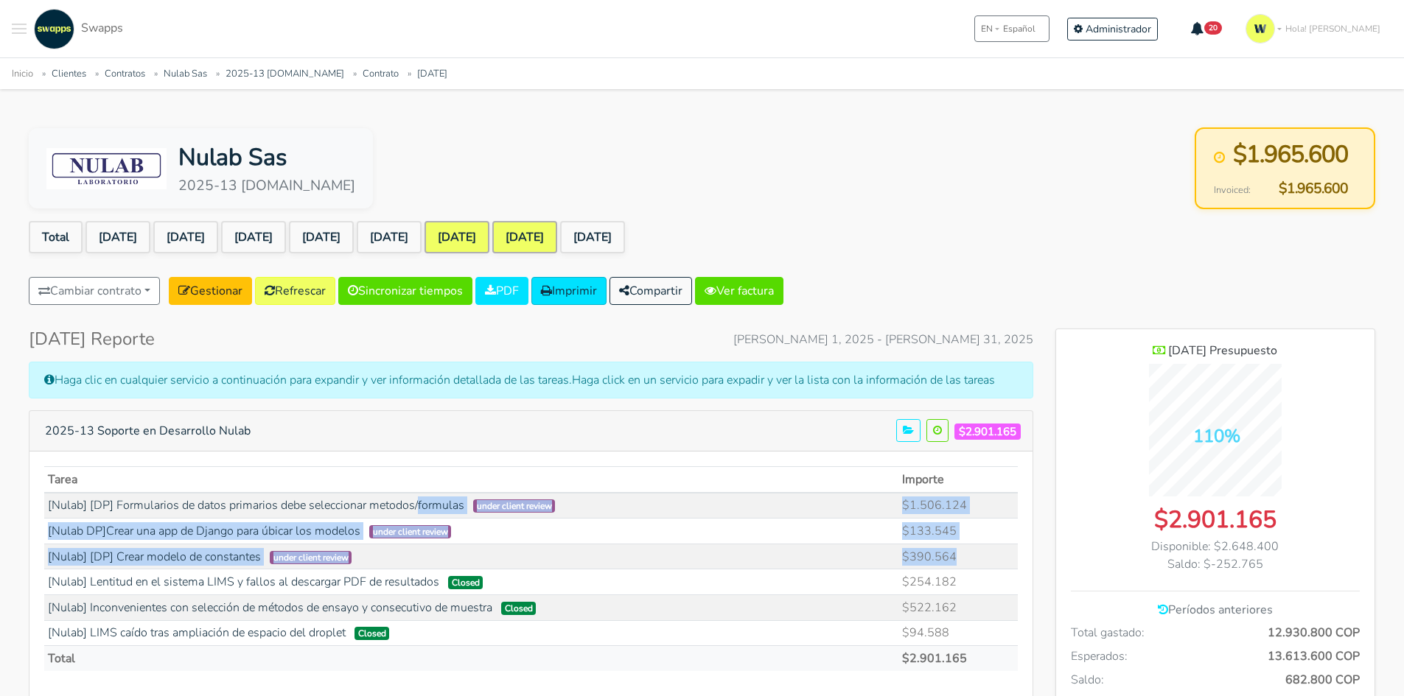
click at [557, 225] on link "[DATE]" at bounding box center [524, 237] width 65 height 32
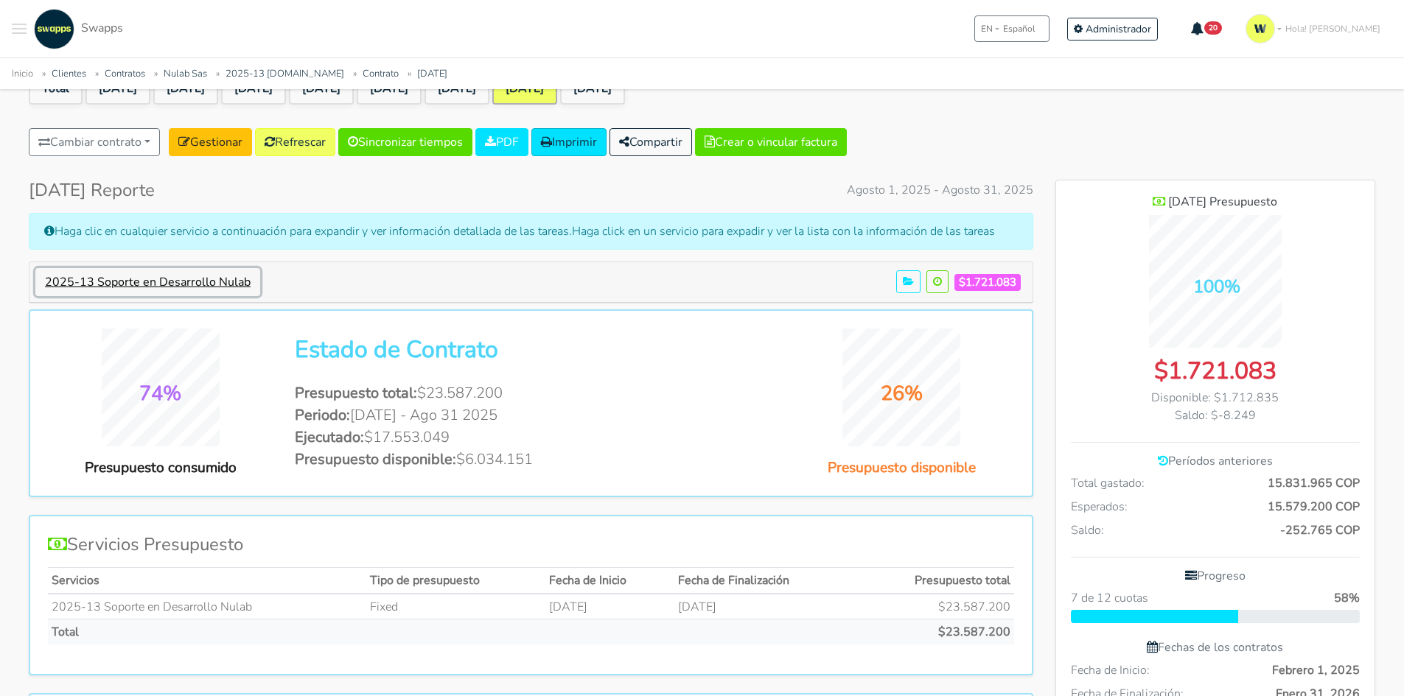
click at [172, 286] on button "2025-13 Soporte en Desarrollo Nulab" at bounding box center [147, 282] width 225 height 28
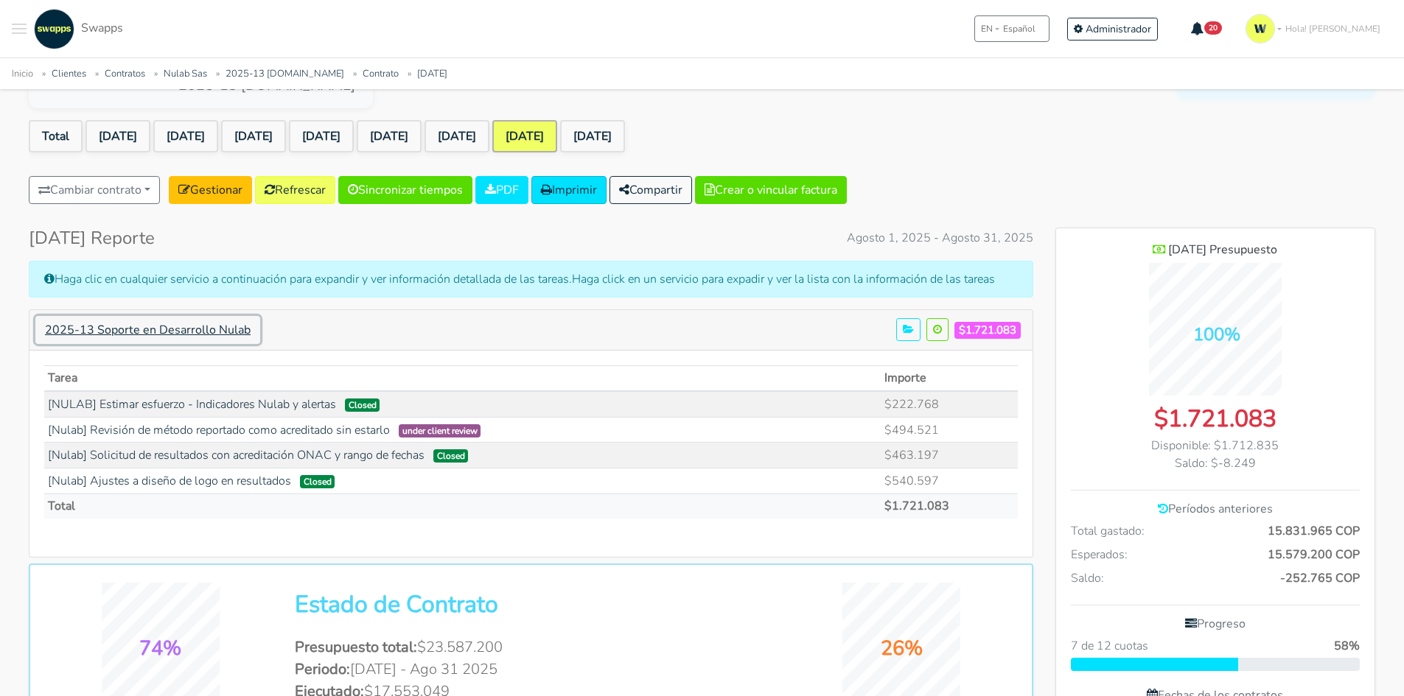
scroll to position [74, 0]
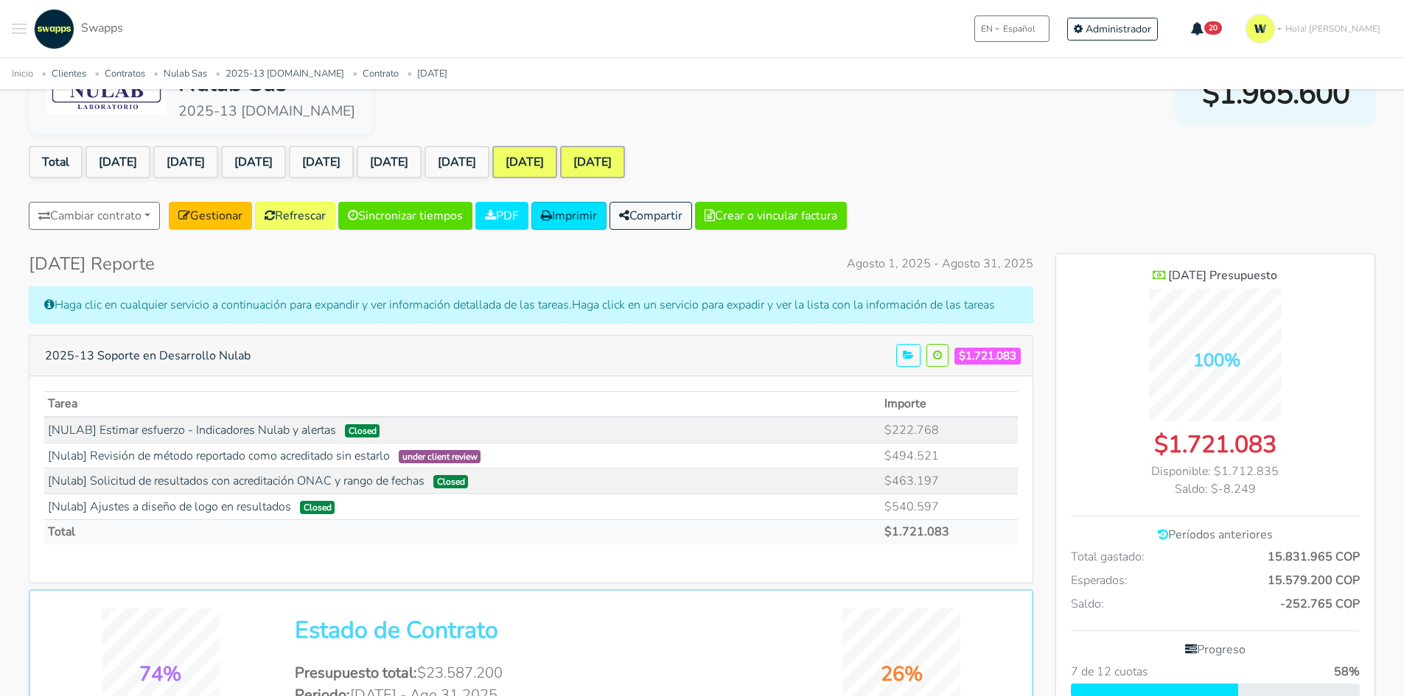
click at [625, 158] on link "[DATE]" at bounding box center [592, 162] width 65 height 32
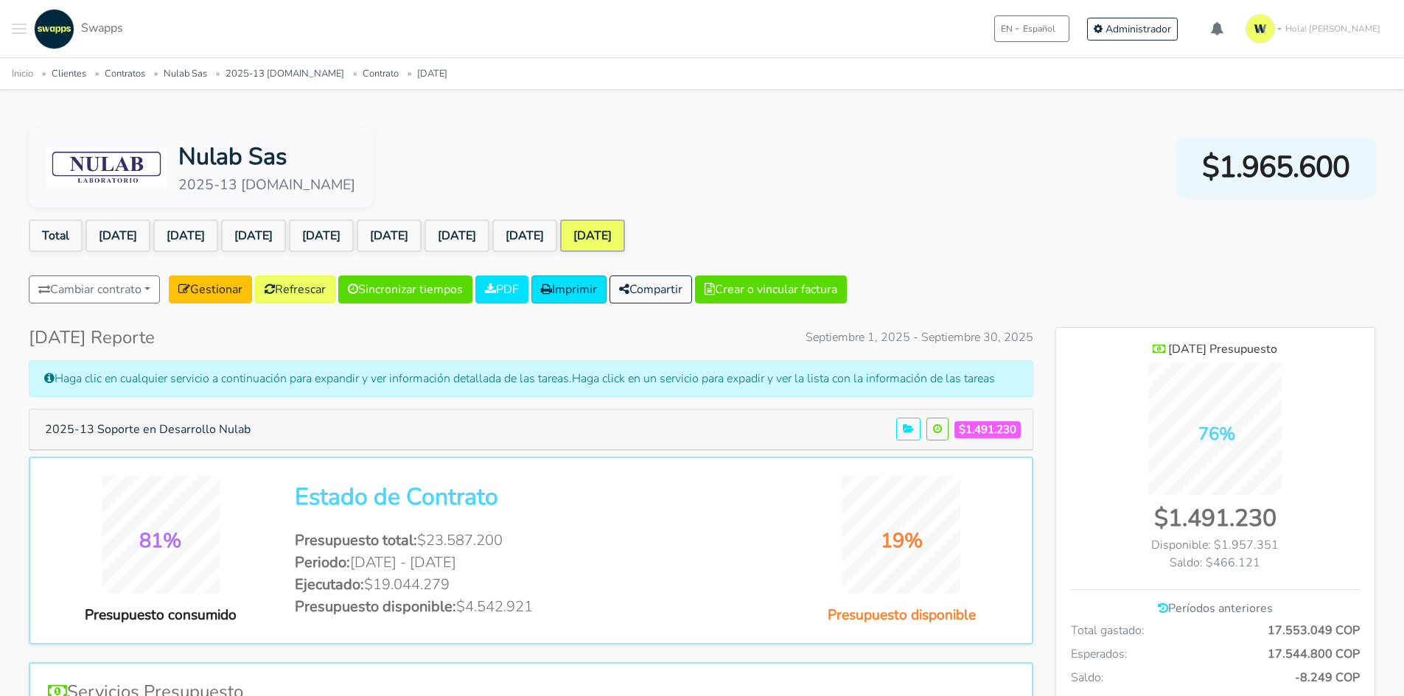
scroll to position [1074, 319]
click at [136, 425] on button "2025-13 Soporte en Desarrollo Nulab" at bounding box center [147, 430] width 225 height 28
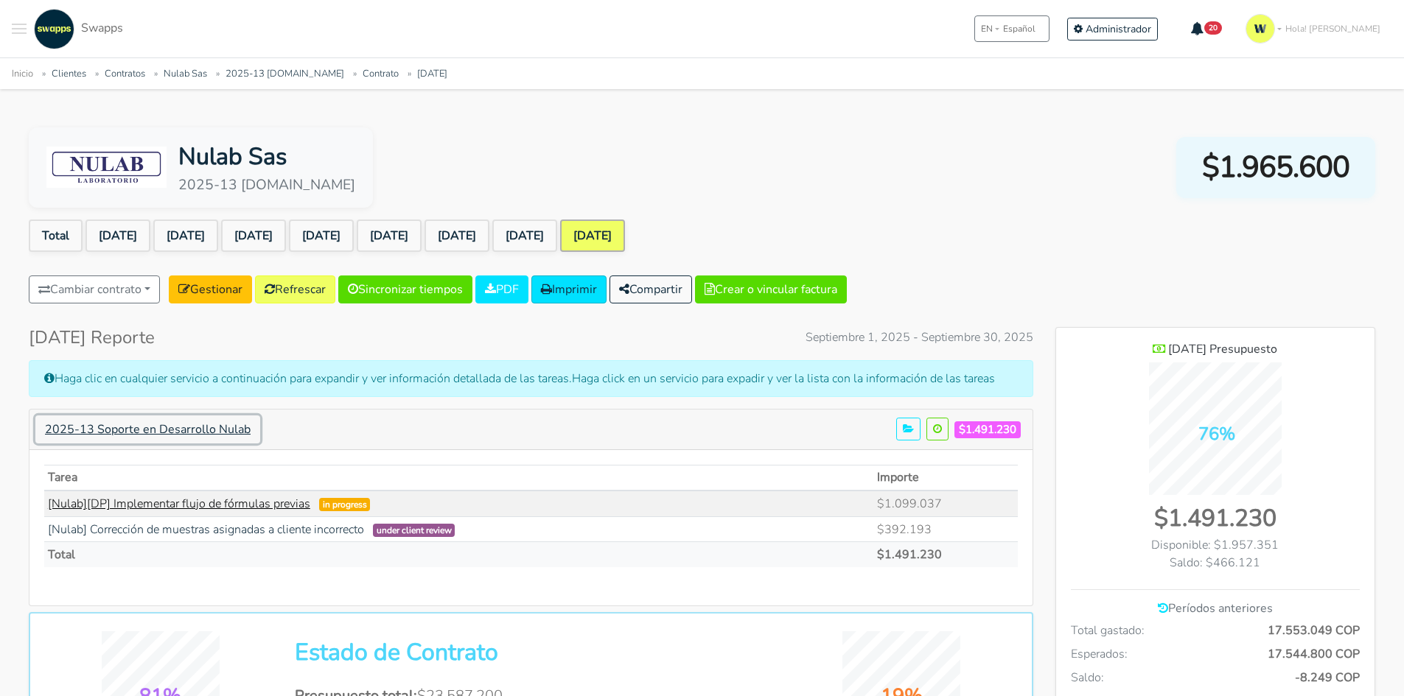
scroll to position [1147, 319]
click at [557, 246] on link "[DATE]" at bounding box center [524, 236] width 65 height 32
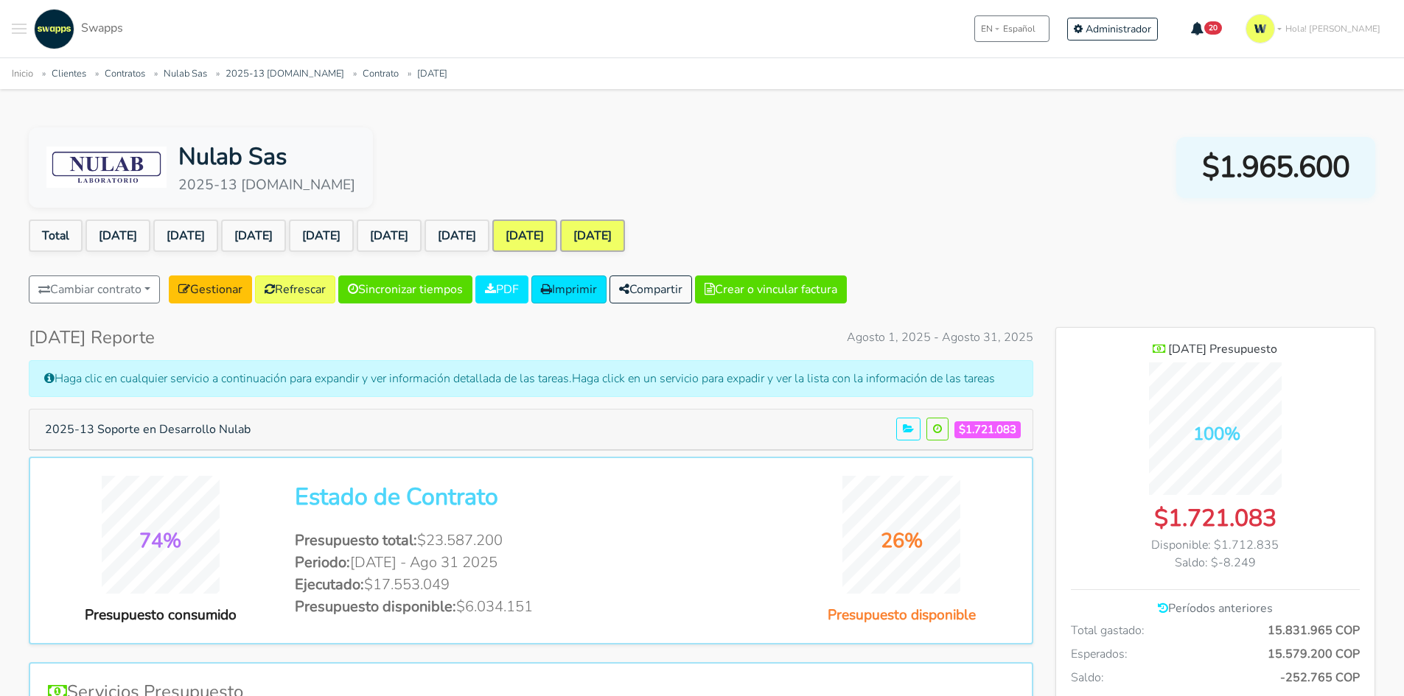
click at [625, 231] on link "[DATE]" at bounding box center [592, 236] width 65 height 32
click at [228, 428] on button "2025-13 Soporte en Desarrollo Nulab" at bounding box center [147, 430] width 225 height 28
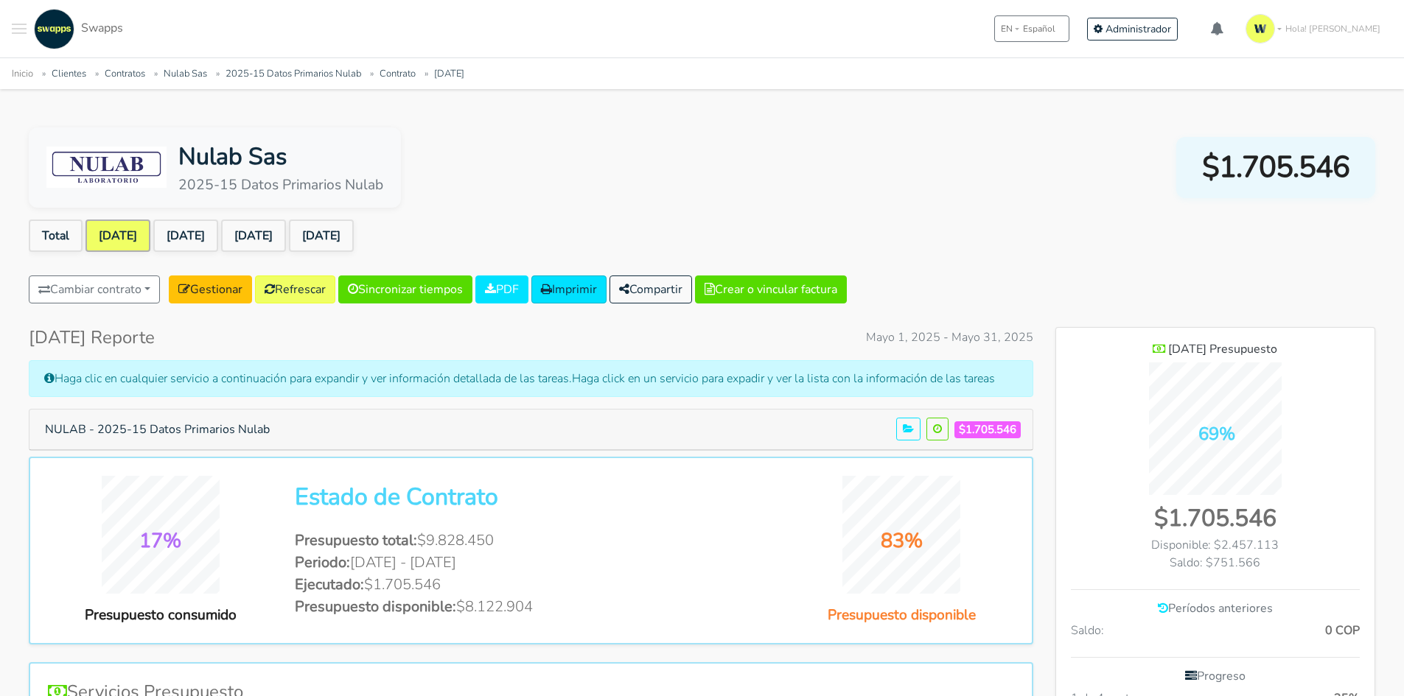
scroll to position [1027, 319]
click at [221, 433] on button "NULAB - 2025-15 Datos Primarios Nulab" at bounding box center [157, 430] width 244 height 28
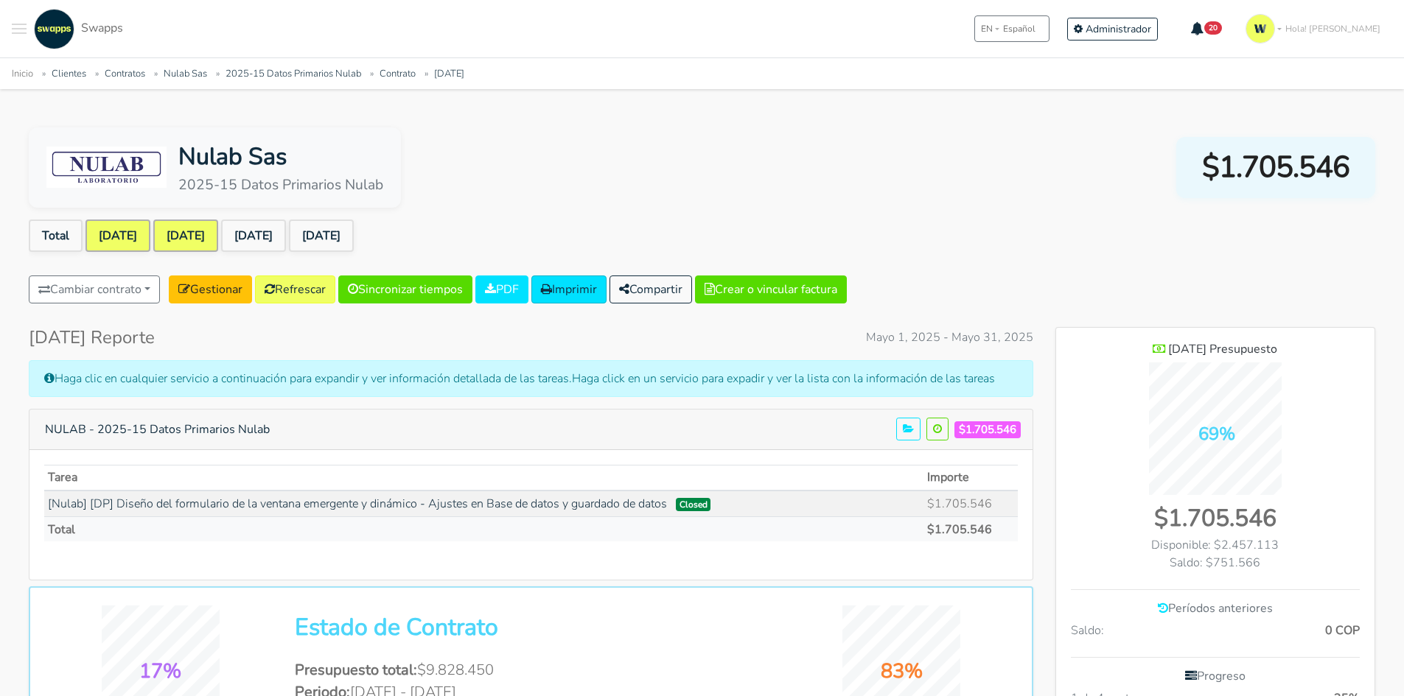
click at [203, 230] on link "[DATE]" at bounding box center [185, 236] width 65 height 32
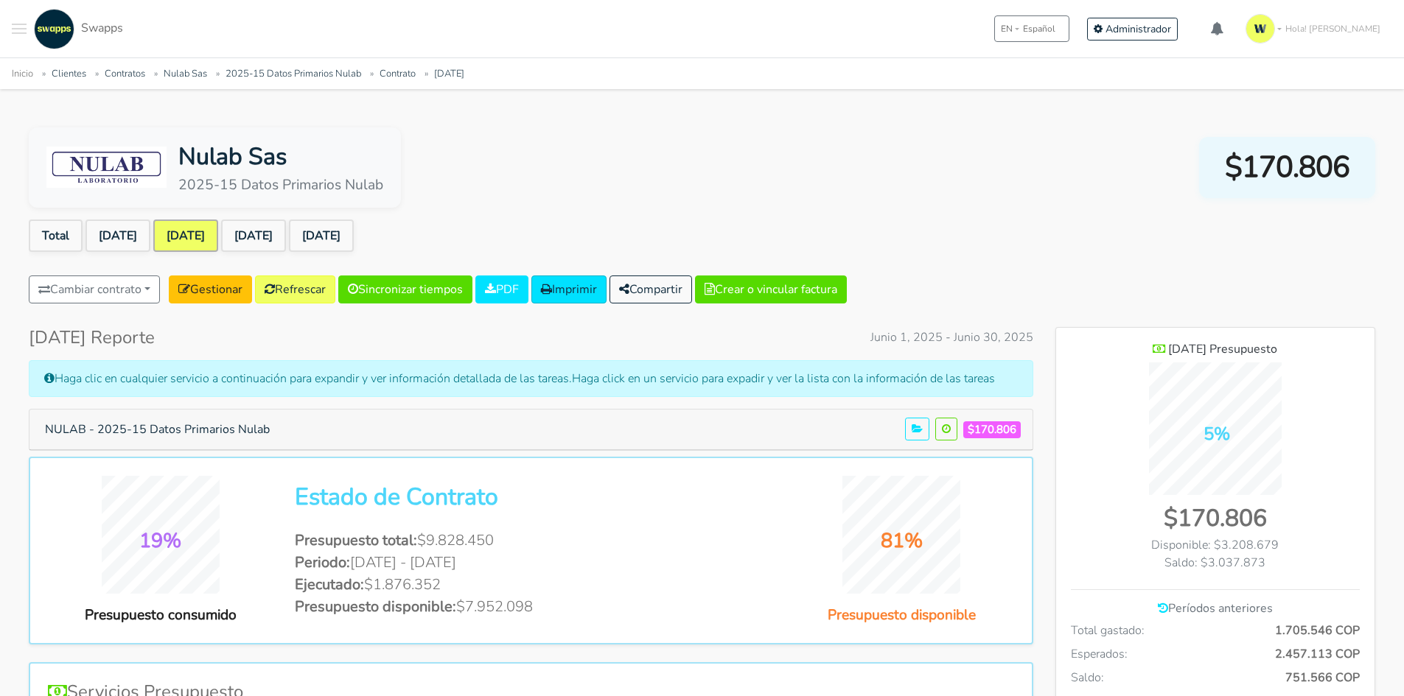
scroll to position [1074, 319]
click at [188, 424] on button "NULAB - 2025-15 Datos Primarios Nulab" at bounding box center [157, 430] width 244 height 28
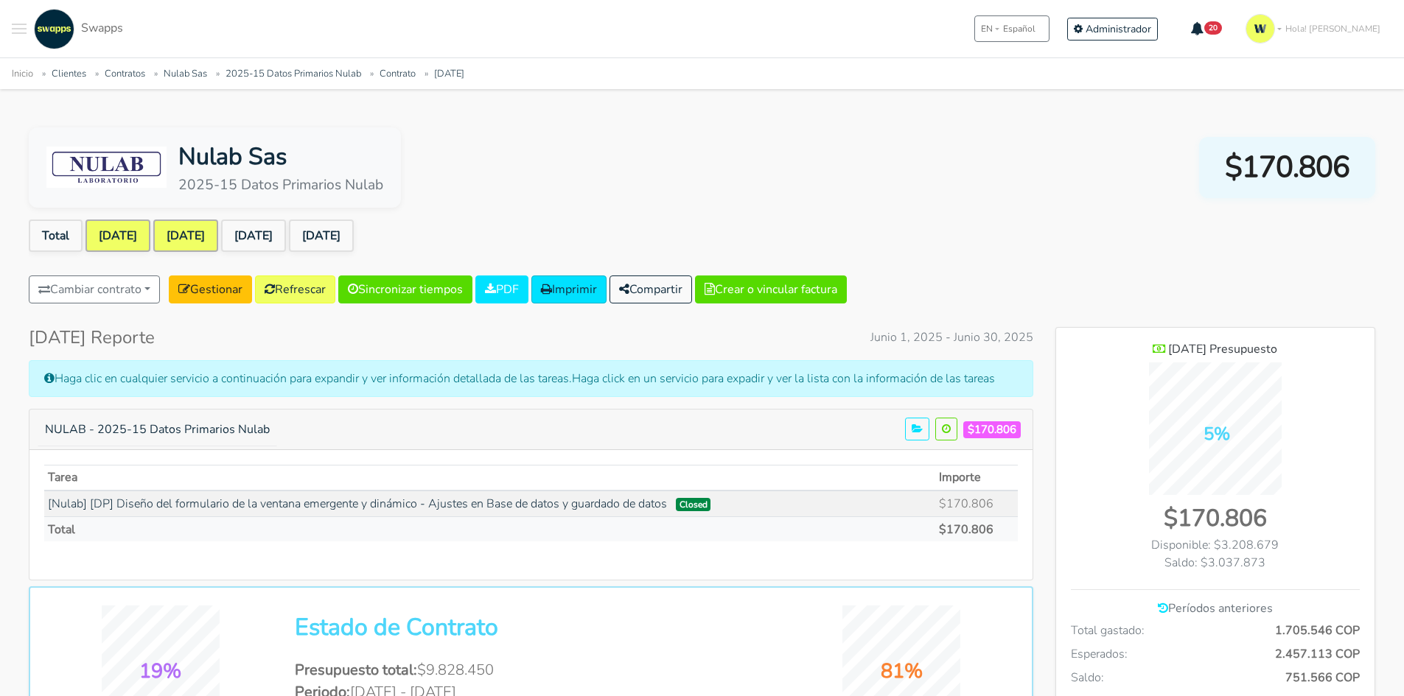
click at [147, 245] on link "[DATE]" at bounding box center [117, 236] width 65 height 32
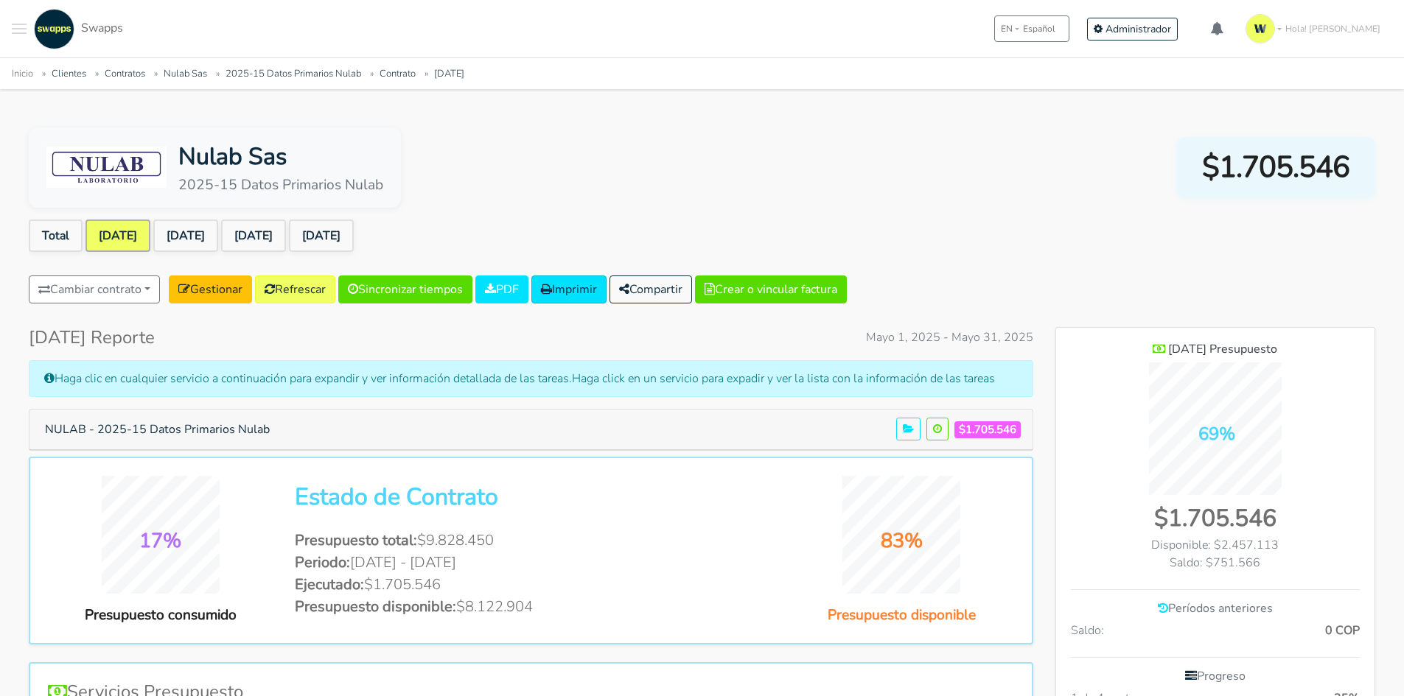
scroll to position [1027, 319]
click at [217, 423] on button "NULAB - 2025-15 Datos Primarios Nulab" at bounding box center [157, 430] width 244 height 28
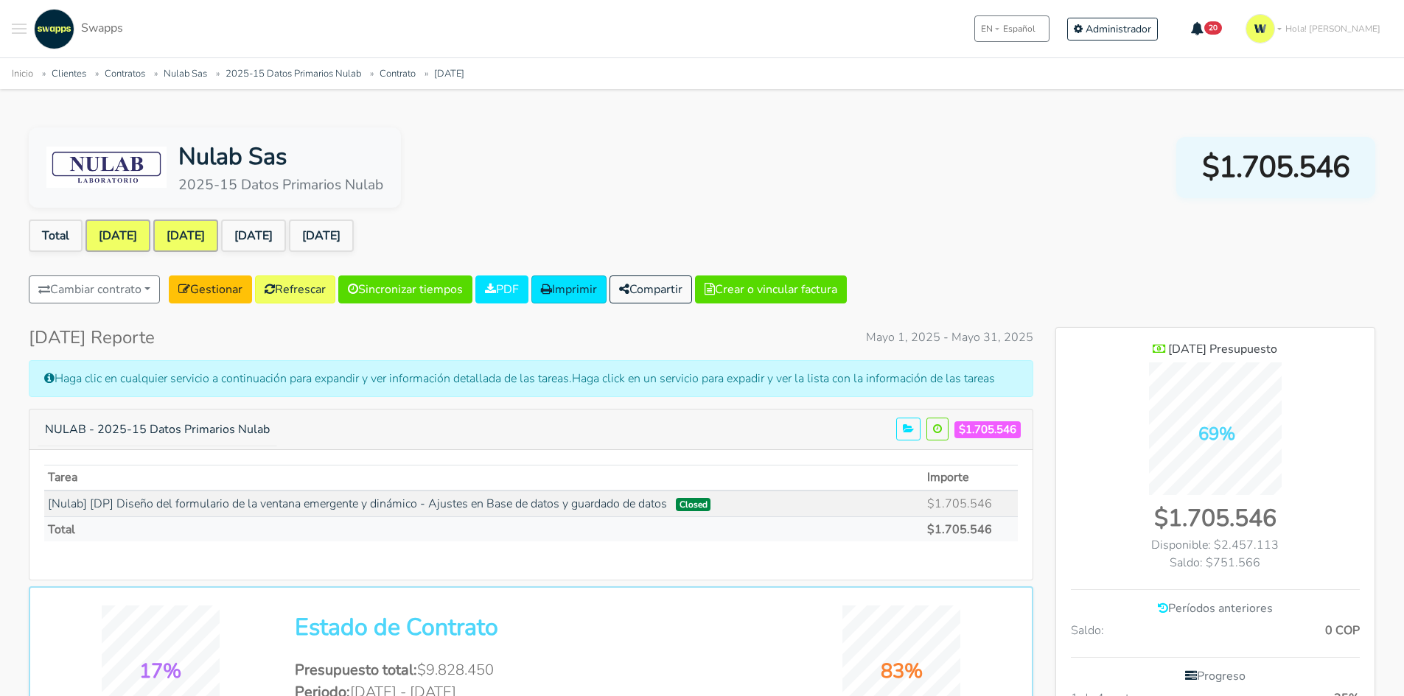
click at [209, 231] on link "[DATE]" at bounding box center [185, 236] width 65 height 32
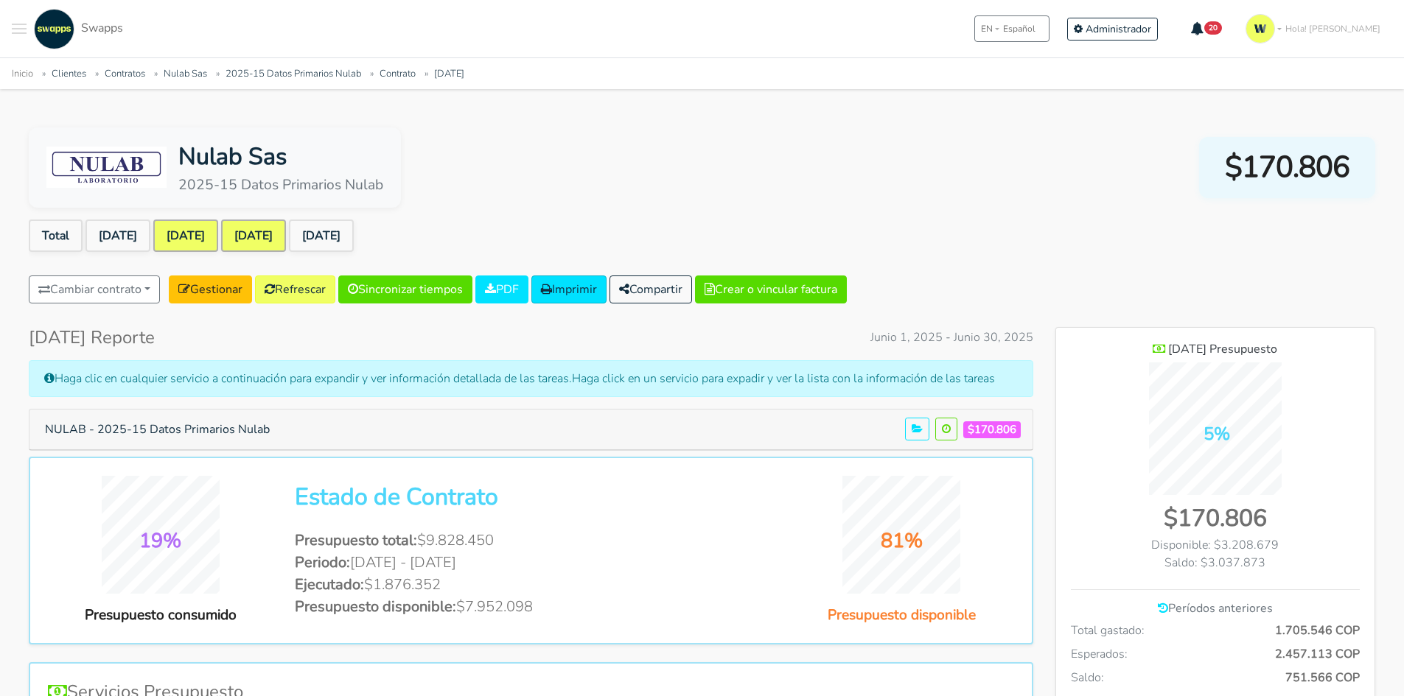
click at [286, 235] on link "[DATE]" at bounding box center [253, 236] width 65 height 32
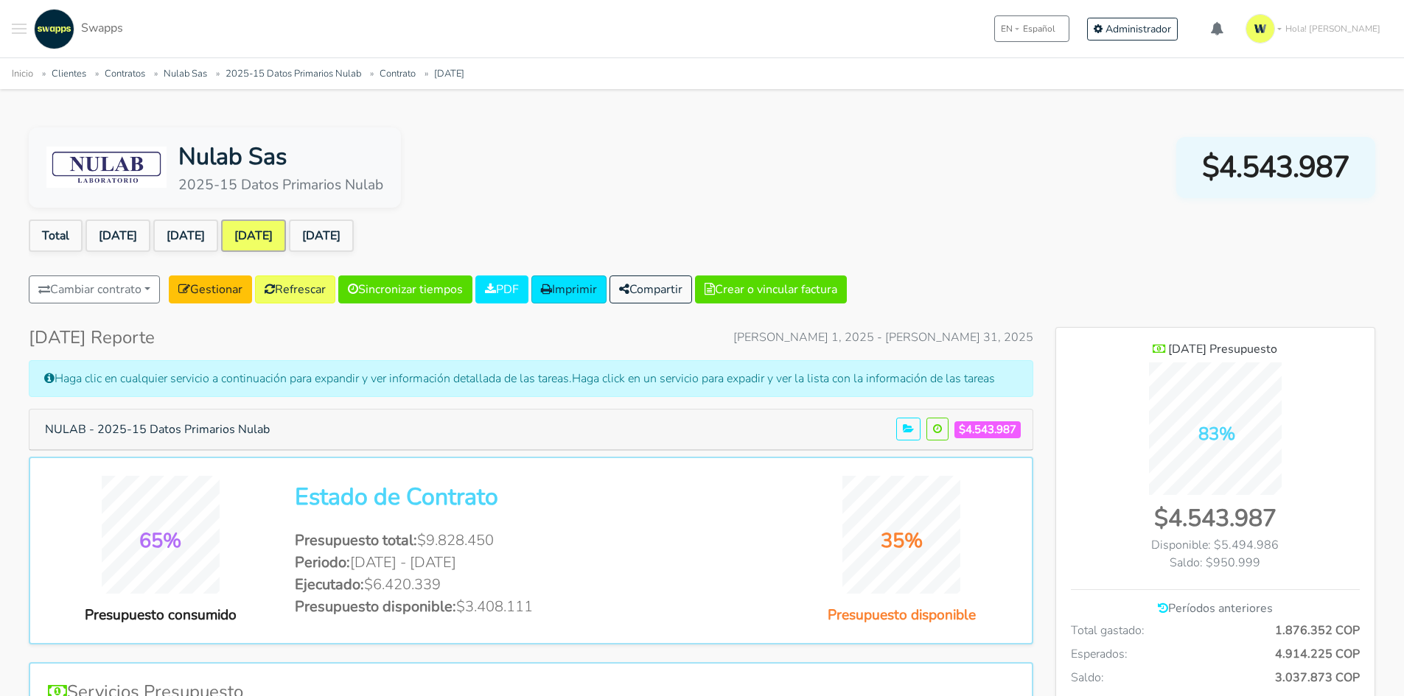
scroll to position [1074, 319]
click at [181, 425] on button "NULAB - 2025-15 Datos Primarios Nulab" at bounding box center [157, 430] width 244 height 28
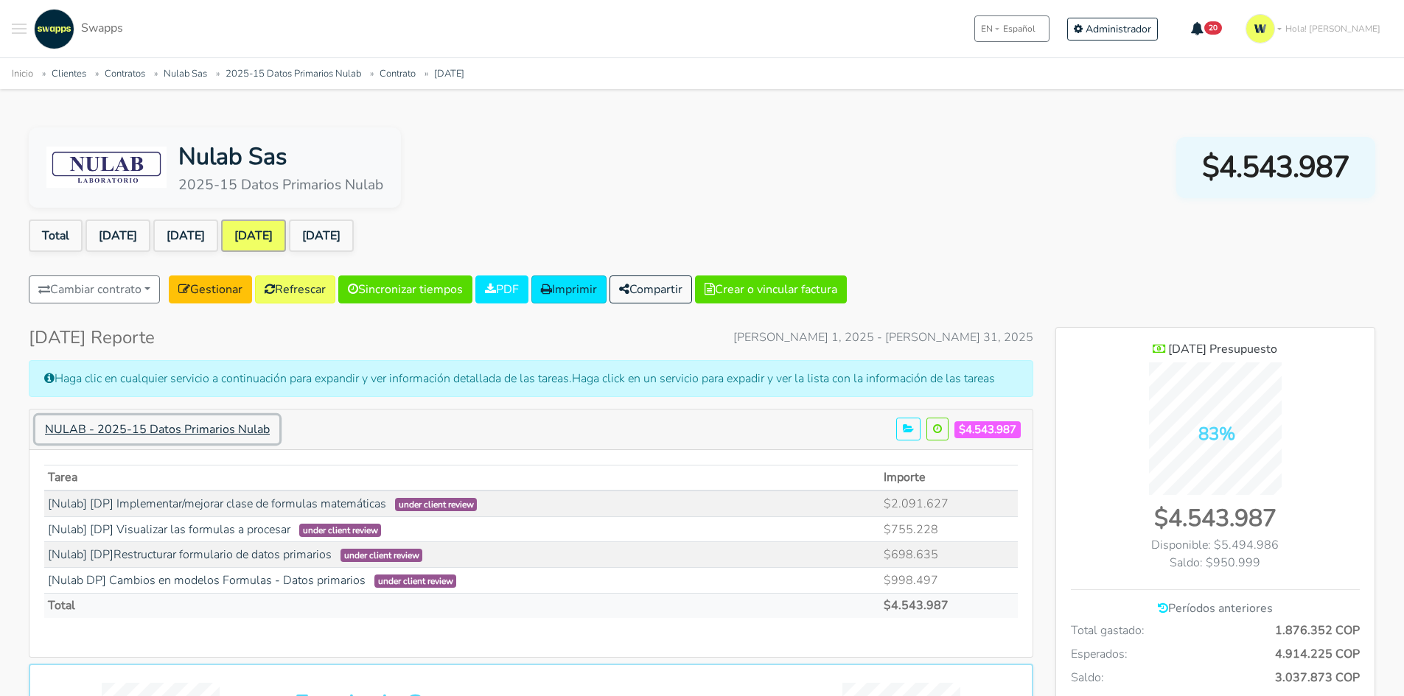
scroll to position [1097, 319]
click at [354, 230] on link "[DATE]" at bounding box center [321, 236] width 65 height 32
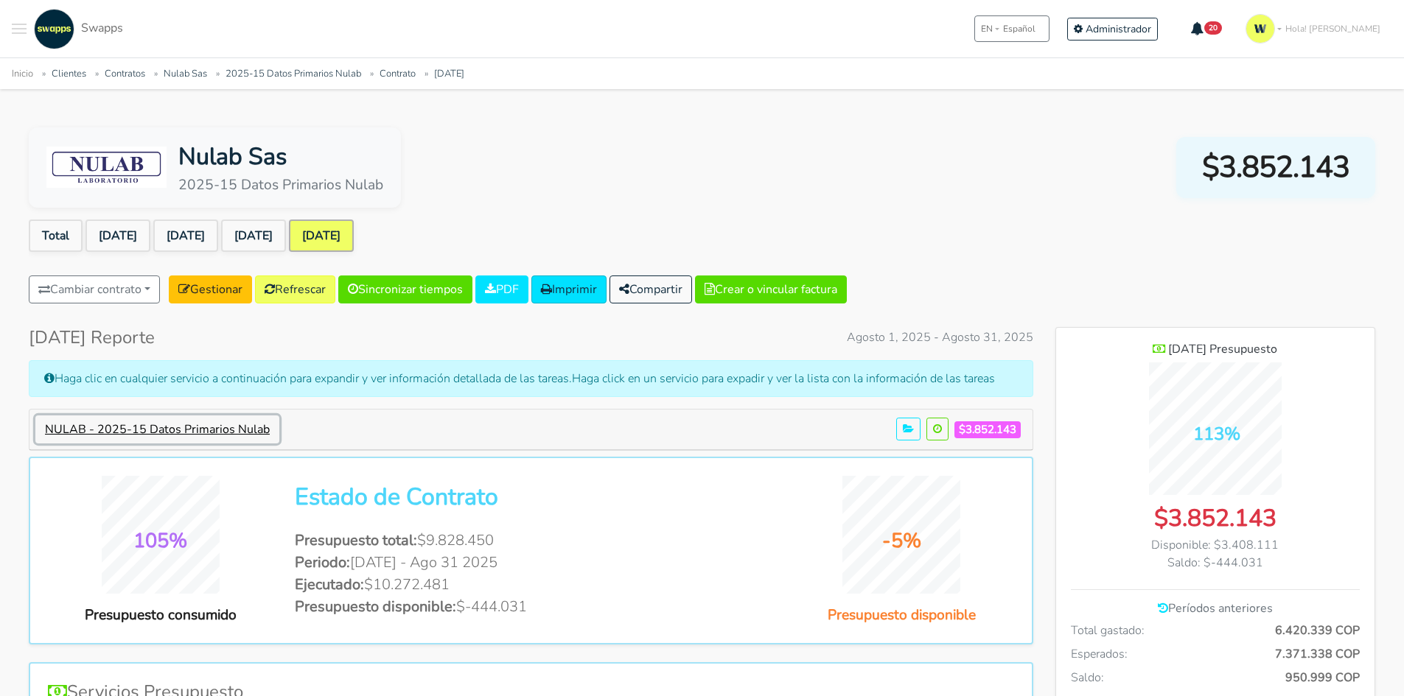
click at [175, 430] on button "NULAB - 2025-15 Datos Primarios Nulab" at bounding box center [157, 430] width 244 height 28
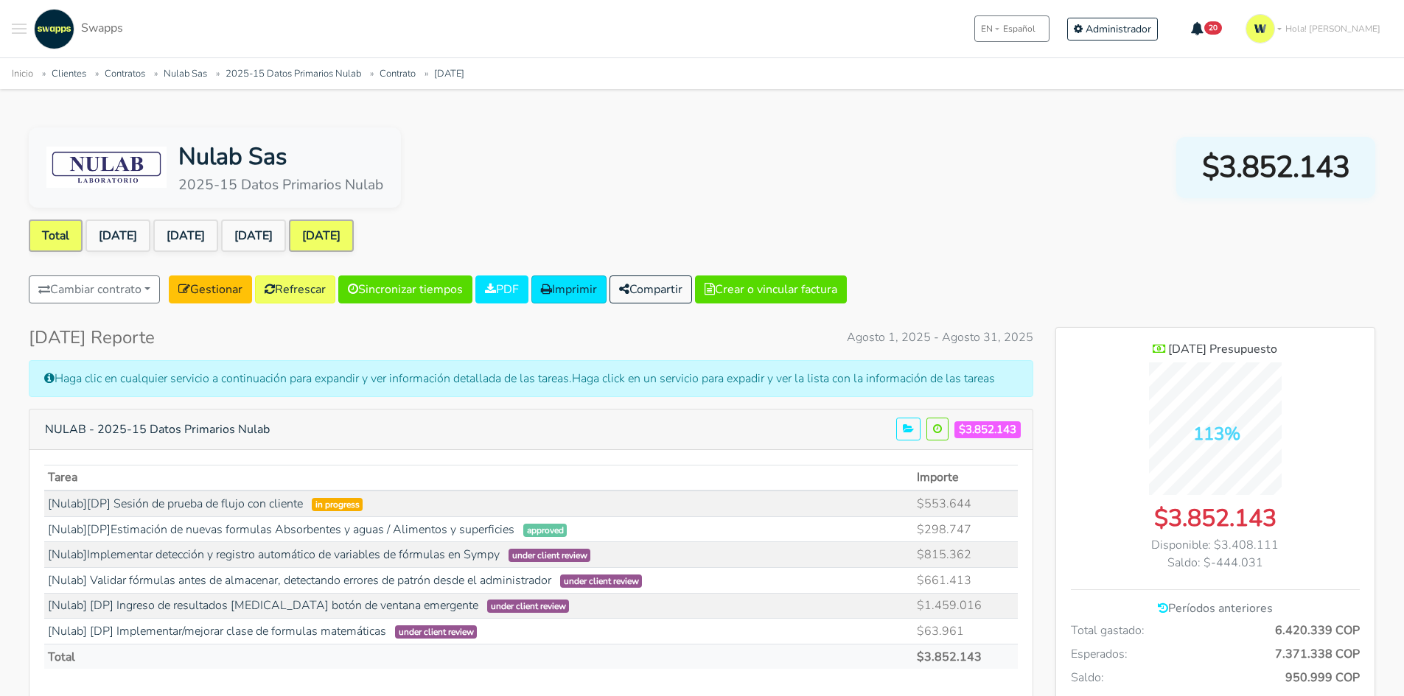
click at [58, 231] on link "Total" at bounding box center [56, 236] width 54 height 32
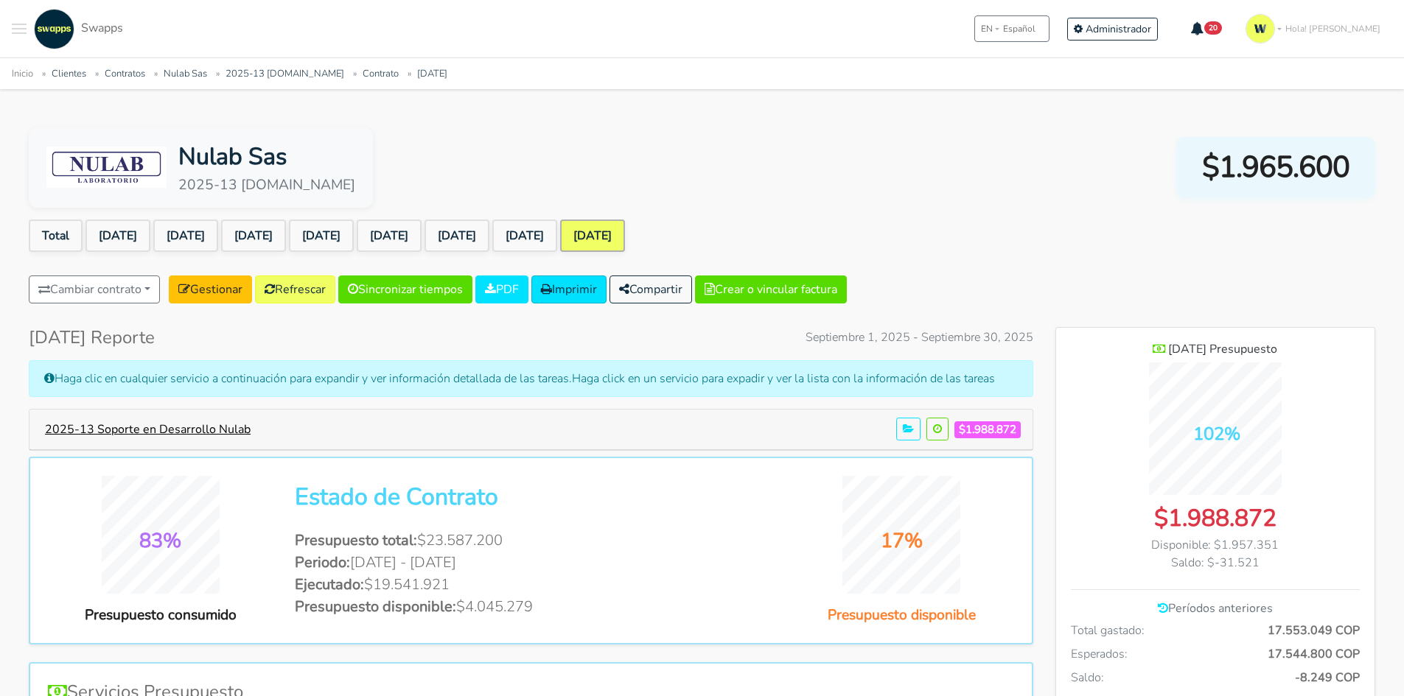
scroll to position [1074, 319]
click at [203, 430] on button "2025-13 Soporte en Desarrollo Nulab" at bounding box center [147, 430] width 225 height 28
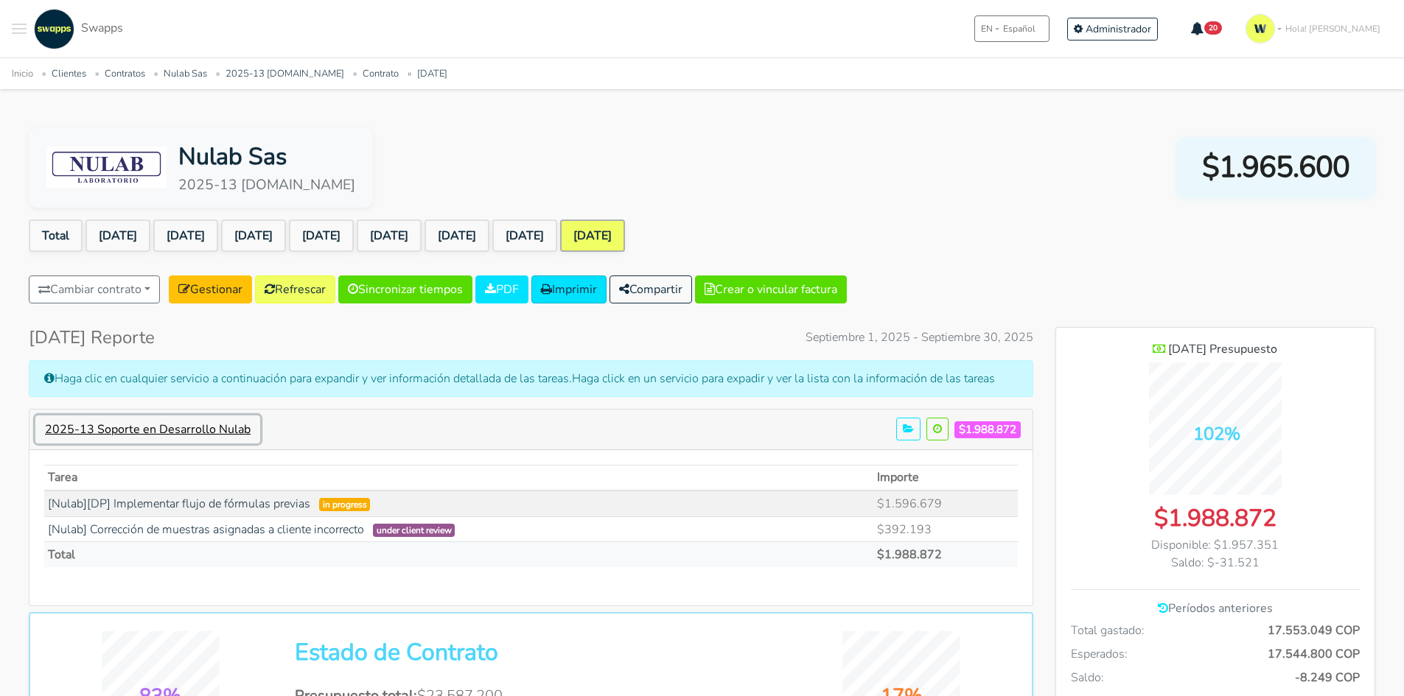
scroll to position [0, 0]
click at [260, 505] on link "[Nulab][DP] Implementar flujo de fórmulas previas" at bounding box center [179, 504] width 262 height 16
click at [186, 427] on button "2025-13 Soporte en Desarrollo Nulab" at bounding box center [147, 430] width 225 height 28
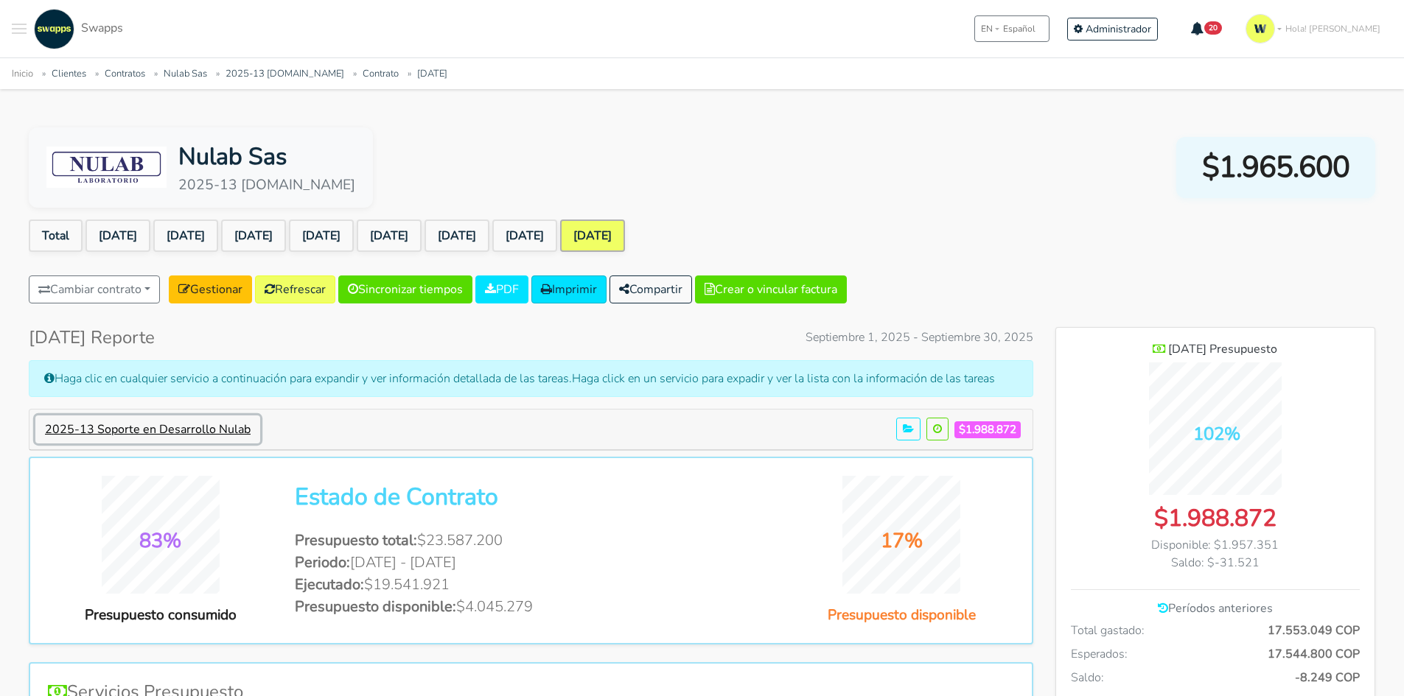
scroll to position [735680, 736436]
click at [229, 435] on button "2025-13 Soporte en Desarrollo Nulab" at bounding box center [147, 430] width 225 height 28
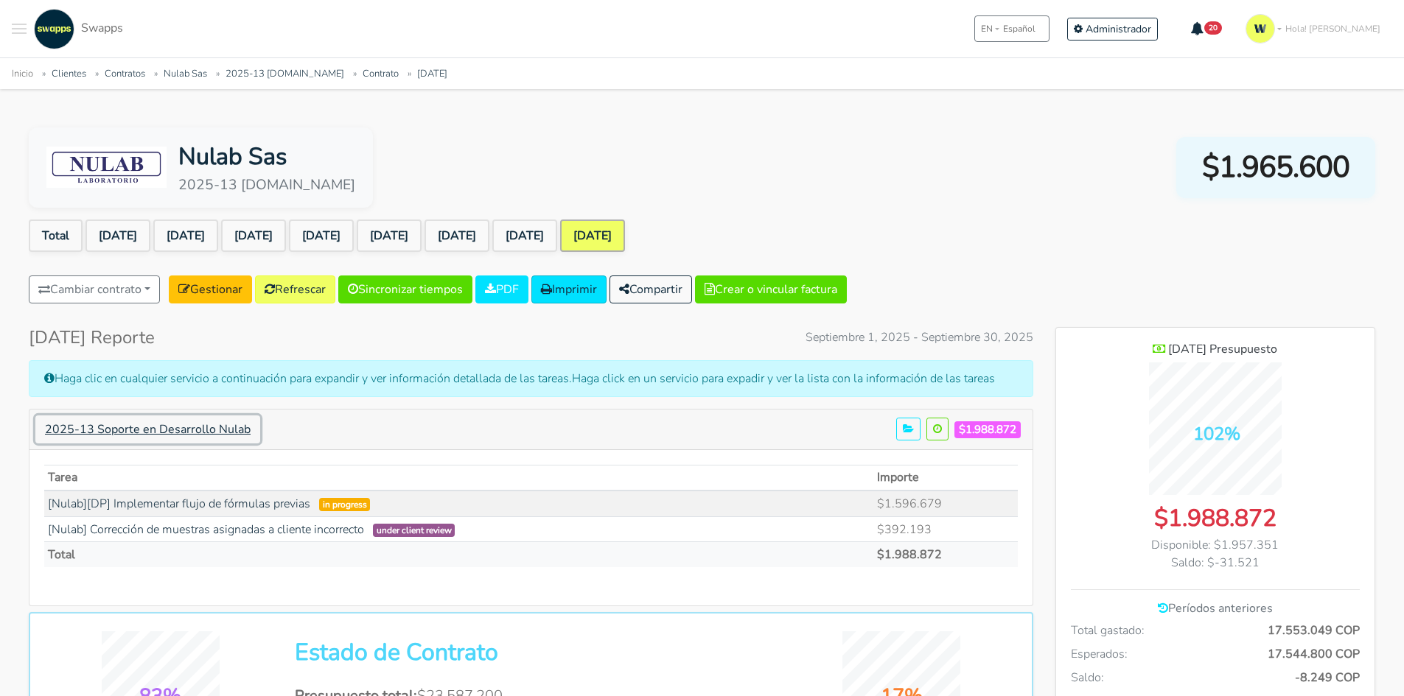
scroll to position [1147, 319]
drag, startPoint x: 396, startPoint y: 500, endPoint x: 44, endPoint y: 508, distance: 351.5
click at [44, 508] on td "[Nulab][DP] Implementar flujo de fórmulas previas in progress" at bounding box center [458, 504] width 829 height 26
copy td "[Nulab][DP] Implementar flujo de fórmulas previas in progress"
drag, startPoint x: 945, startPoint y: 491, endPoint x: 946, endPoint y: 500, distance: 8.9
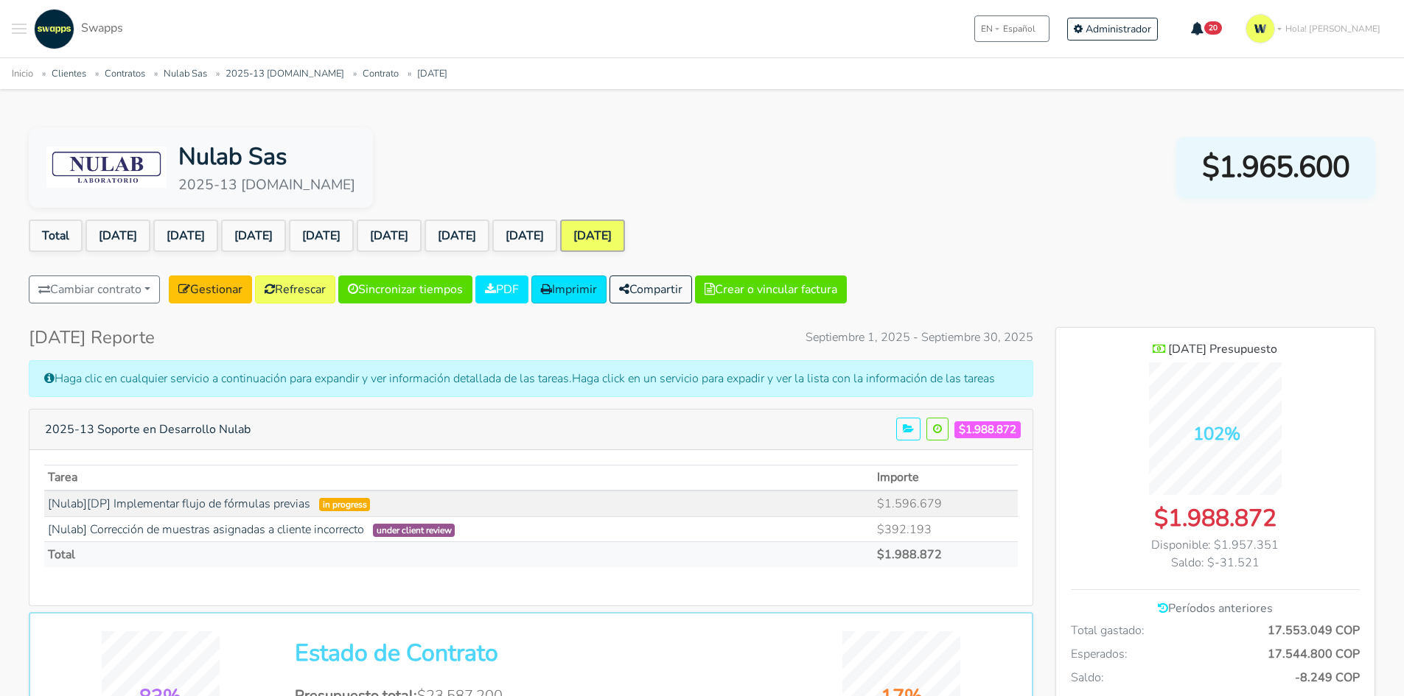
click at [946, 500] on td "$1.596.679" at bounding box center [945, 504] width 144 height 26
drag, startPoint x: 953, startPoint y: 502, endPoint x: 874, endPoint y: 505, distance: 78.9
click at [874, 505] on tr "[Nulab][DP] Implementar flujo de fórmulas previas in progress" at bounding box center [530, 504] width 973 height 26
copy tr "$1.596.679"
click at [20, 27] on button "Toggle navigation menu" at bounding box center [19, 29] width 15 height 41
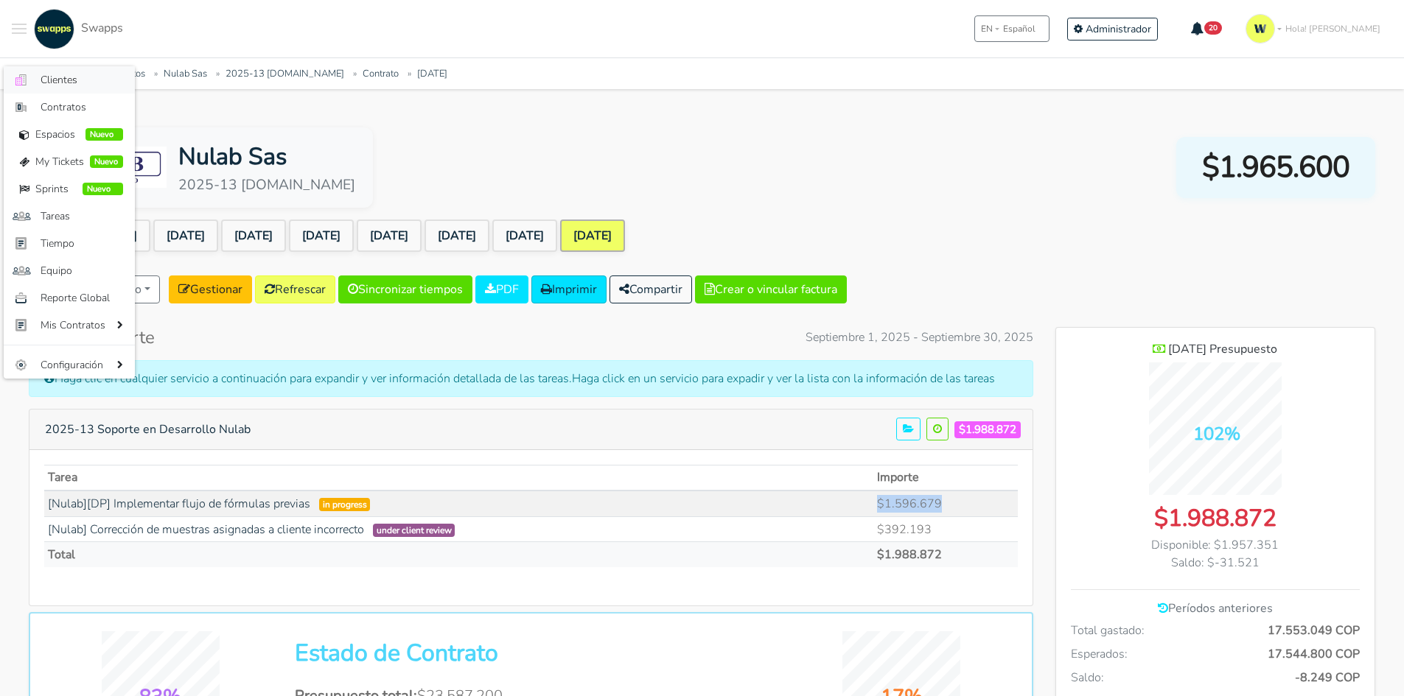
click at [69, 77] on span "Clientes" at bounding box center [82, 79] width 83 height 15
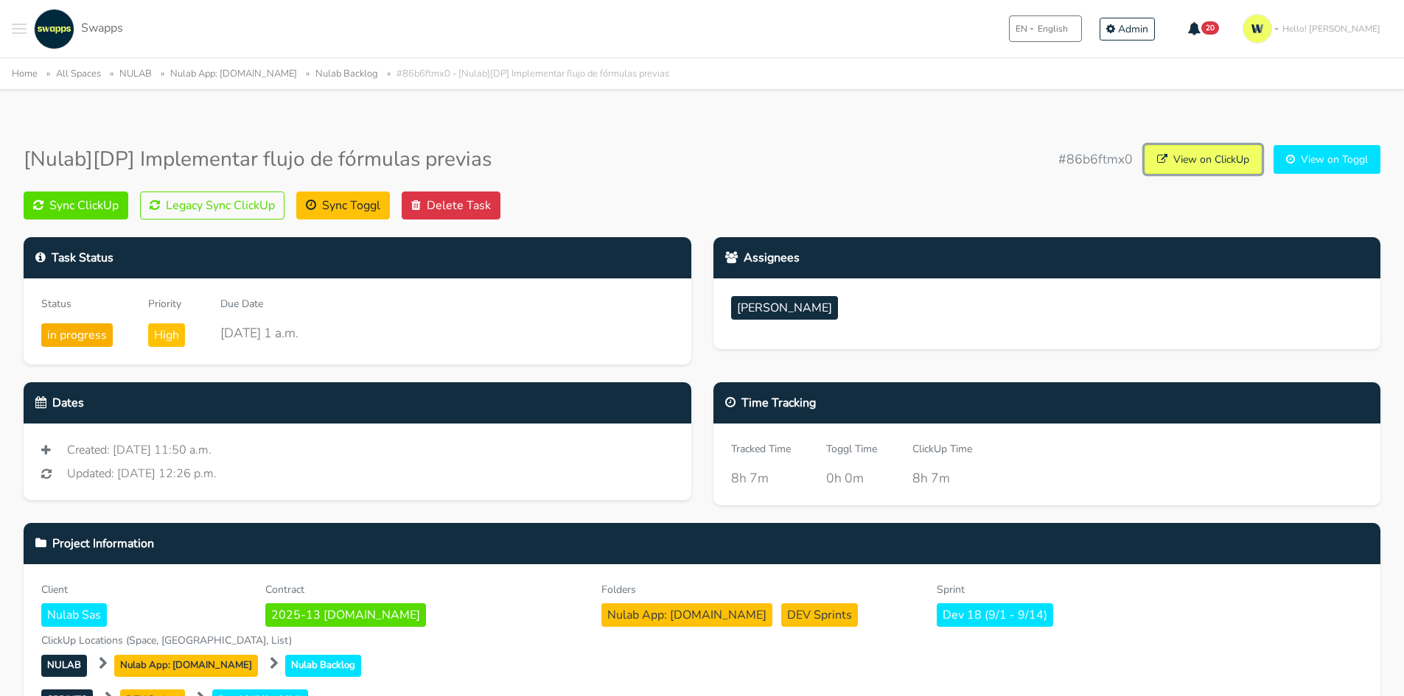
click at [1227, 164] on link "View on ClickUp" at bounding box center [1202, 159] width 117 height 29
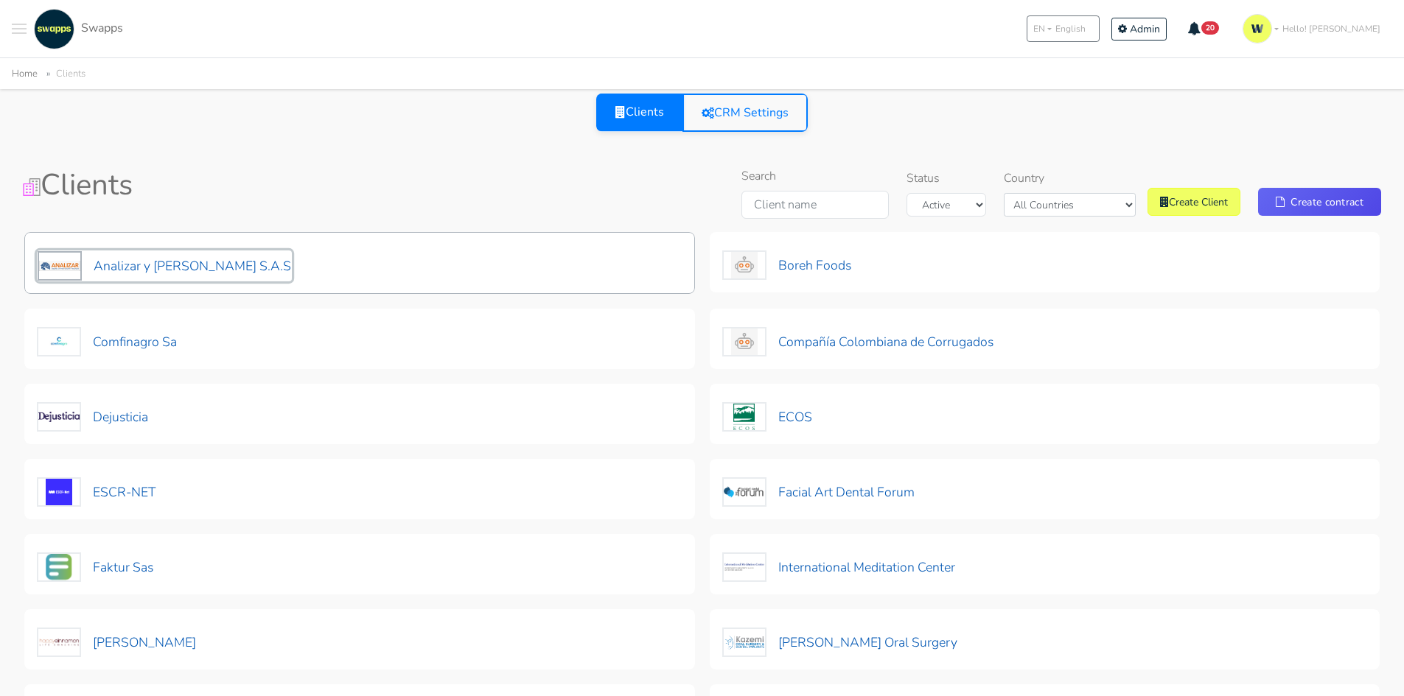
click at [105, 264] on button "Analizar y [PERSON_NAME] S.A.S" at bounding box center [164, 265] width 255 height 31
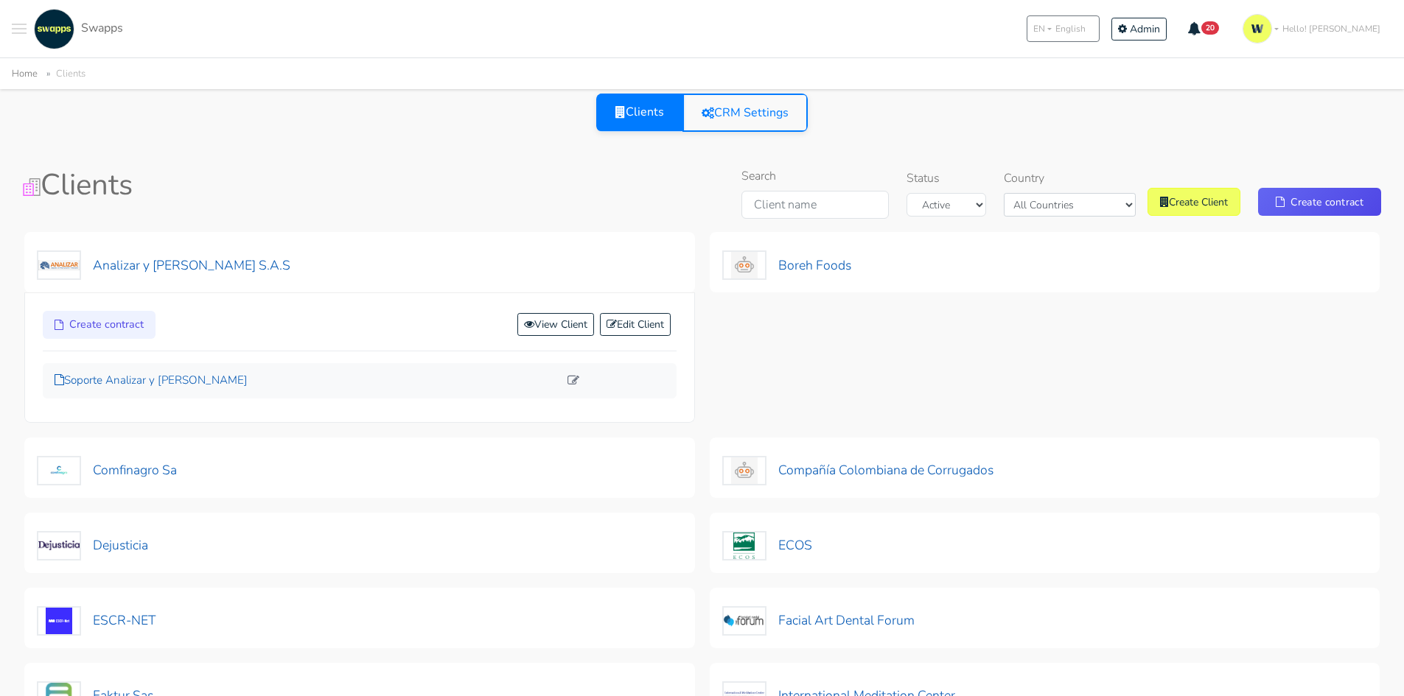
click at [103, 376] on p "Soporte Analizar y [PERSON_NAME]" at bounding box center [307, 380] width 504 height 17
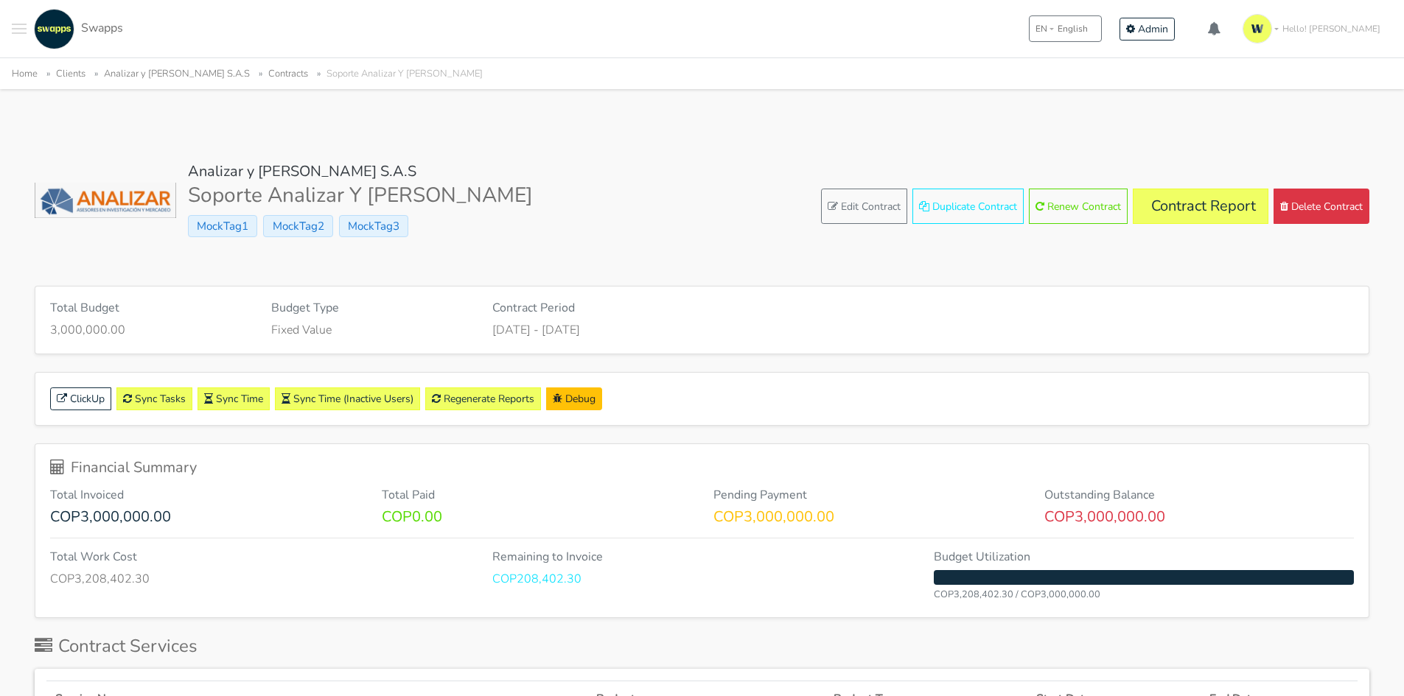
click at [368, 185] on h1 "Soporte Analizar Y [PERSON_NAME]" at bounding box center [360, 195] width 345 height 25
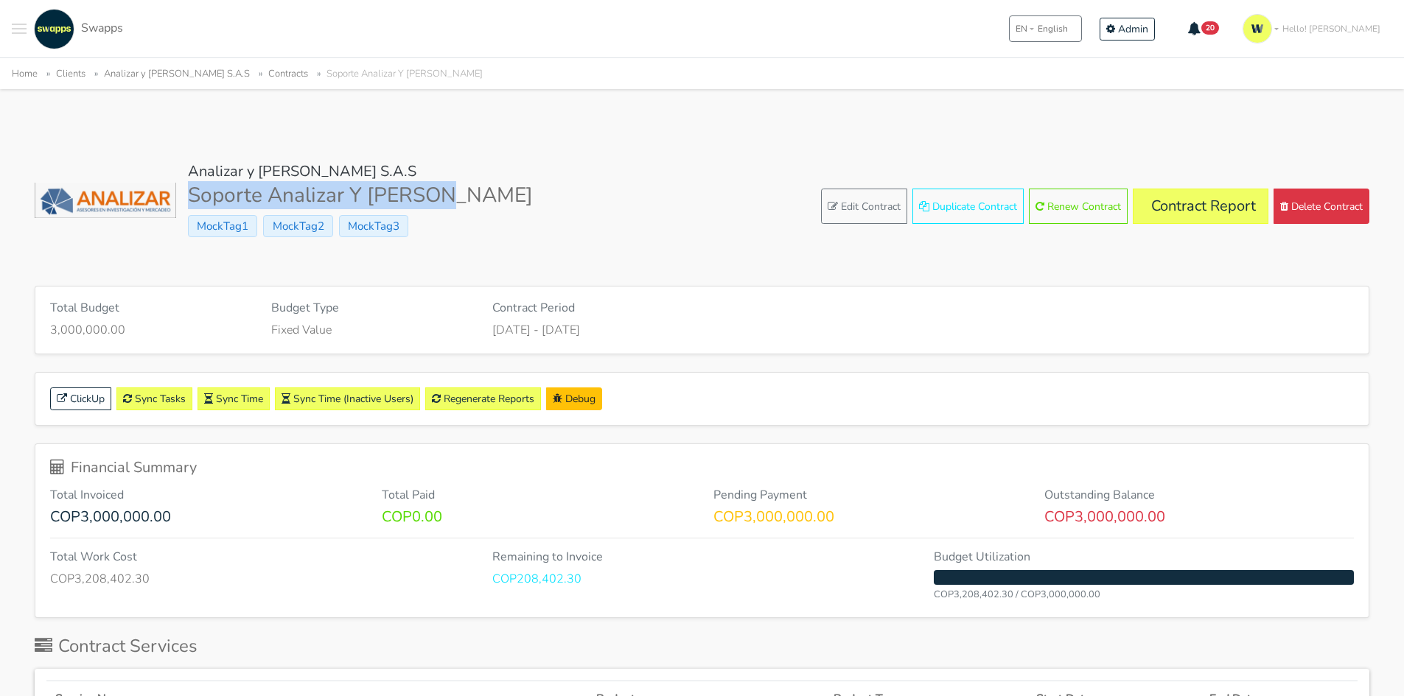
drag, startPoint x: 481, startPoint y: 188, endPoint x: 183, endPoint y: 189, distance: 297.7
click at [183, 189] on div "Analizar y [PERSON_NAME] S.A.S Soporte Analizar Y [PERSON_NAME] MockTag1 MockTa…" at bounding box center [702, 207] width 1334 height 88
drag, startPoint x: 1178, startPoint y: 204, endPoint x: 1188, endPoint y: 184, distance: 22.1
click at [1180, 203] on link "Contract Report" at bounding box center [1200, 206] width 136 height 35
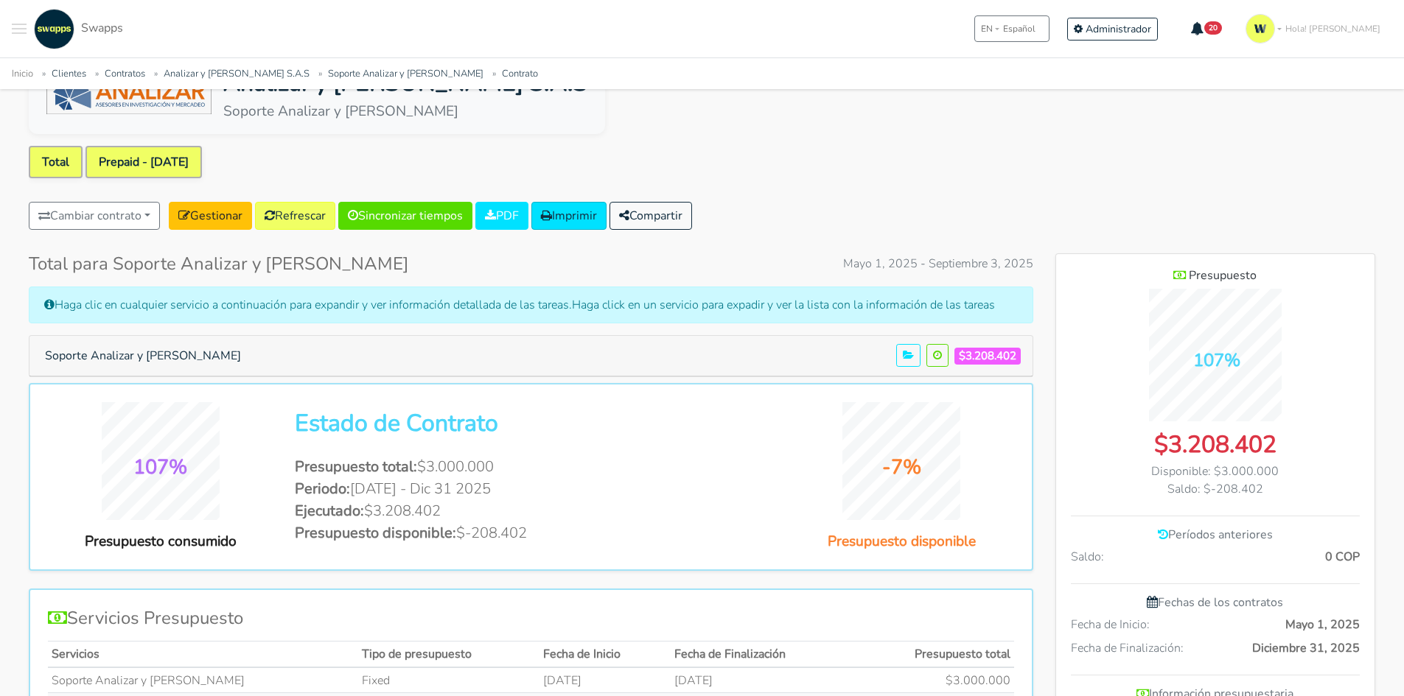
click at [130, 160] on link "Prepaid - May 01" at bounding box center [143, 162] width 116 height 32
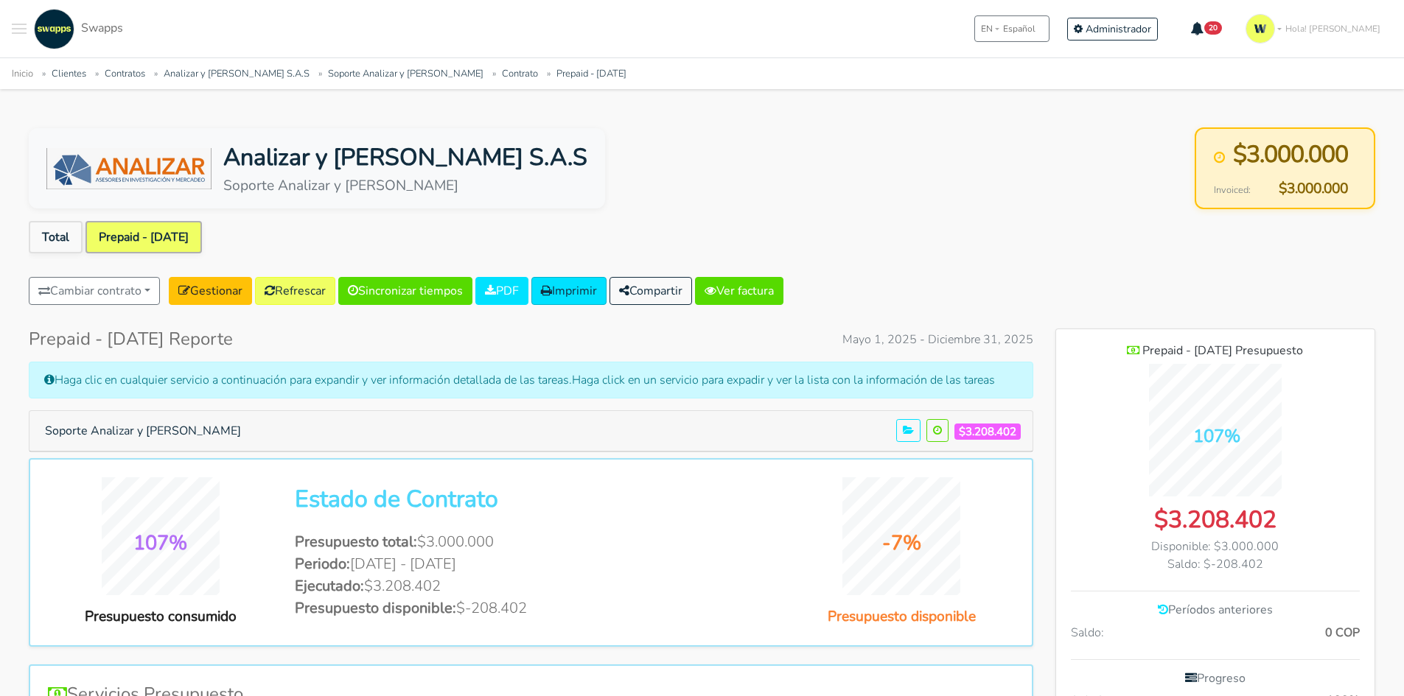
drag, startPoint x: 1341, startPoint y: 153, endPoint x: 1129, endPoint y: 173, distance: 212.5
click at [1129, 173] on div "Analizar y Lombana S.A.S Soporte Analizar y Lombana $3.000.000 Invoiced: $3.000…" at bounding box center [702, 168] width 1346 height 82
click at [138, 432] on button "Soporte Analizar y [PERSON_NAME]" at bounding box center [142, 431] width 215 height 28
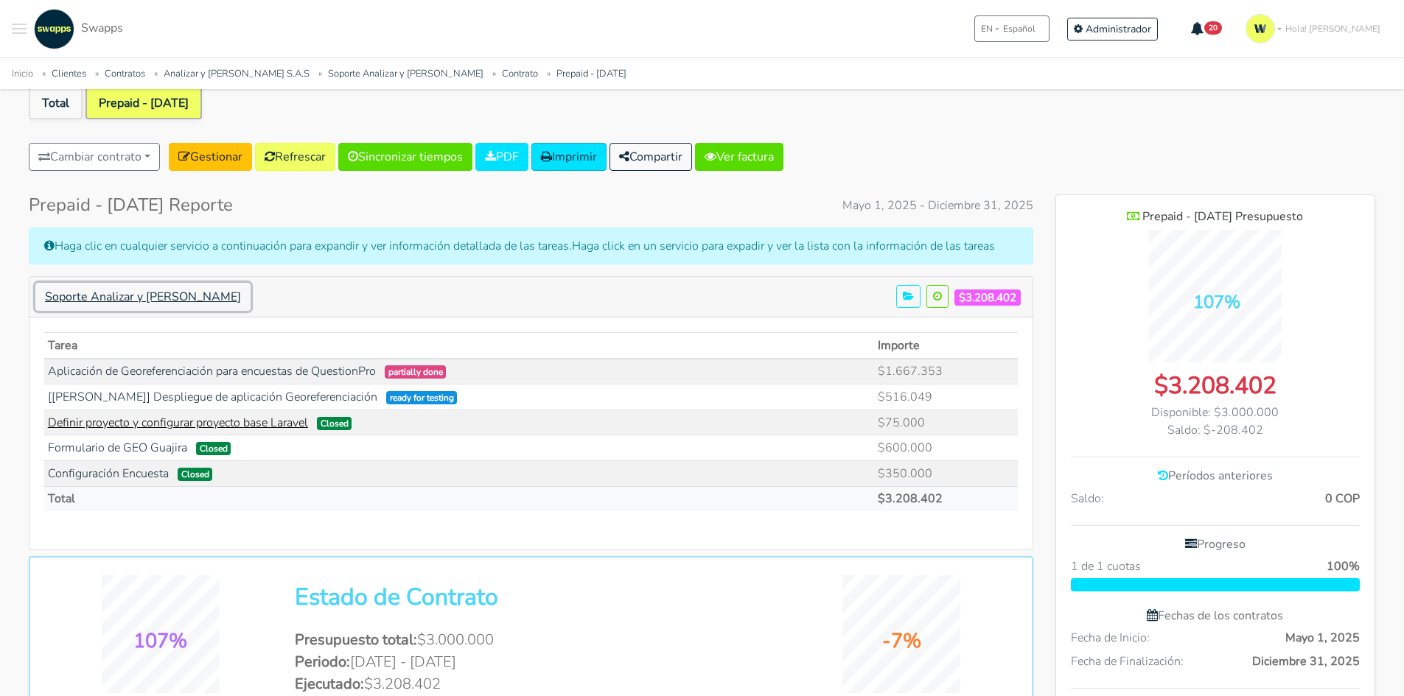
scroll to position [147, 0]
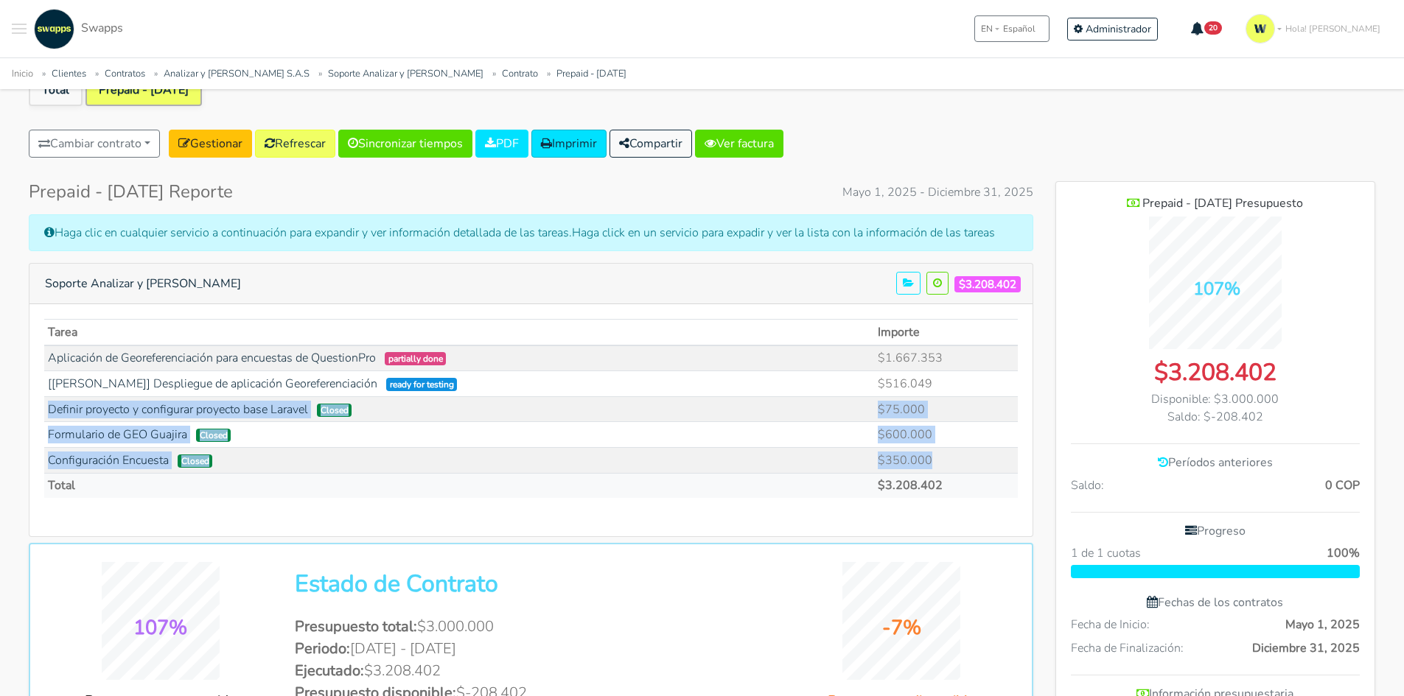
drag, startPoint x: 936, startPoint y: 385, endPoint x: 946, endPoint y: 458, distance: 73.7
click at [946, 458] on tbody "Aplicación de Georeferenciación para encuestas de QuestionPro partially done $1…" at bounding box center [530, 409] width 973 height 127
click at [942, 440] on td "$600.000" at bounding box center [945, 435] width 143 height 26
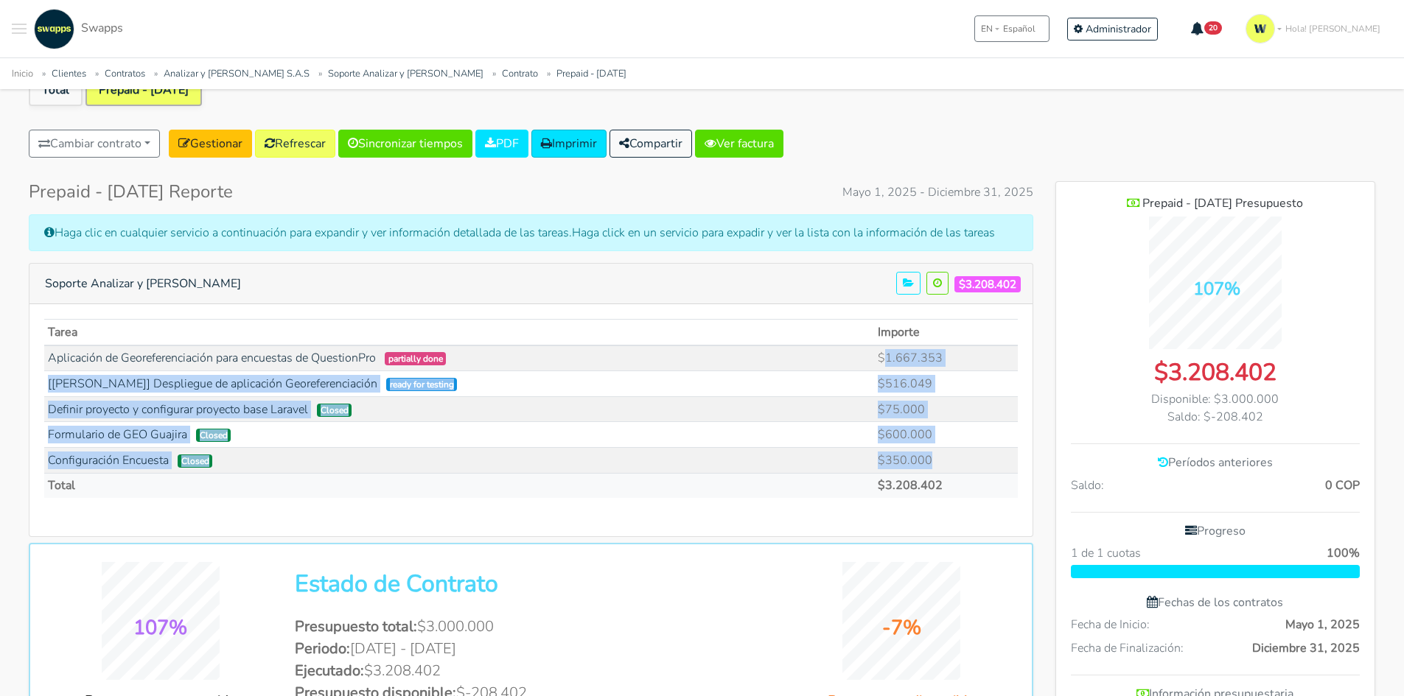
drag, startPoint x: 939, startPoint y: 463, endPoint x: 889, endPoint y: 367, distance: 108.1
click at [889, 367] on tbody "Aplicación de Georeferenciación para encuestas de QuestionPro partially done $1…" at bounding box center [530, 409] width 973 height 127
click at [307, 361] on link "Aplicación de Georeferenciación para encuestas de QuestionPro" at bounding box center [212, 358] width 328 height 16
click at [342, 361] on link "Aplicación de Georeferenciación para encuestas de QuestionPro" at bounding box center [212, 358] width 328 height 16
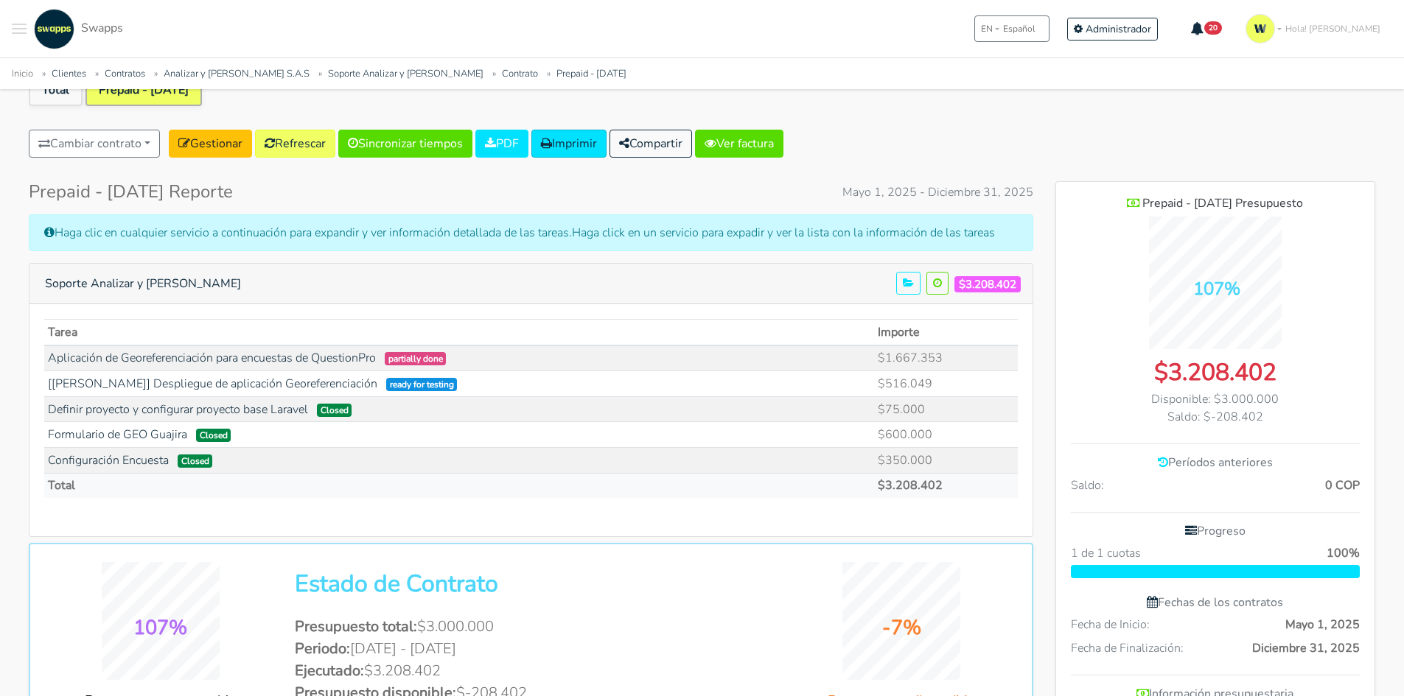
click at [954, 509] on div "Tarea Importe Aplicación de Georeferenciación para encuestas de QuestionPro $1.…" at bounding box center [530, 414] width 973 height 191
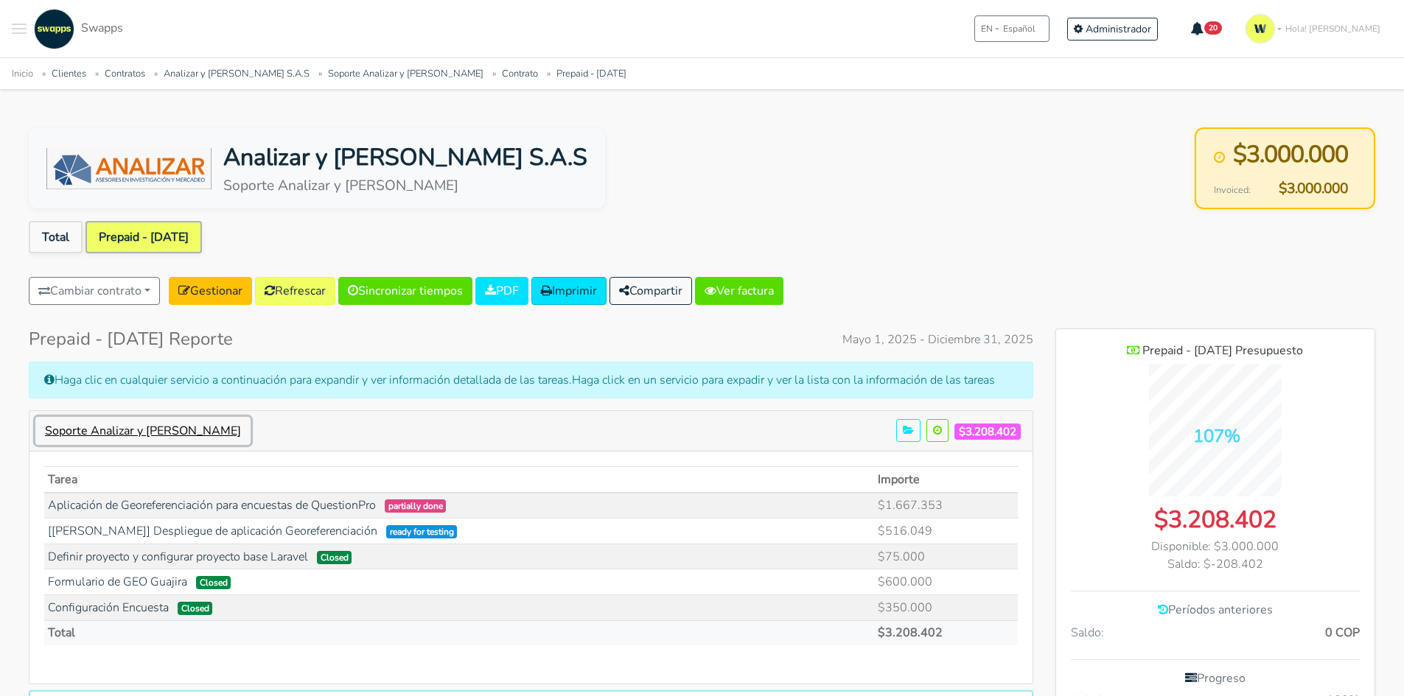
click at [149, 436] on button "Soporte Analizar y [PERSON_NAME]" at bounding box center [142, 431] width 215 height 28
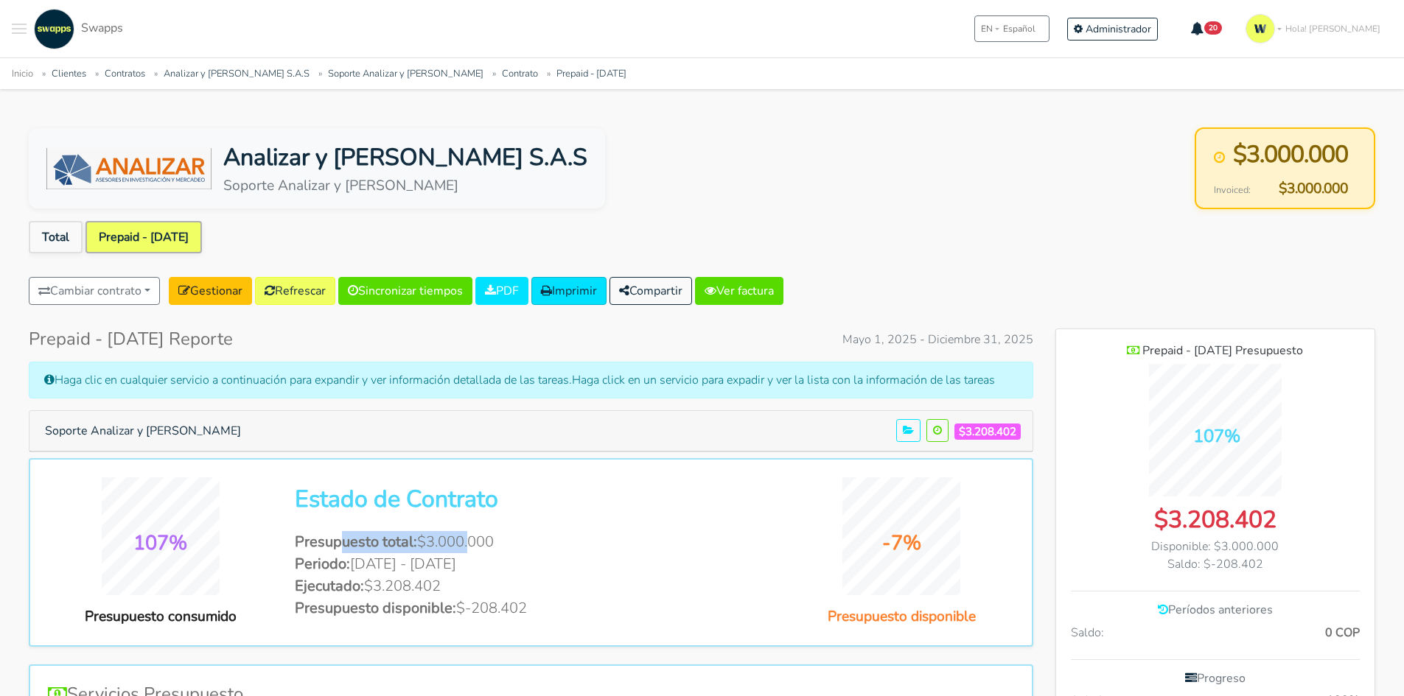
drag, startPoint x: 466, startPoint y: 536, endPoint x: 340, endPoint y: 548, distance: 126.6
click at [340, 548] on li "Presupuesto total: $3.000.000" at bounding box center [531, 542] width 472 height 22
click at [515, 555] on li "Periodo: May 1 2025 - Dic 31 2025" at bounding box center [531, 564] width 472 height 22
drag, startPoint x: 431, startPoint y: 540, endPoint x: 486, endPoint y: 525, distance: 57.2
click at [485, 525] on div "Estado de Contrato Presupuesto total: $3.000.000 Periodo: May 1 2025 - Dic 31 2…" at bounding box center [531, 553] width 494 height 134
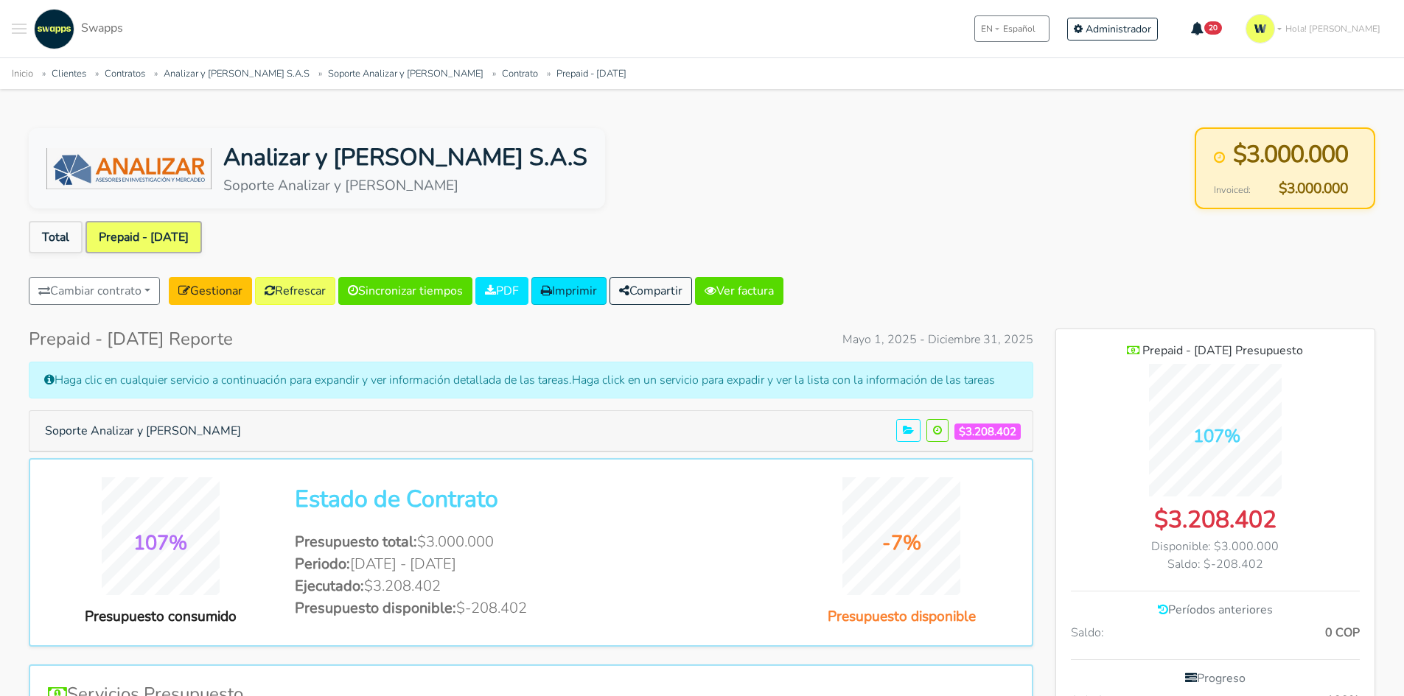
click at [514, 544] on li "Presupuesto total: $3.000.000" at bounding box center [531, 542] width 472 height 22
drag, startPoint x: 567, startPoint y: 546, endPoint x: 394, endPoint y: 539, distance: 173.3
click at [413, 540] on li "Presupuesto total: $3.000.000" at bounding box center [531, 542] width 472 height 22
click at [318, 290] on link "Refrescar" at bounding box center [295, 291] width 80 height 28
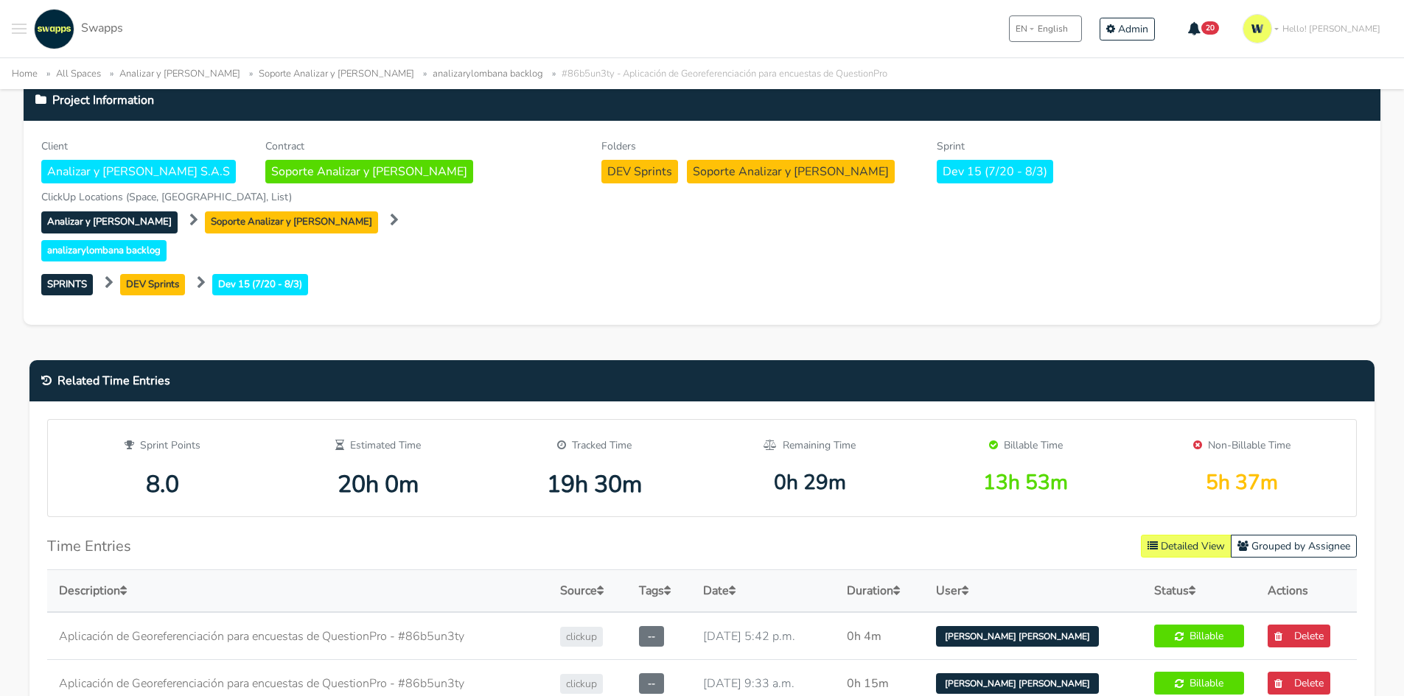
scroll to position [589, 0]
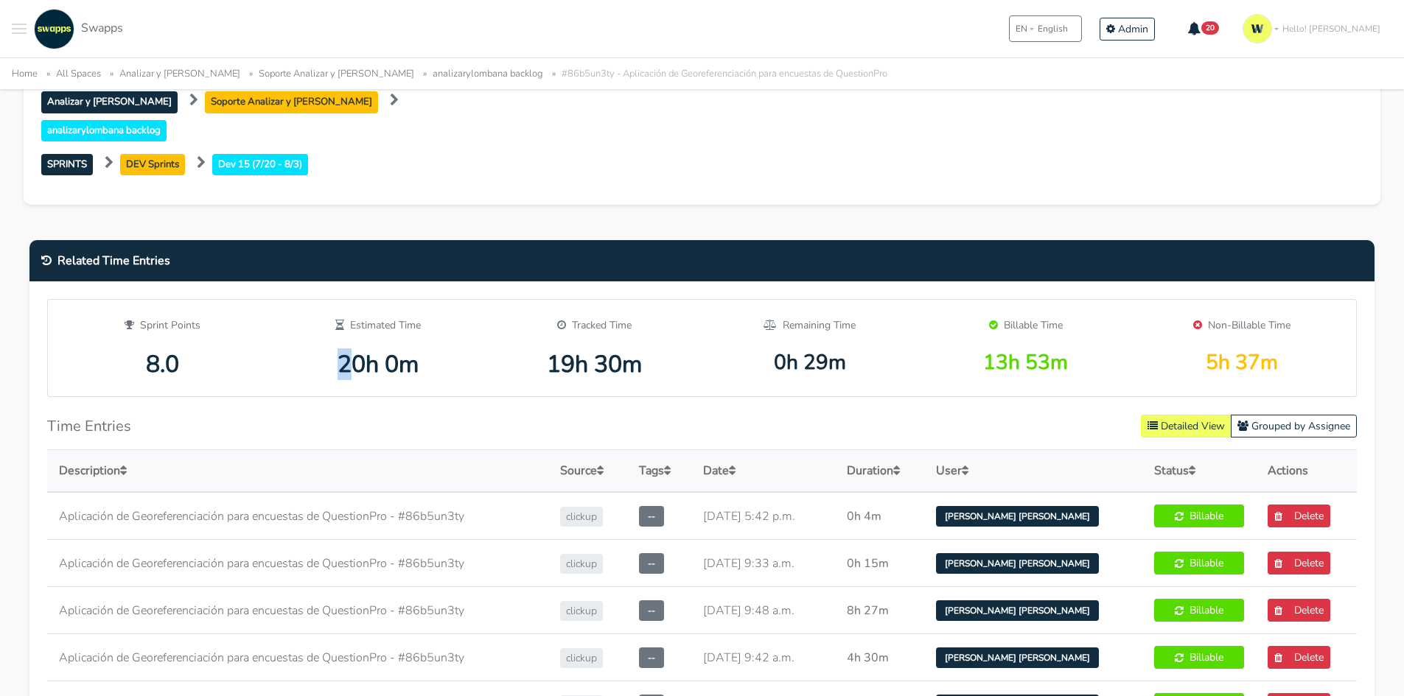
drag, startPoint x: 351, startPoint y: 340, endPoint x: 322, endPoint y: 327, distance: 31.6
click at [290, 351] on div "20h 0m" at bounding box center [378, 365] width 194 height 28
click at [365, 351] on div "20h 0m" at bounding box center [378, 365] width 194 height 28
drag, startPoint x: 1079, startPoint y: 332, endPoint x: 967, endPoint y: 332, distance: 111.2
click at [981, 351] on div "13h 53m" at bounding box center [1025, 363] width 194 height 25
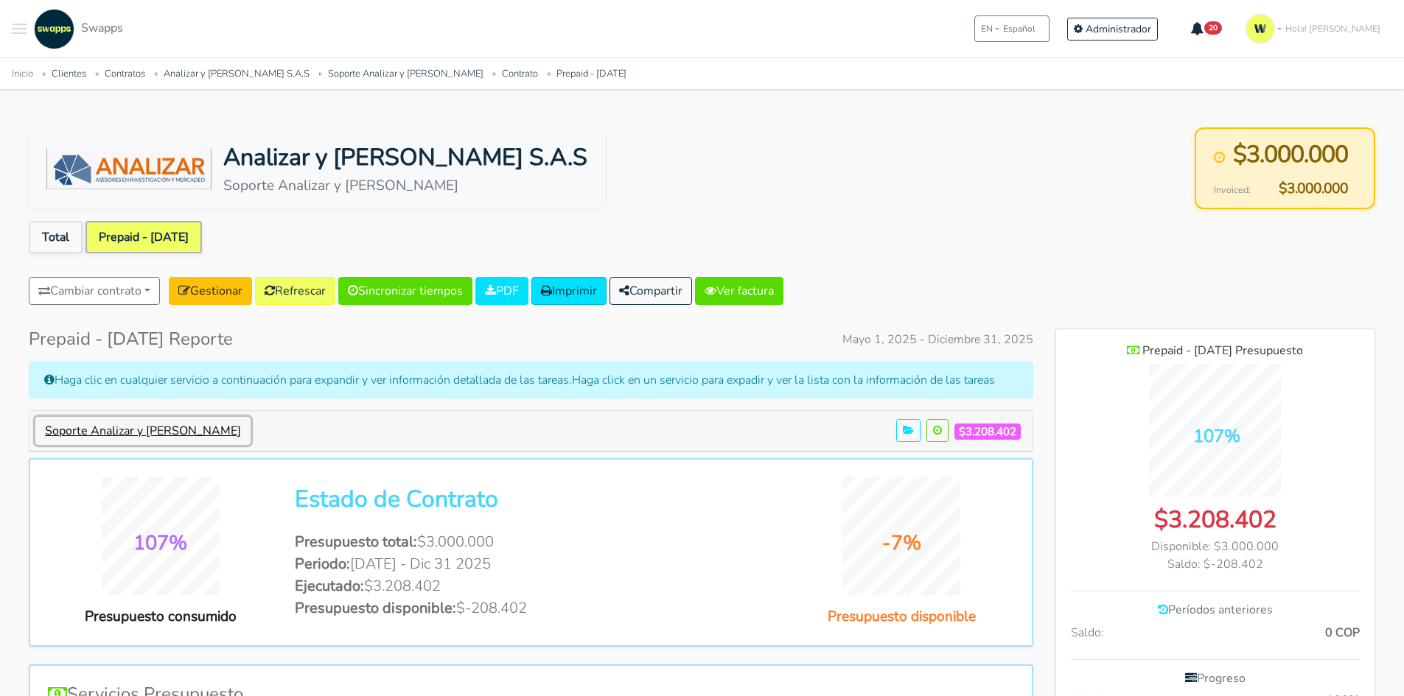
click at [187, 425] on button "Soporte Analizar y [PERSON_NAME]" at bounding box center [142, 431] width 215 height 28
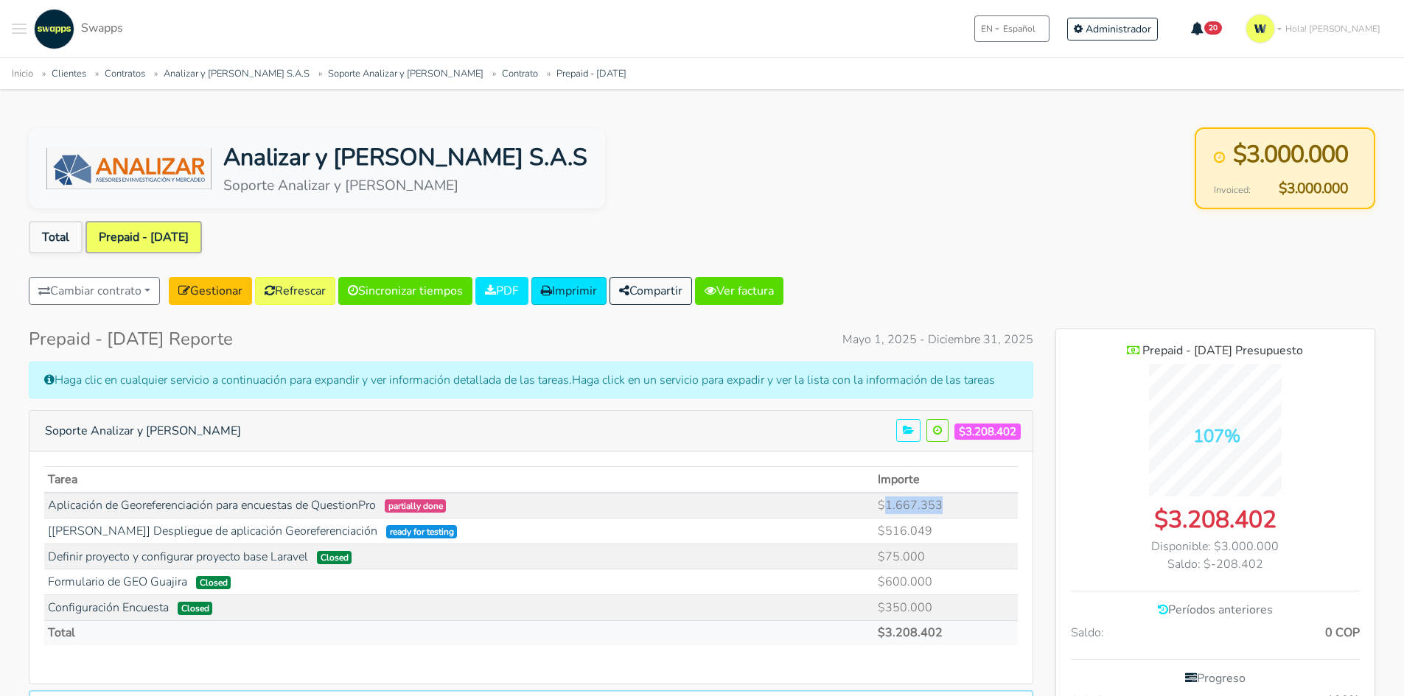
drag, startPoint x: 953, startPoint y: 506, endPoint x: 821, endPoint y: 511, distance: 132.0
click at [821, 511] on tr "Aplicación de Georeferenciación para encuestas de QuestionPro partially done $1…" at bounding box center [530, 506] width 973 height 26
click at [223, 538] on link "[[PERSON_NAME]] Despliegue de aplicación Georeferenciación" at bounding box center [212, 531] width 329 height 16
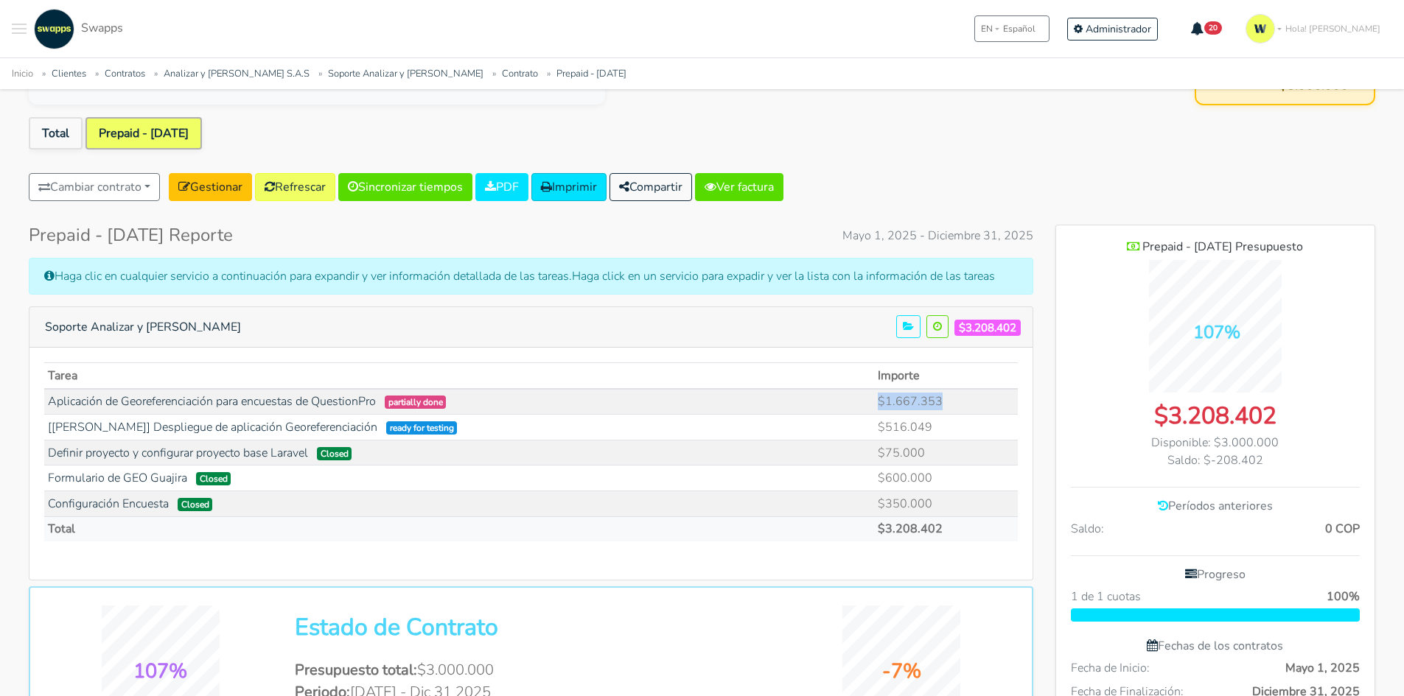
scroll to position [74, 0]
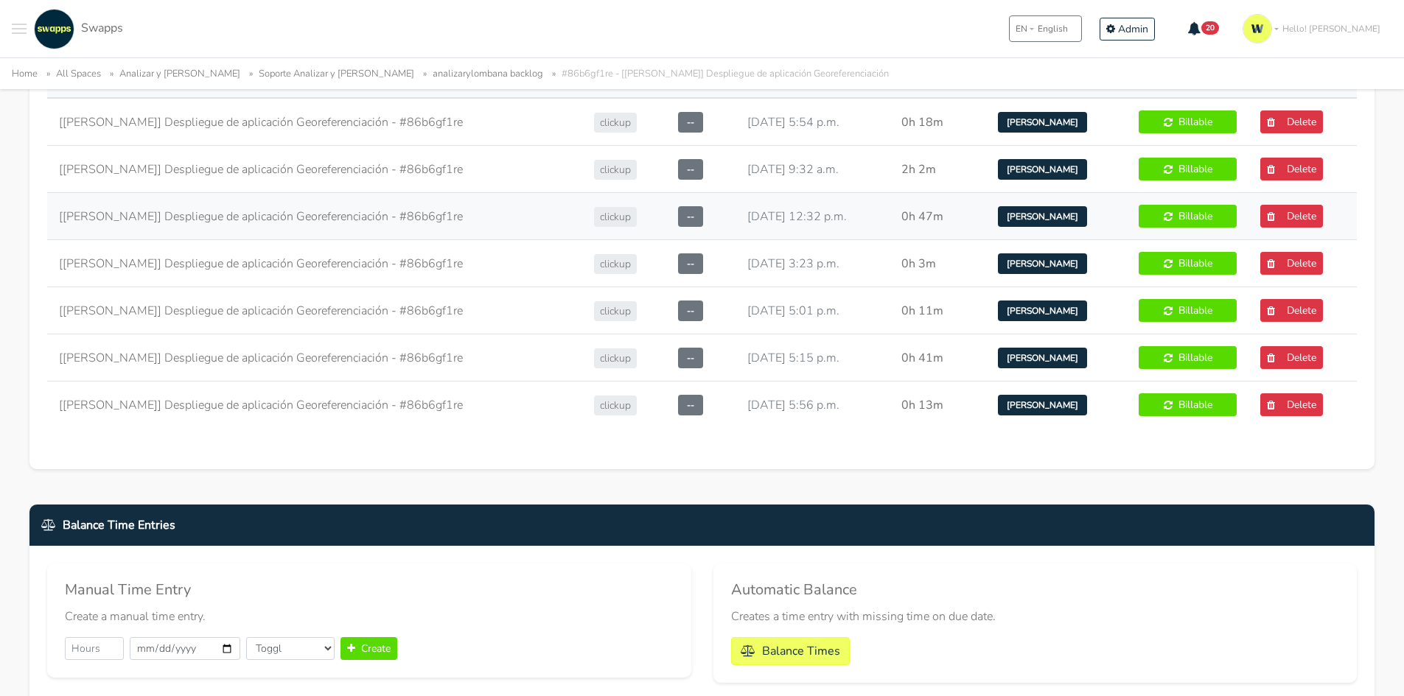
scroll to position [737, 0]
